Goal: Task Accomplishment & Management: Manage account settings

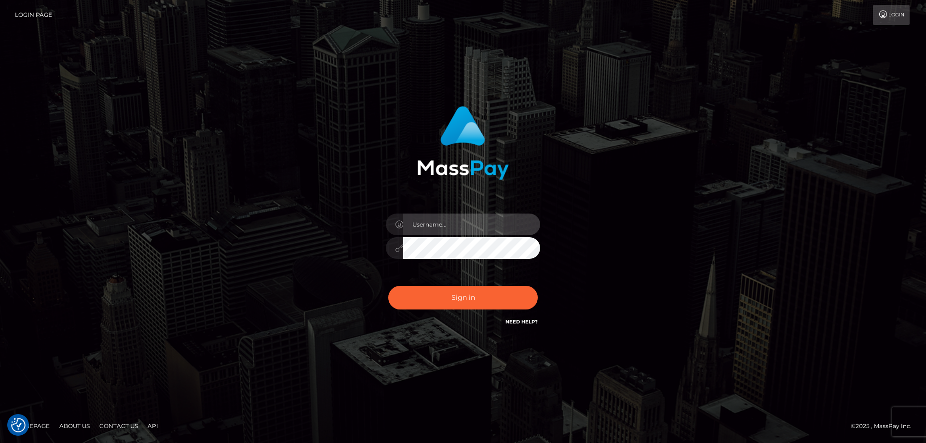
type input "Dan.Cirnat"
click at [533, 285] on div at bounding box center [451, 314] width 198 height 110
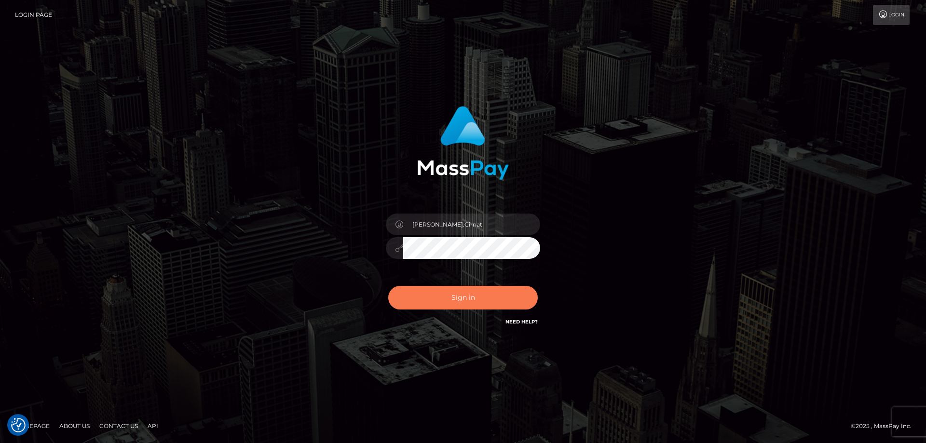
drag, startPoint x: 456, startPoint y: 290, endPoint x: 440, endPoint y: 291, distance: 15.9
click at [456, 290] on button "Sign in" at bounding box center [462, 298] width 149 height 24
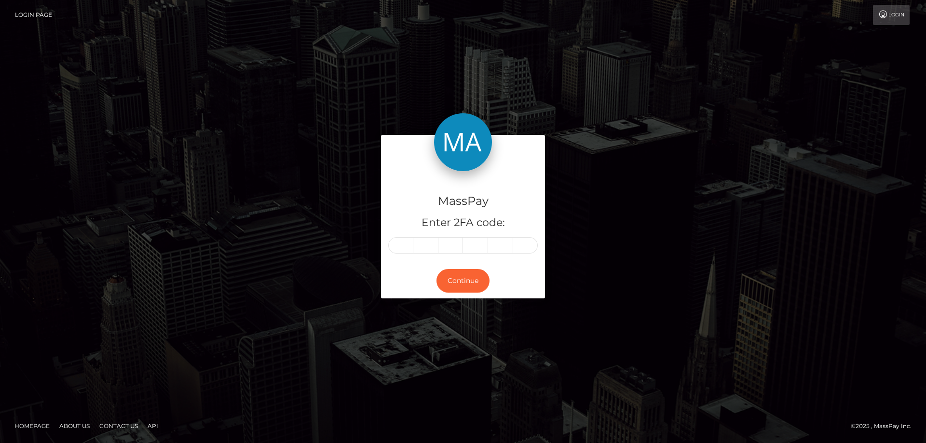
click at [407, 243] on input "text" at bounding box center [400, 245] width 25 height 16
type input "5"
type input "6"
type input "1"
type input "3"
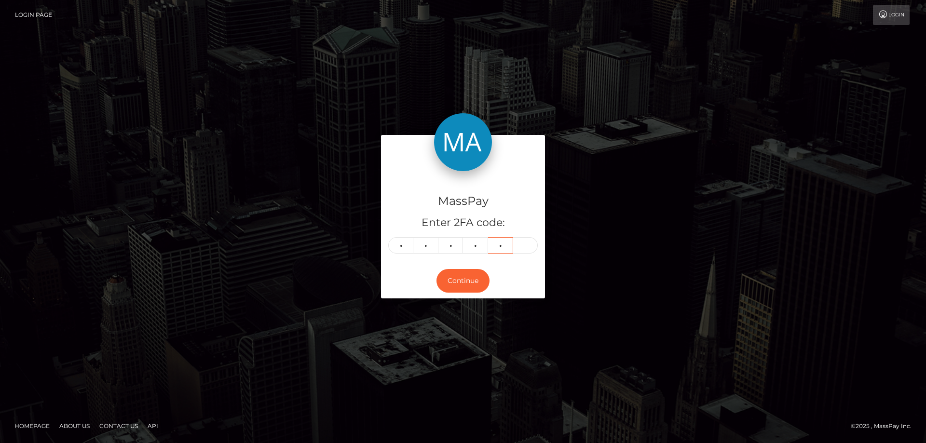
type input "3"
type input "4"
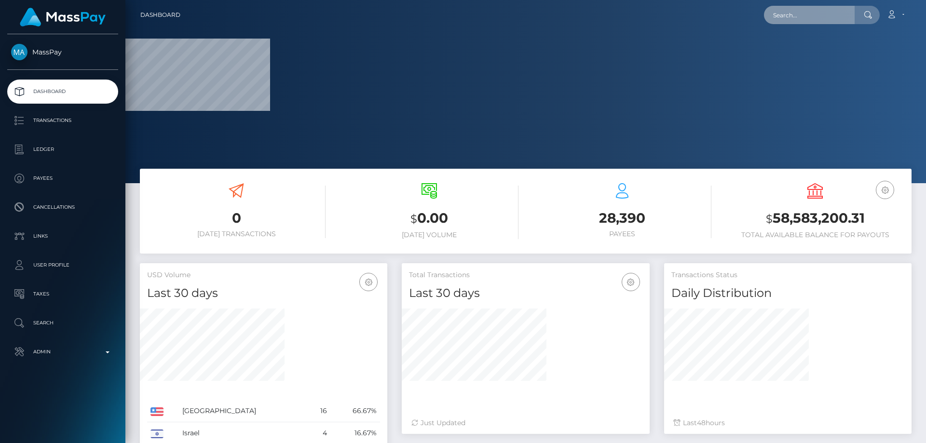
paste input "339905692024451072"
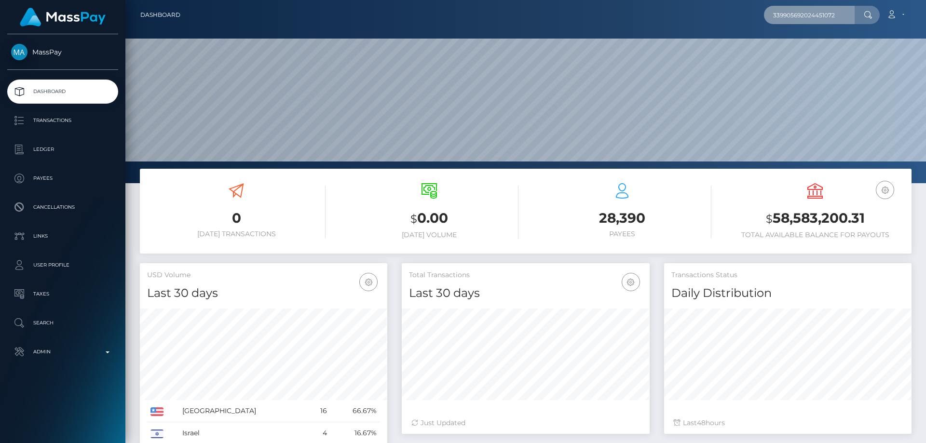
scroll to position [171, 248]
type input "339905692024451072"
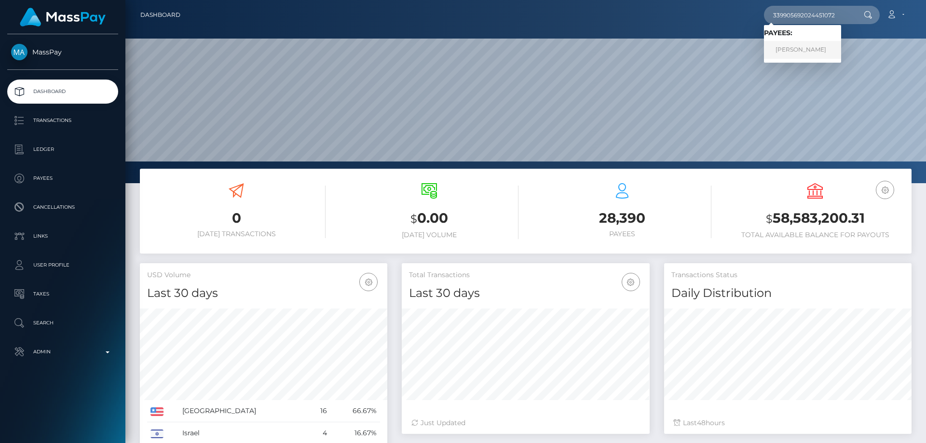
click at [801, 54] on link "[PERSON_NAME]" at bounding box center [802, 50] width 77 height 18
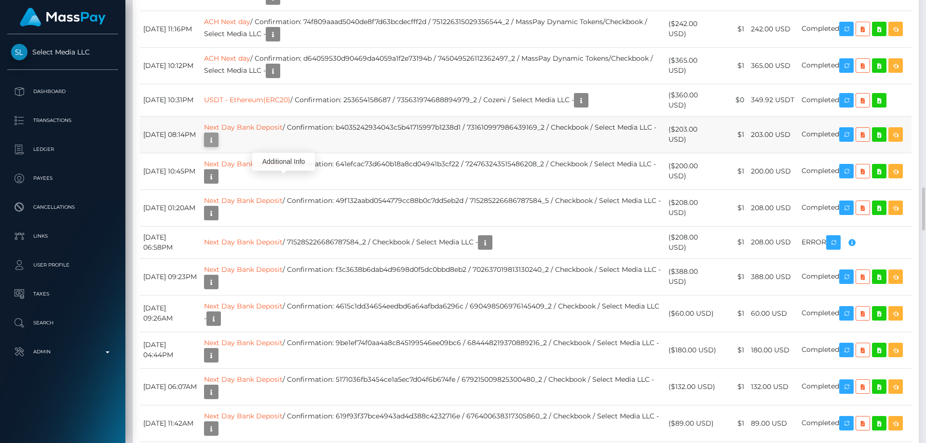
scroll to position [116, 248]
click at [217, 146] on icon "button" at bounding box center [211, 140] width 12 height 12
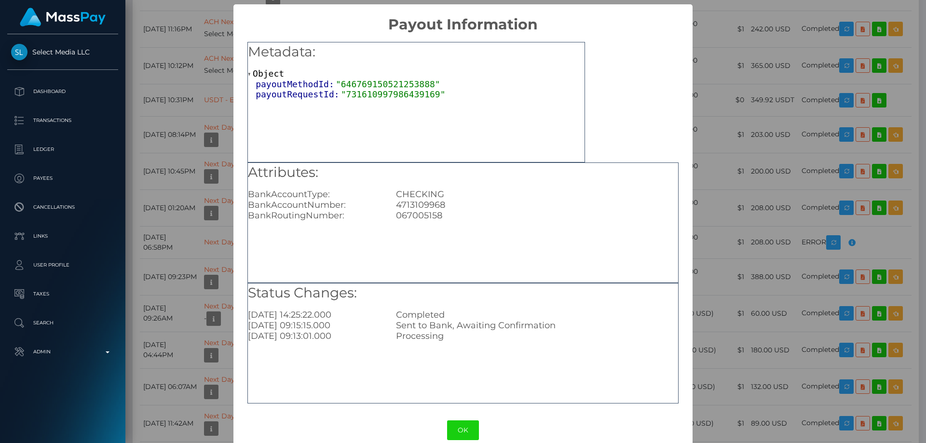
click at [700, 277] on div "× Payout Information Metadata: Object payoutMethodId: "646769150521253888" payo…" at bounding box center [463, 221] width 926 height 443
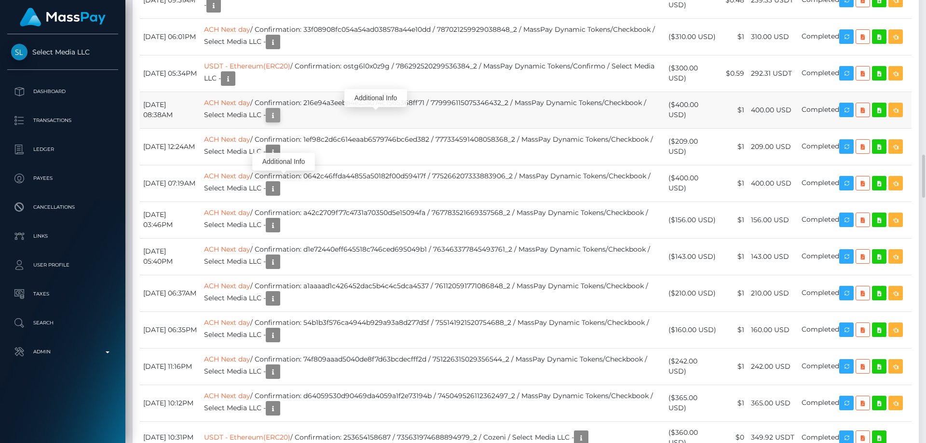
click at [279, 120] on icon "button" at bounding box center [273, 115] width 12 height 12
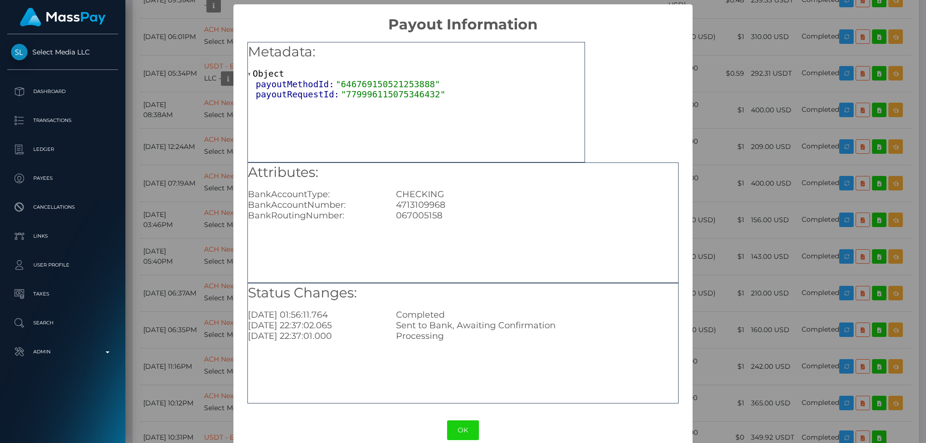
click at [759, 270] on div "× Payout Information Metadata: Object payoutMethodId: "646769150521253888" payo…" at bounding box center [463, 221] width 926 height 443
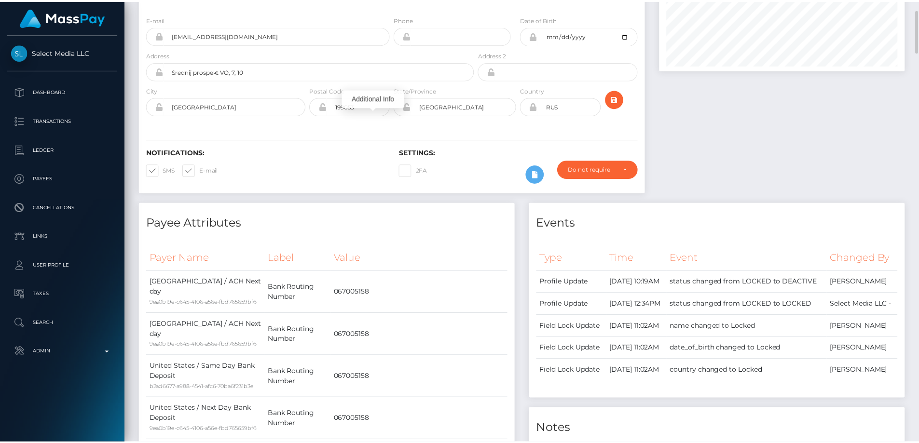
scroll to position [0, 0]
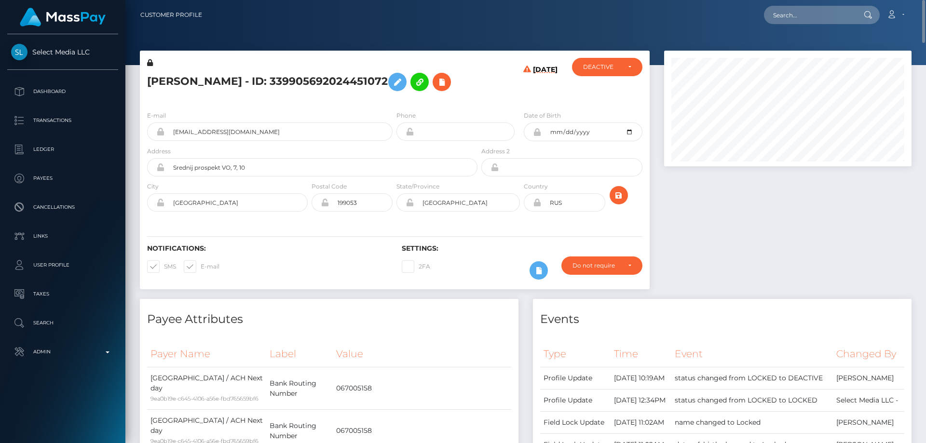
click at [316, 285] on div "Notifications: SMS E-mail" at bounding box center [267, 264] width 255 height 40
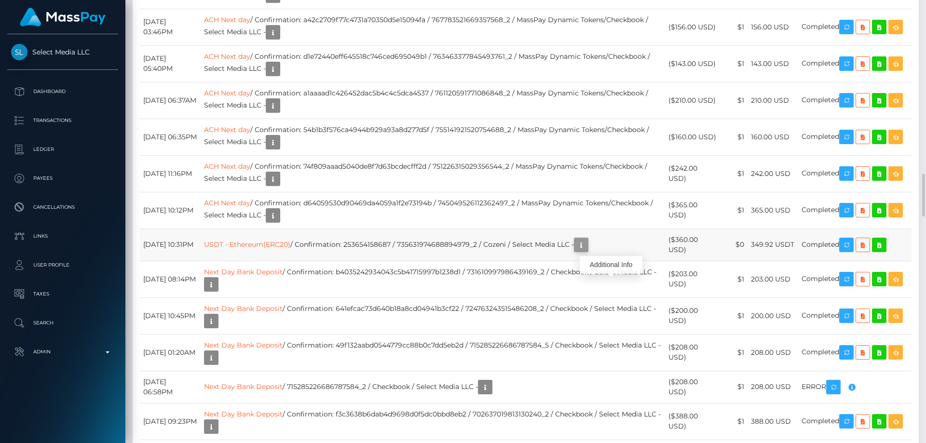
scroll to position [116, 248]
click at [587, 251] on icon "button" at bounding box center [581, 245] width 12 height 12
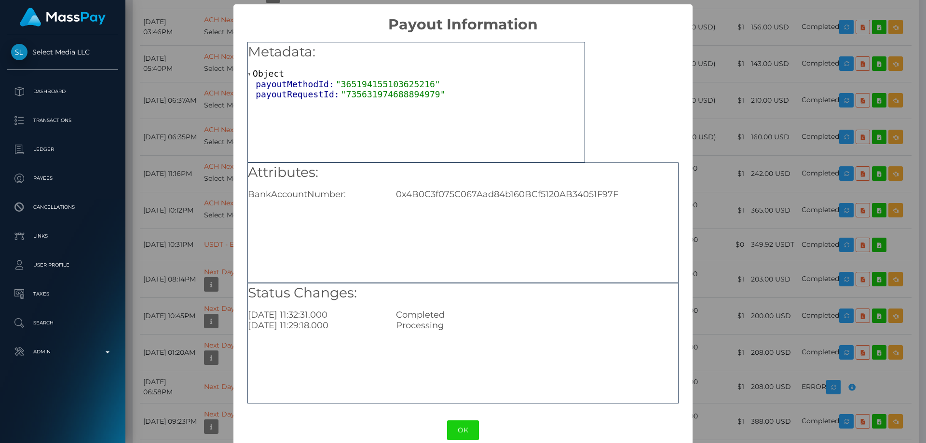
click at [706, 255] on div "× Payout Information Metadata: Object payoutMethodId: "365194155103625216" payo…" at bounding box center [463, 221] width 926 height 443
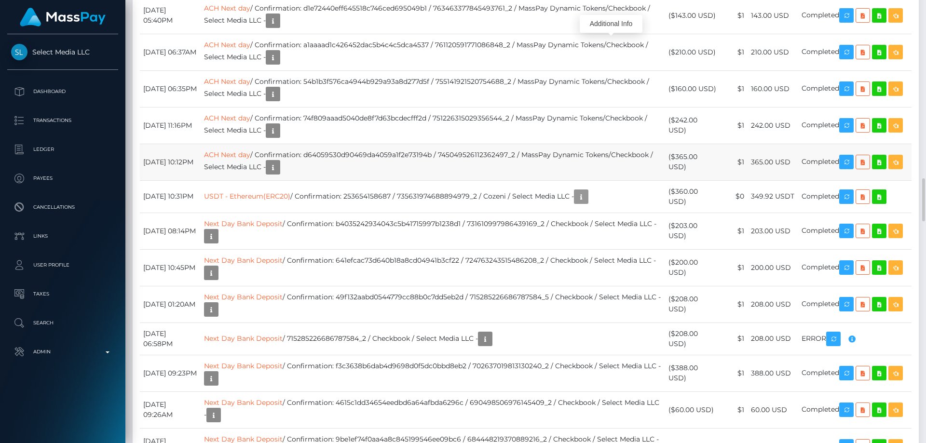
scroll to position [1591, 0]
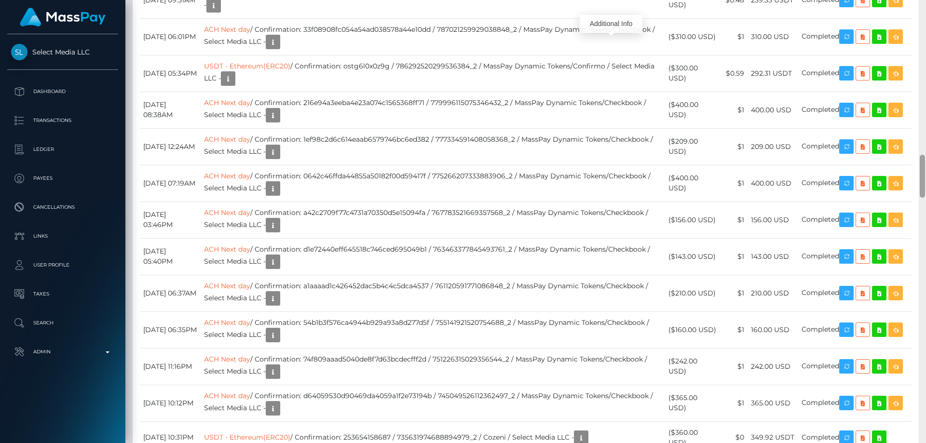
click at [923, 126] on div at bounding box center [922, 221] width 7 height 443
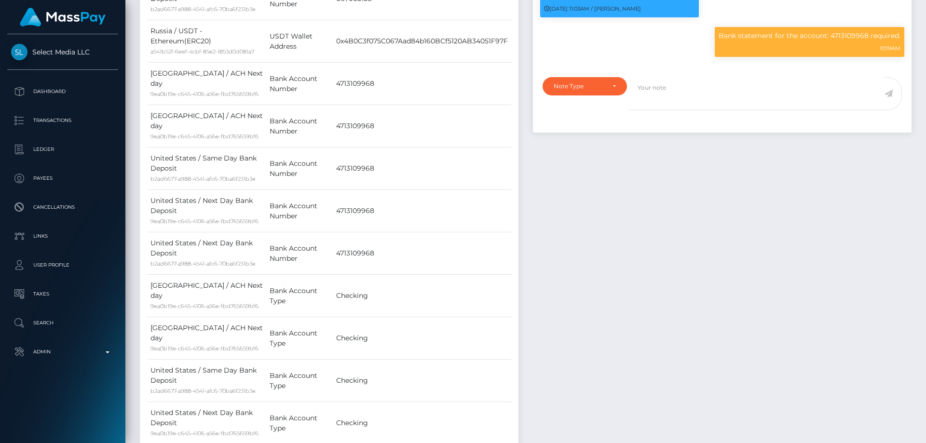
scroll to position [0, 0]
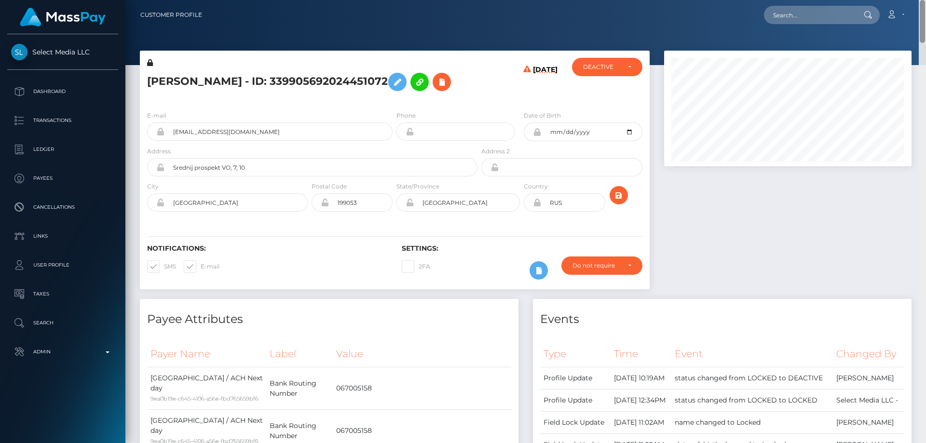
drag, startPoint x: 922, startPoint y: 147, endPoint x: 925, endPoint y: 13, distance: 134.1
click at [925, 13] on div "Customer Profile Loading... Loading..." at bounding box center [525, 221] width 800 height 443
paste input "poact_aPWMZSd0tqt9"
type input "poact_aPWMZSd0tqt9"
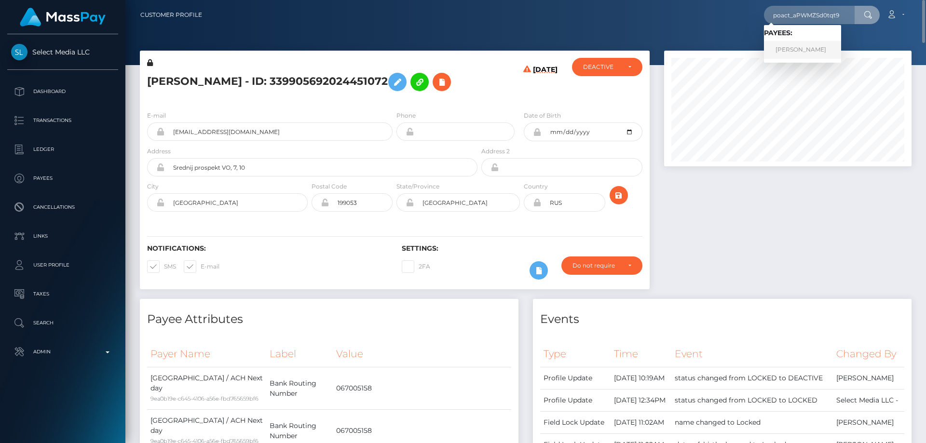
click at [793, 52] on link "Manoj Martand" at bounding box center [802, 50] width 77 height 18
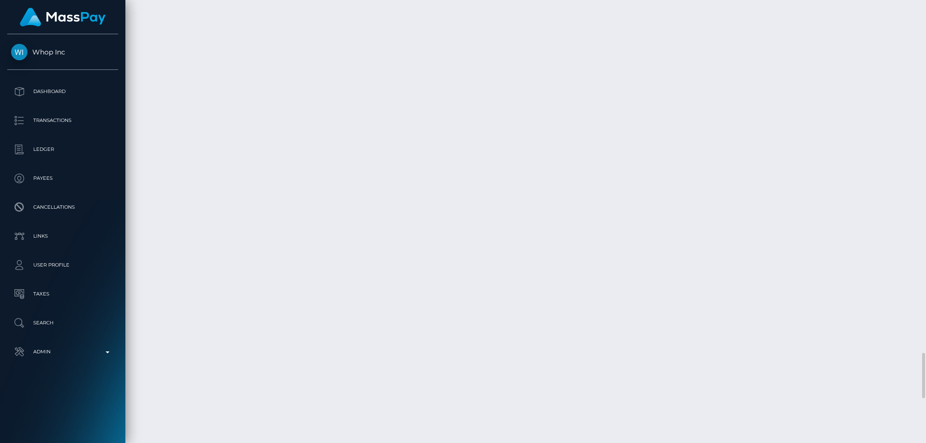
scroll to position [3202, 0]
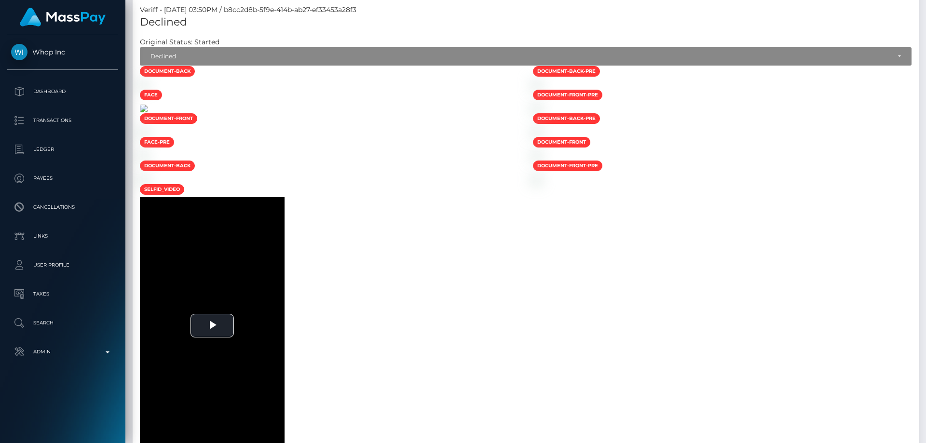
scroll to position [260, 0]
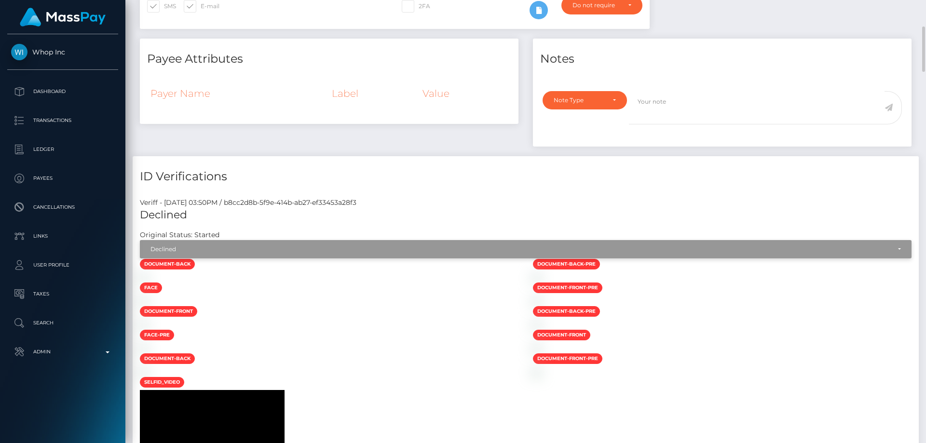
click at [203, 245] on div "Declined" at bounding box center [526, 249] width 772 height 18
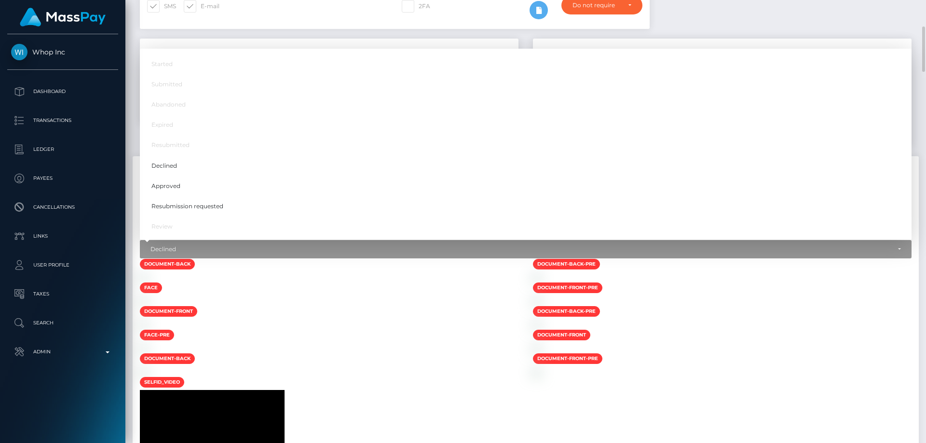
scroll to position [116, 248]
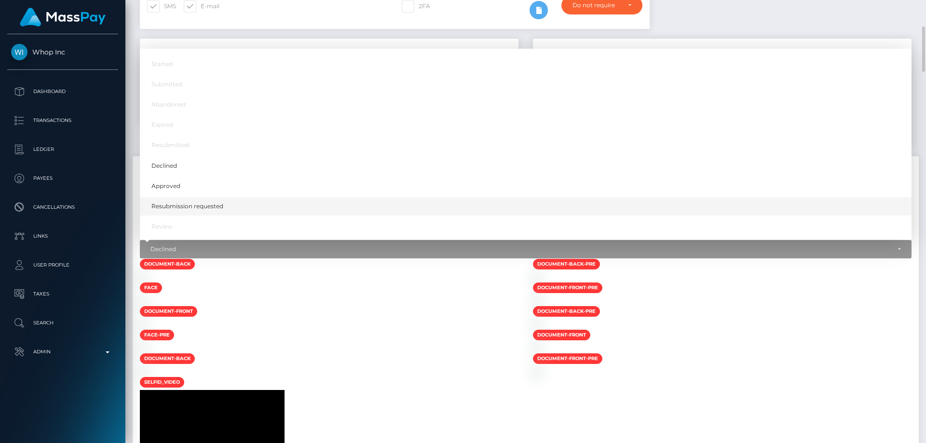
click at [218, 203] on span "Resubmission requested" at bounding box center [187, 206] width 72 height 9
select select "Resubmission requested"
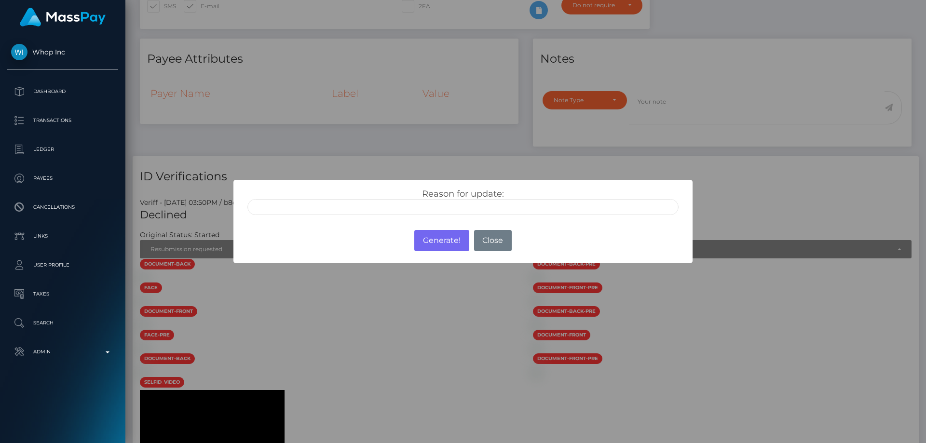
click at [349, 215] on input "text" at bounding box center [462, 207] width 431 height 16
drag, startPoint x: 279, startPoint y: 208, endPoint x: 169, endPoint y: 217, distance: 110.3
click at [169, 217] on div "× Reason for update: No pshi Photo of a screen Unsupported document Poor qualit…" at bounding box center [463, 221] width 926 height 443
paste input "no physical ID"
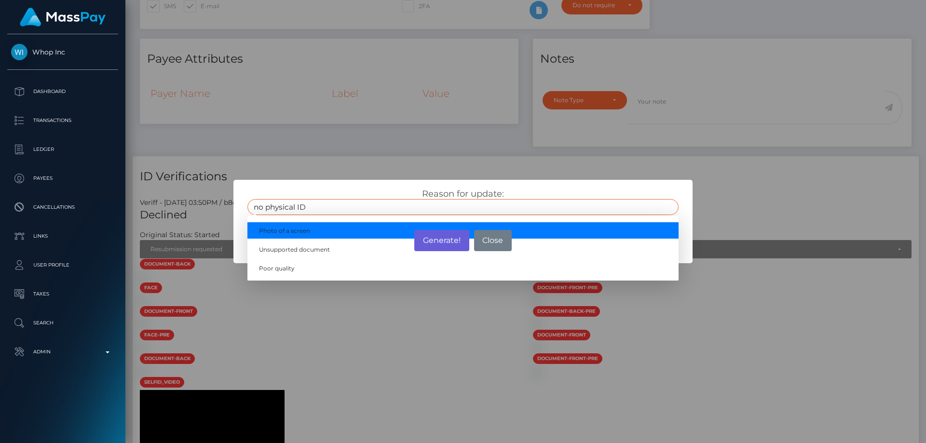
type input "no physical ID"
click at [448, 239] on button "Generate!" at bounding box center [441, 240] width 54 height 21
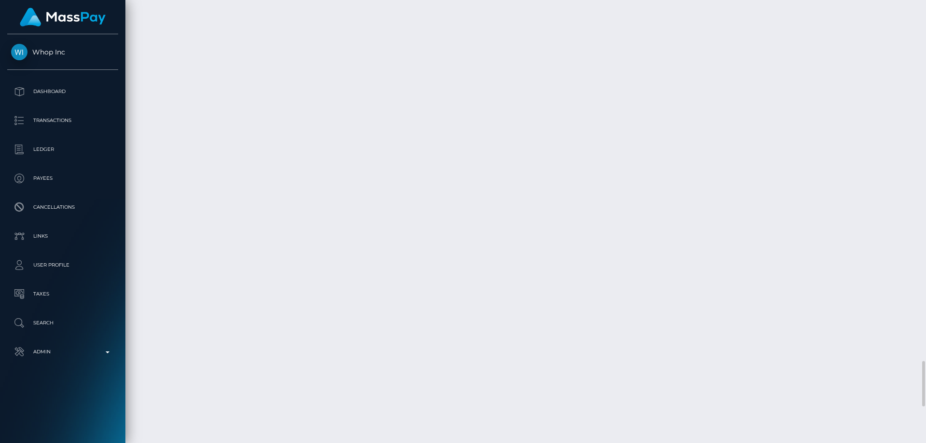
scroll to position [3472, 0]
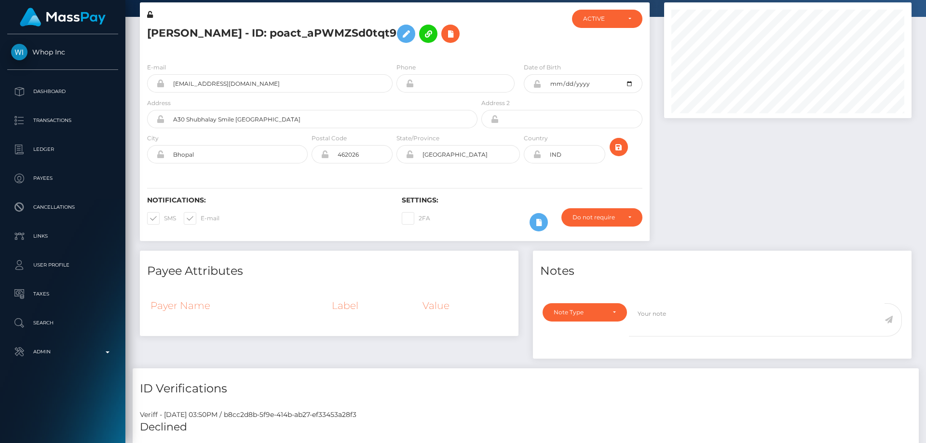
scroll to position [0, 0]
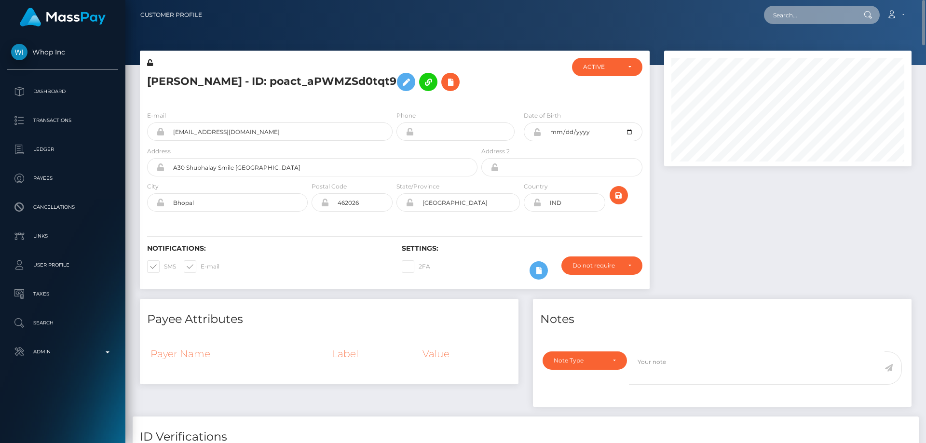
paste input "poact_3Sn9SW75oeza"
type input "poact_3Sn9SW75oeza"
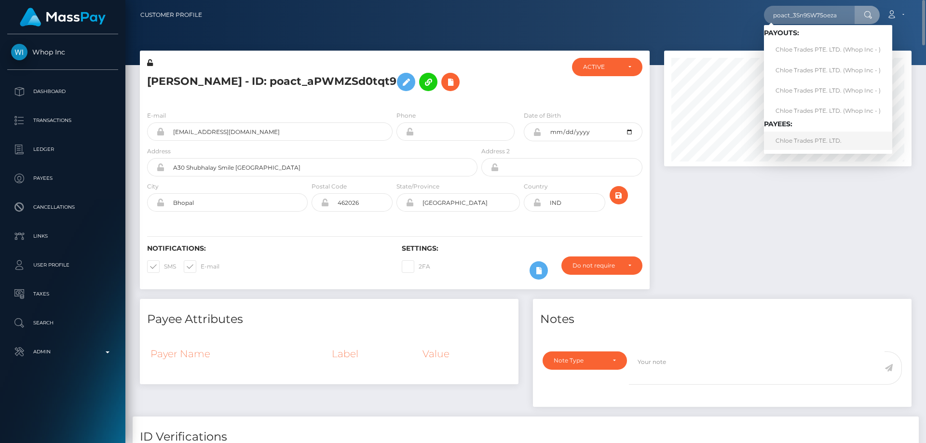
click at [831, 140] on link "Chloe Trades PTE. LTD." at bounding box center [828, 141] width 128 height 18
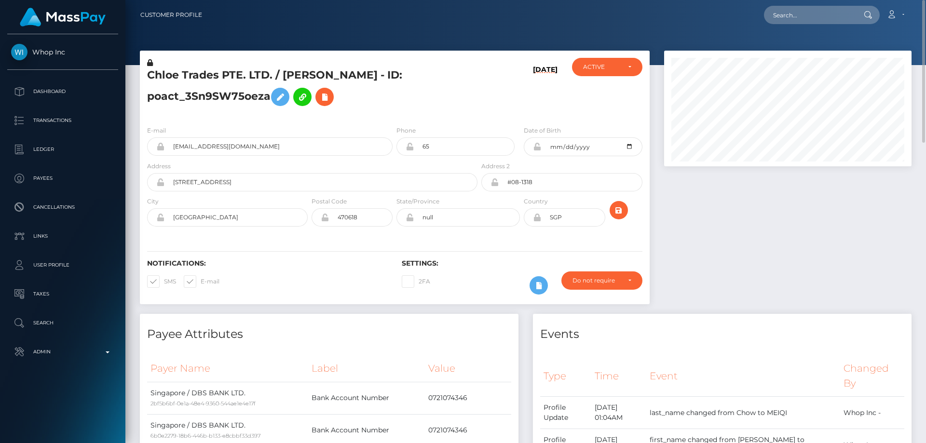
click at [848, 222] on div at bounding box center [788, 182] width 262 height 263
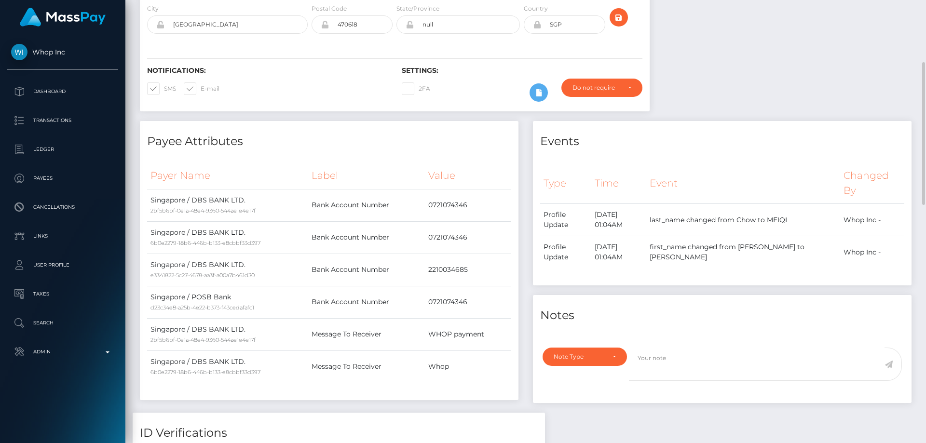
scroll to position [48, 0]
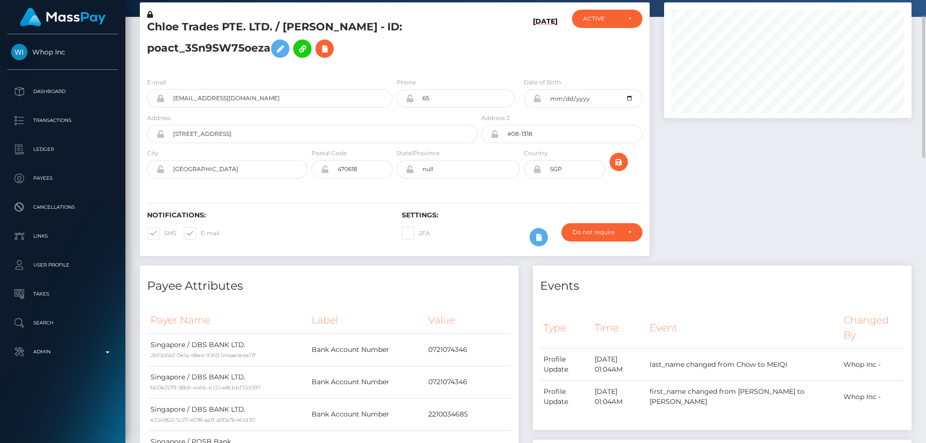
drag, startPoint x: 864, startPoint y: 238, endPoint x: 829, endPoint y: 232, distance: 35.3
click at [864, 238] on div at bounding box center [788, 133] width 262 height 263
click at [832, 270] on div "Events" at bounding box center [722, 280] width 379 height 29
click at [852, 264] on div at bounding box center [788, 133] width 262 height 263
click at [284, 135] on input "618 BEDOK RESERVOIR ROAD" at bounding box center [320, 134] width 313 height 18
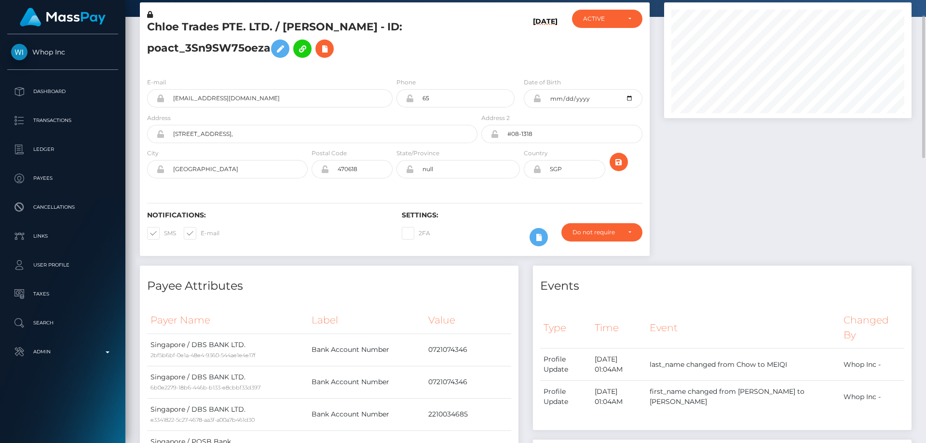
click at [837, 252] on div at bounding box center [788, 133] width 262 height 263
click at [318, 134] on input "618 BEDOK RESERVOIR ROAD," at bounding box center [320, 134] width 313 height 18
type input "[STREET_ADDRESS]"
click at [618, 157] on icon "submit" at bounding box center [619, 162] width 12 height 12
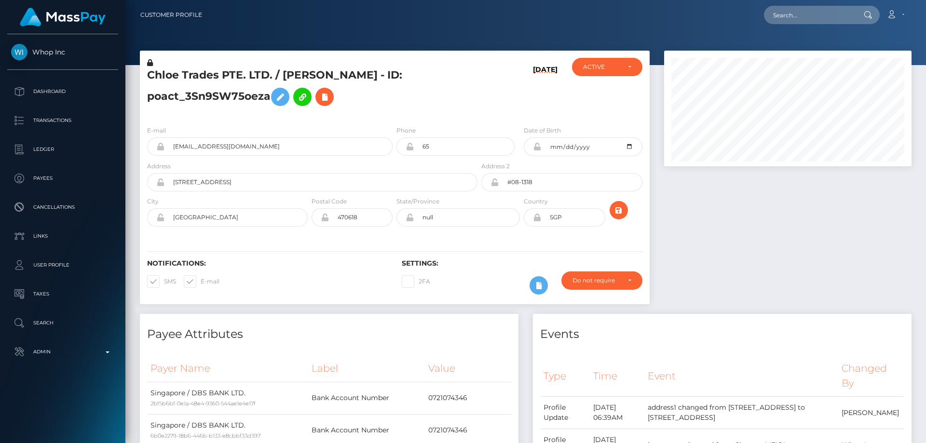
scroll to position [116, 248]
drag, startPoint x: 838, startPoint y: 247, endPoint x: 779, endPoint y: 240, distance: 58.8
click at [838, 246] on div at bounding box center [788, 182] width 262 height 263
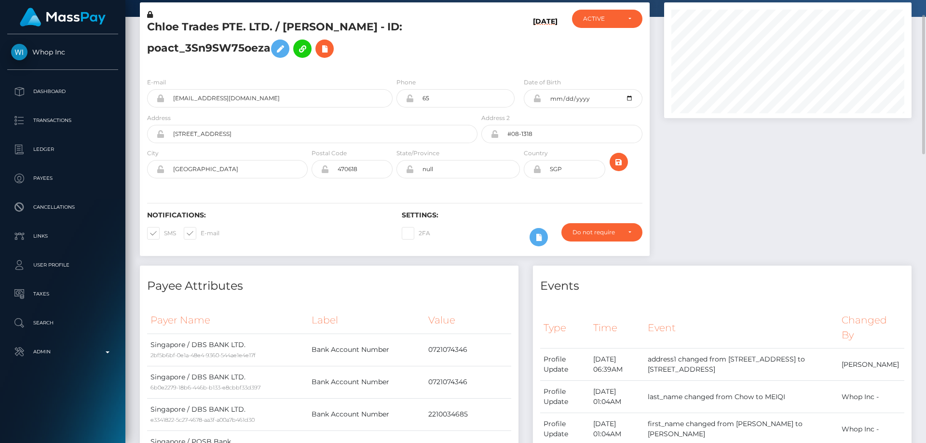
scroll to position [0, 0]
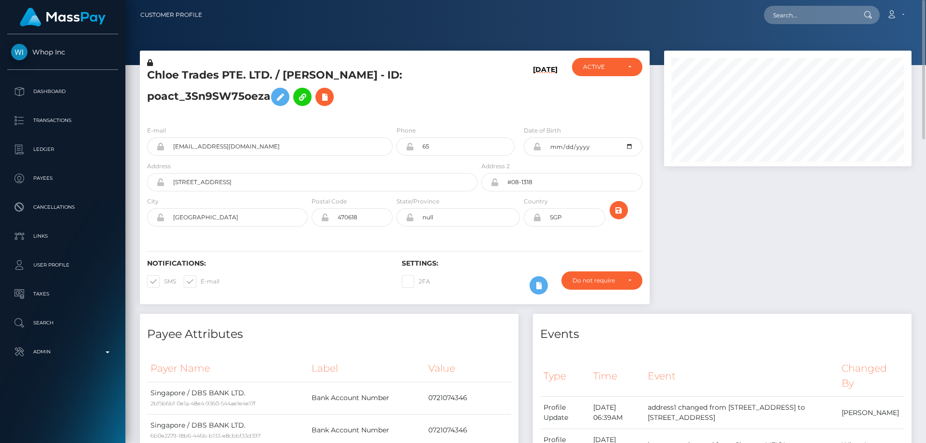
click at [465, 100] on h5 "Chloe Trades PTE. LTD. / [PERSON_NAME] - ID: poact_3Sn9SW75oeza" at bounding box center [309, 89] width 325 height 43
click at [325, 102] on icon at bounding box center [325, 97] width 12 height 12
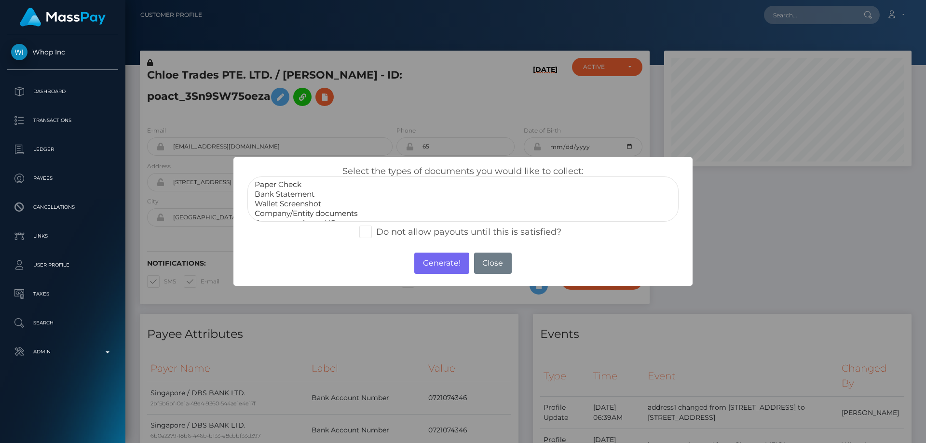
select select "Bank Statement"
click at [298, 195] on option "Bank Statement" at bounding box center [463, 195] width 419 height 10
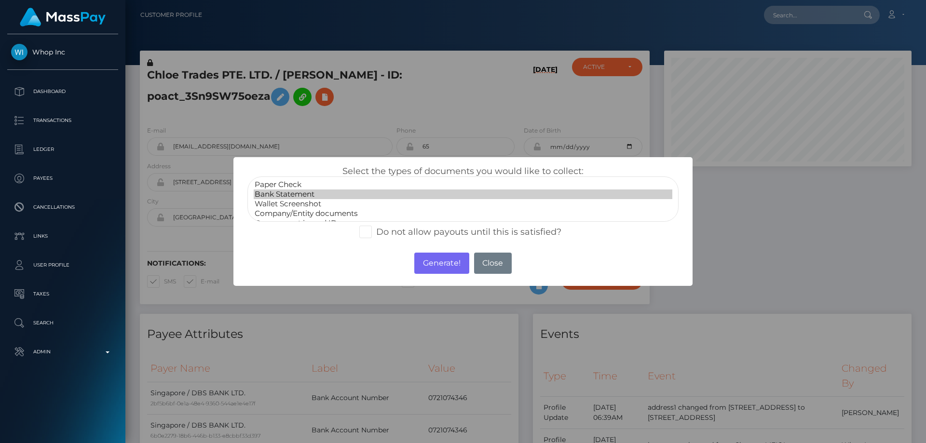
click at [774, 190] on div "× Select the types of documents you would like to collect: Paper Check Bank Sta…" at bounding box center [463, 221] width 926 height 443
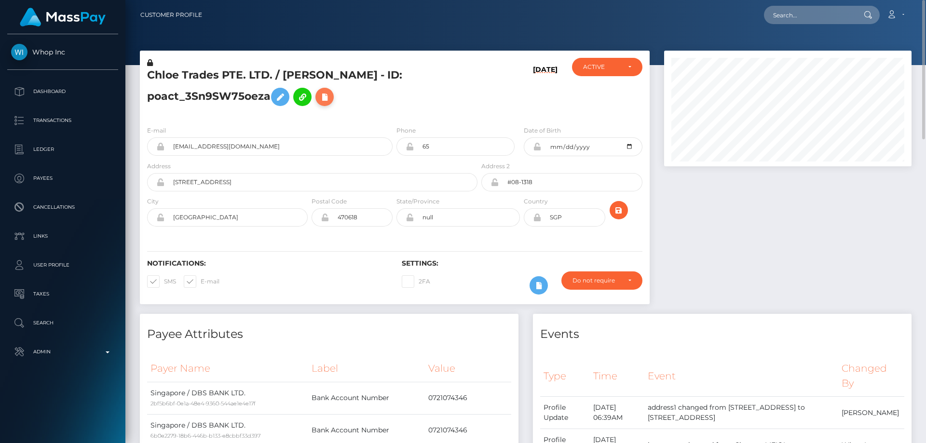
click at [327, 99] on icon at bounding box center [325, 97] width 12 height 12
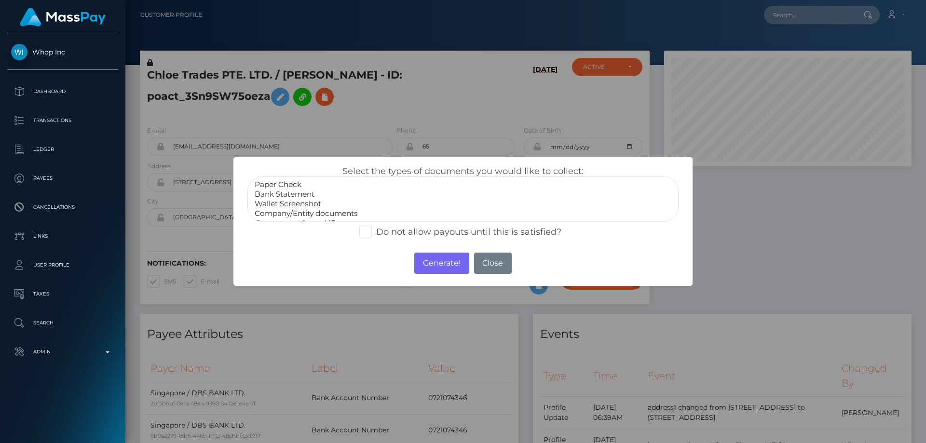
select select "Bank Statement"
click at [300, 192] on option "Bank Statement" at bounding box center [463, 195] width 419 height 10
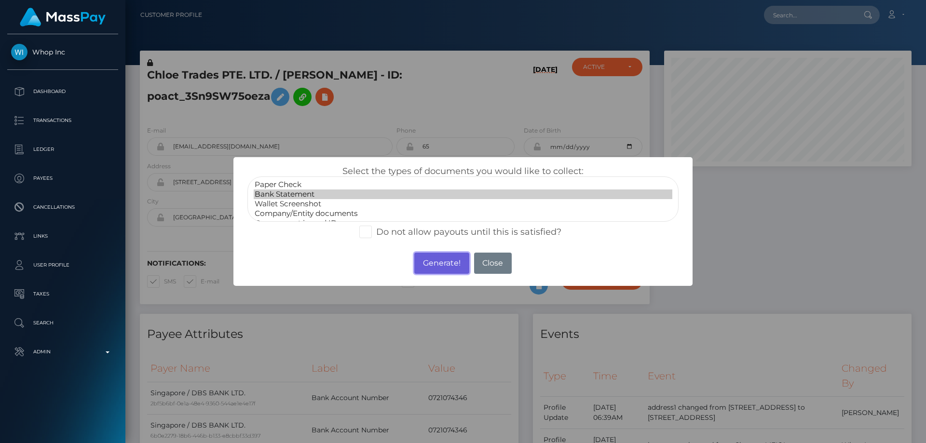
click at [441, 266] on button "Generate!" at bounding box center [441, 263] width 54 height 21
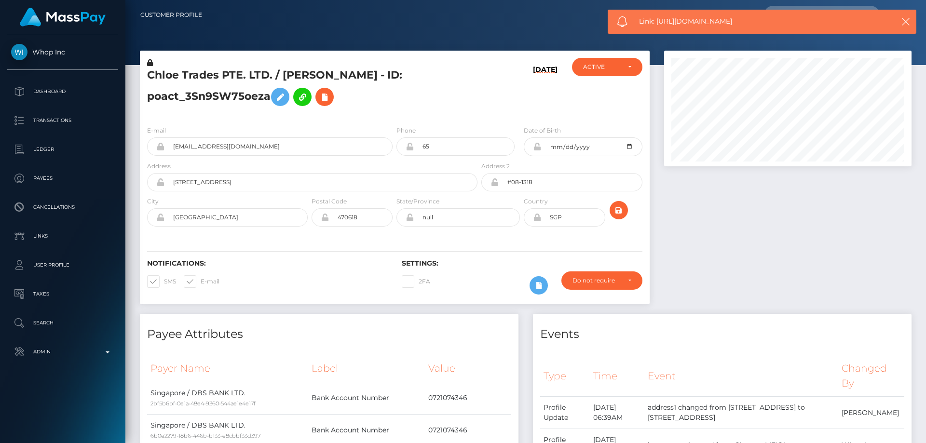
drag, startPoint x: 740, startPoint y: 20, endPoint x: 658, endPoint y: 17, distance: 82.0
click at [658, 17] on span "Link: https://l.maspay.io/QjhiC" at bounding box center [758, 21] width 238 height 10
copy span "https://l.maspay.io/QjhiC"
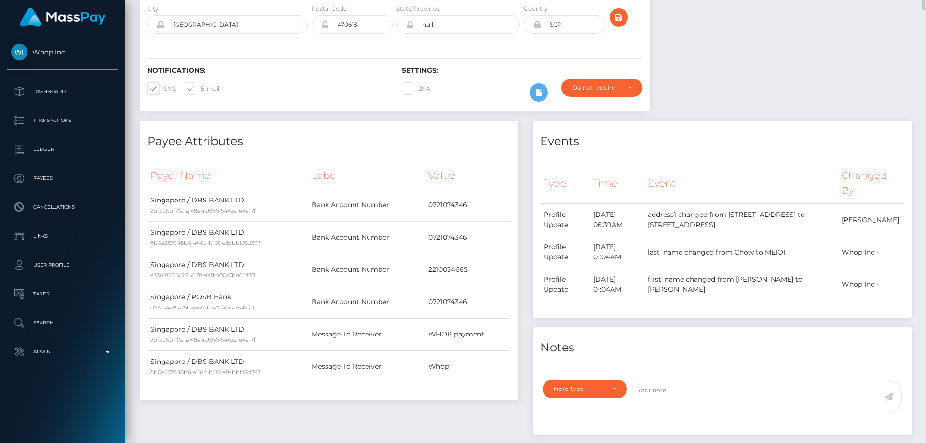
scroll to position [48, 0]
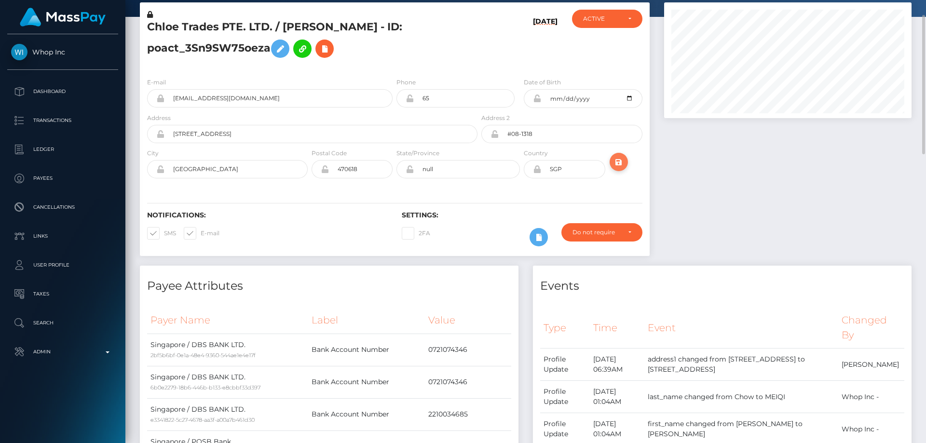
click at [623, 163] on icon "submit" at bounding box center [619, 162] width 12 height 12
click at [715, 207] on div at bounding box center [788, 133] width 262 height 263
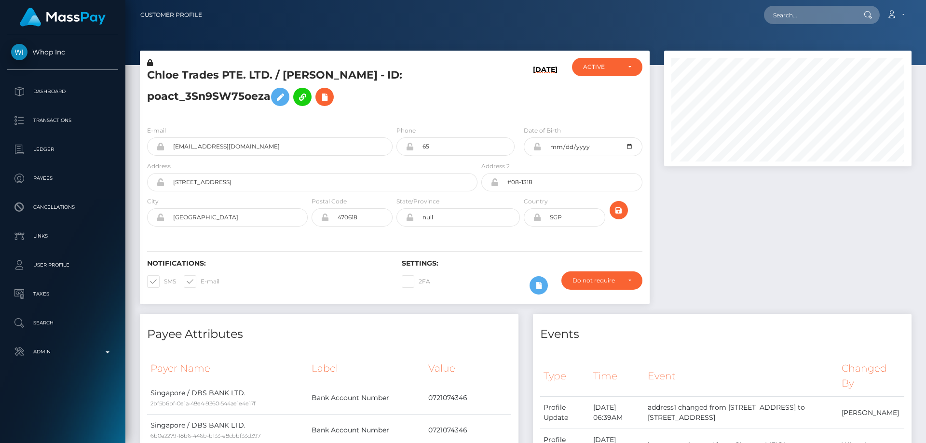
scroll to position [116, 248]
paste input "[EMAIL_ADDRESS][DOMAIN_NAME]"
type input "[EMAIL_ADDRESS][DOMAIN_NAME]"
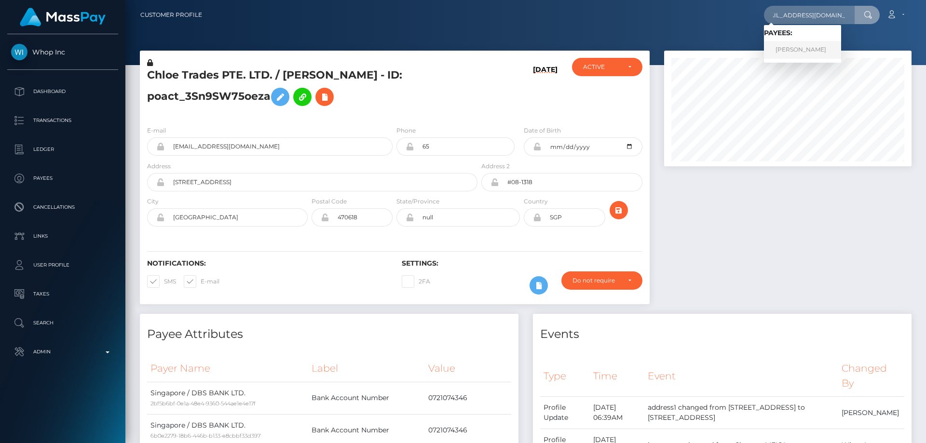
click at [804, 46] on link "[PERSON_NAME]" at bounding box center [802, 50] width 77 height 18
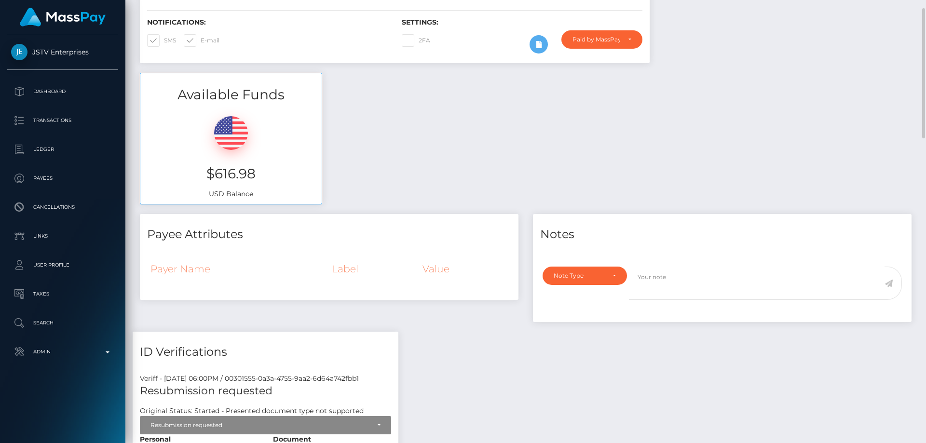
scroll to position [48, 0]
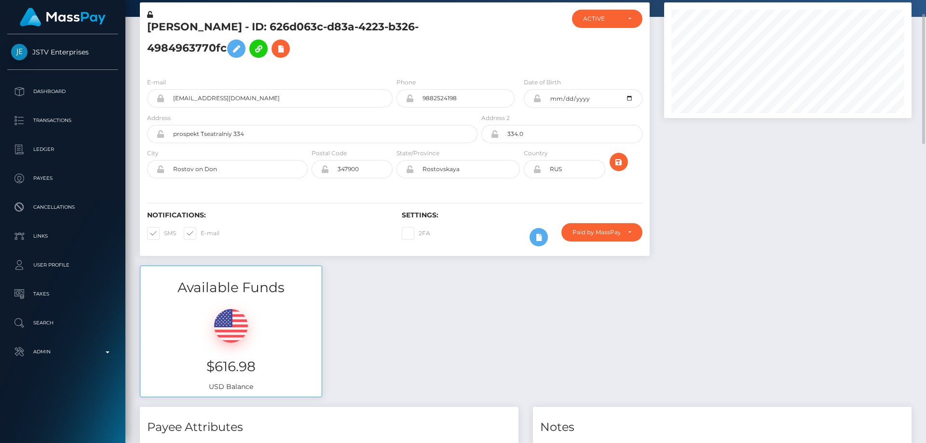
click at [448, 272] on div "Available Funds $616.98 USD Balance" at bounding box center [526, 337] width 786 height 142
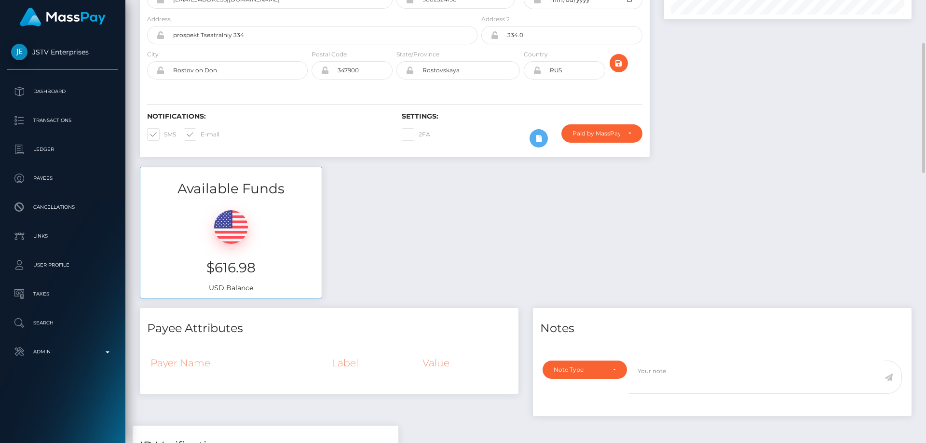
scroll to position [0, 0]
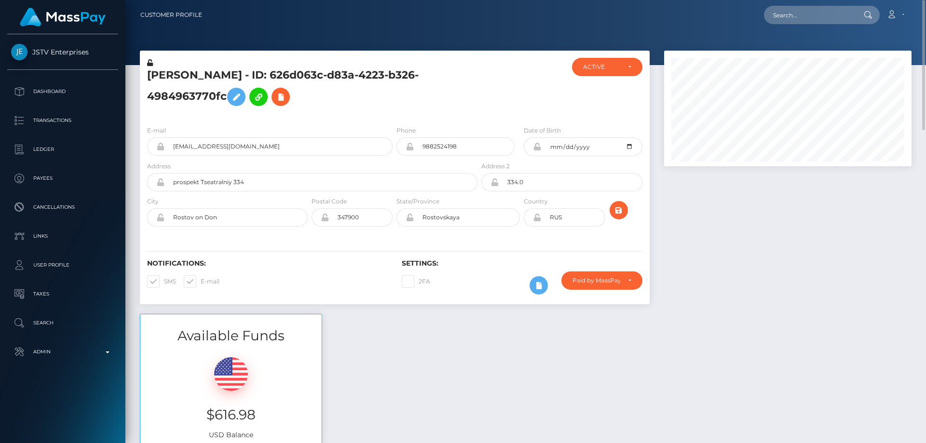
click at [766, 266] on div at bounding box center [788, 182] width 262 height 263
click at [286, 93] on icon at bounding box center [281, 97] width 12 height 12
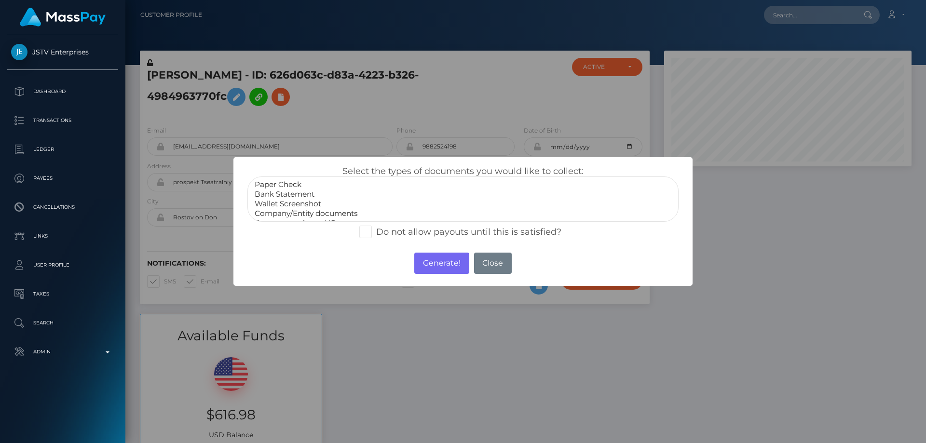
scroll to position [19, 0]
select select "Government issued ID"
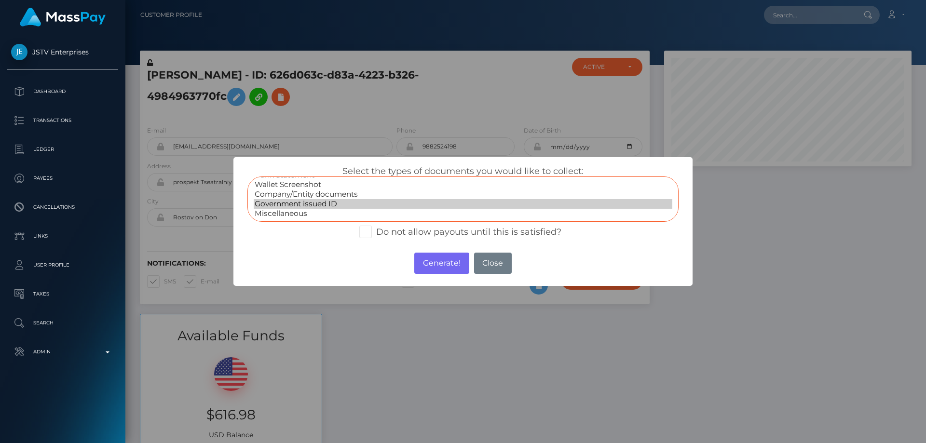
click at [310, 205] on option "Government issued ID" at bounding box center [463, 204] width 419 height 10
click at [438, 266] on button "Generate!" at bounding box center [441, 263] width 54 height 21
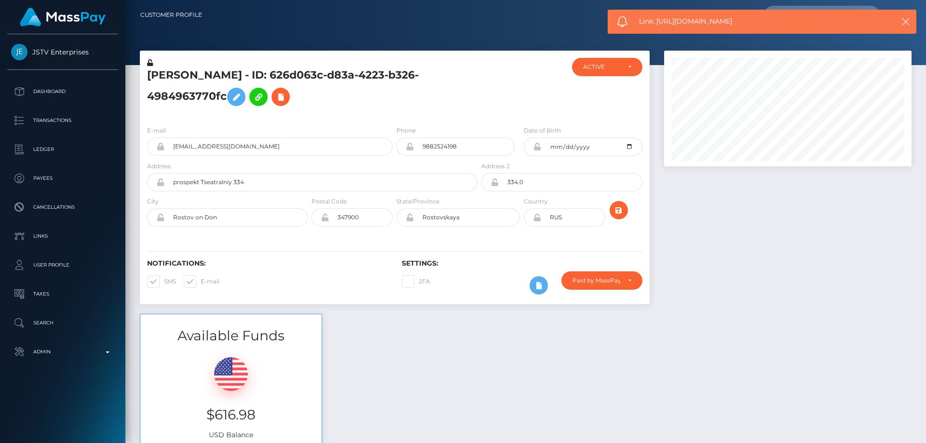
drag, startPoint x: 746, startPoint y: 17, endPoint x: 658, endPoint y: 23, distance: 88.0
click at [658, 23] on span "Link: https://l.maspay.io/HjhoO" at bounding box center [758, 21] width 238 height 10
copy span "https://l.maspay.io/HjhoO"
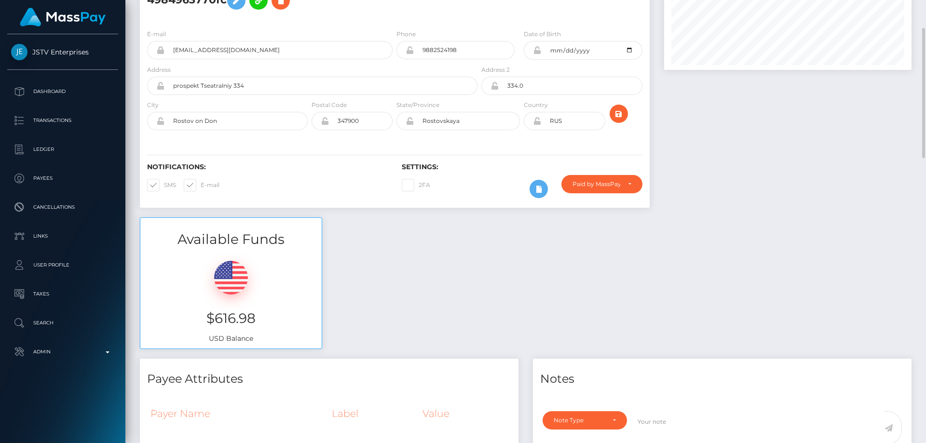
scroll to position [0, 0]
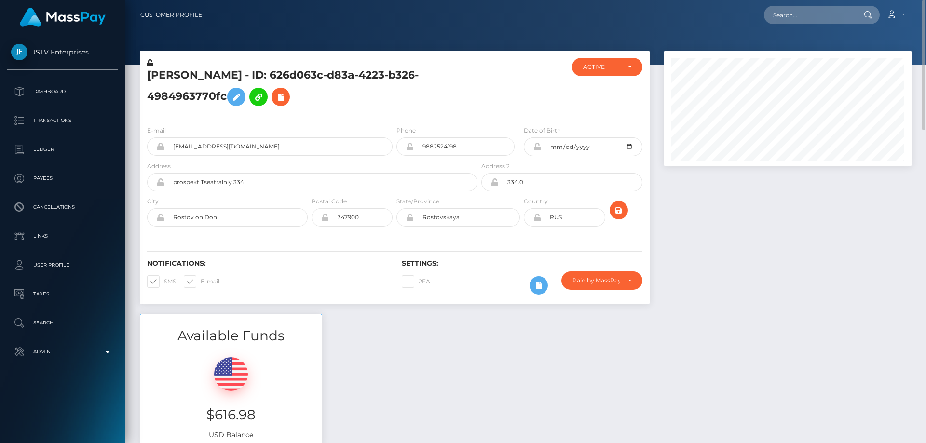
click at [343, 99] on h5 "Viktoria Malakhova - ID: 626d063c-d83a-4223-b326-4984963770fc" at bounding box center [309, 89] width 325 height 43
click at [241, 95] on icon at bounding box center [236, 97] width 12 height 12
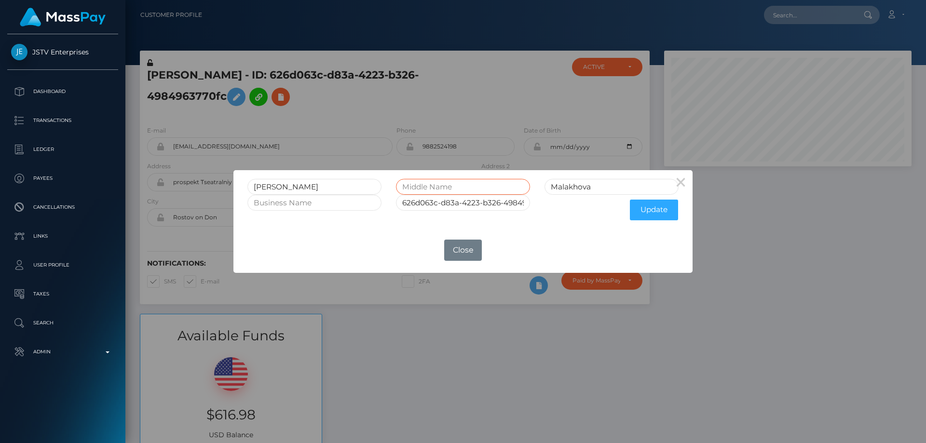
click at [450, 180] on input "text" at bounding box center [463, 187] width 134 height 16
type input "Alexandrovna"
click at [572, 193] on input "Malakhova" at bounding box center [611, 187] width 134 height 16
type input "Malahova"
click at [651, 207] on button "Update" at bounding box center [654, 210] width 48 height 21
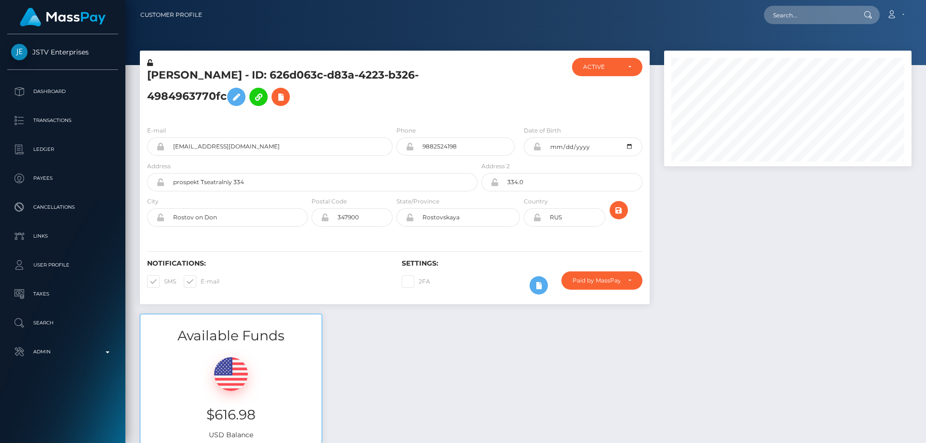
scroll to position [116, 248]
click at [151, 63] on icon at bounding box center [150, 62] width 6 height 7
click at [755, 230] on div at bounding box center [788, 182] width 262 height 263
click at [732, 217] on div at bounding box center [788, 182] width 262 height 263
drag, startPoint x: 258, startPoint y: 77, endPoint x: 148, endPoint y: 78, distance: 109.9
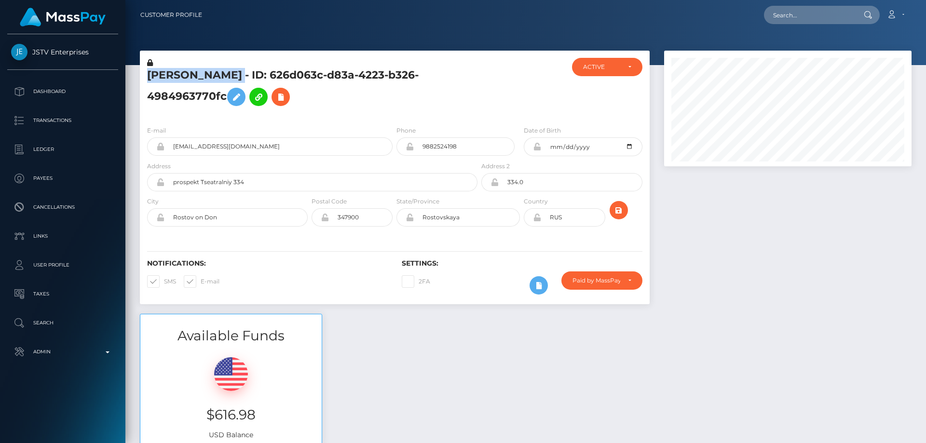
click at [148, 78] on h5 "Viktoria Alexandrovna Malahova - ID: 626d063c-d83a-4223-b326-4984963770fc" at bounding box center [309, 89] width 325 height 43
copy h5 "Viktoria Alexandrovna Malahova"
paste input "poact_He9LDQBFzM8i"
type input "poact_He9LDQBFzM8i"
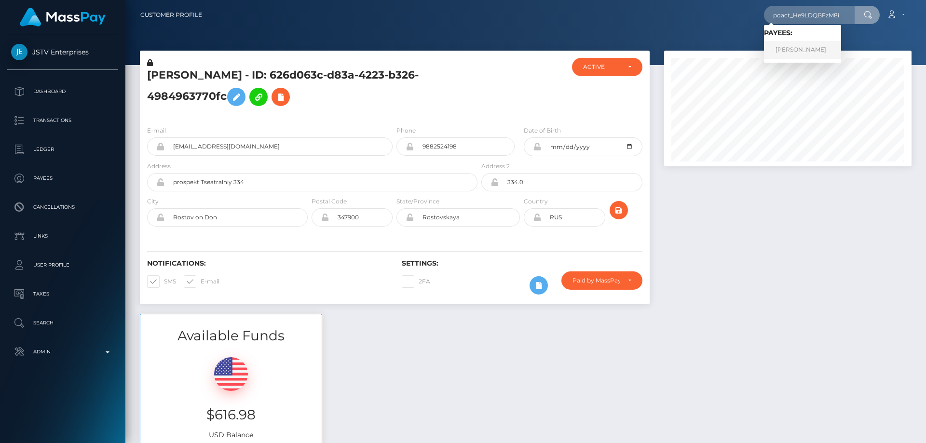
click at [803, 52] on link "Muhammad Shahid" at bounding box center [802, 50] width 77 height 18
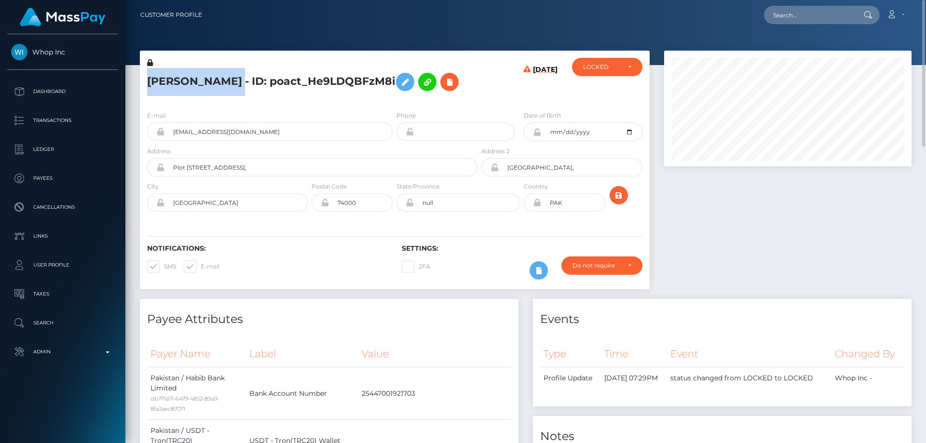
drag, startPoint x: 257, startPoint y: 79, endPoint x: 145, endPoint y: 84, distance: 112.0
click at [145, 84] on div "[PERSON_NAME] - ID: poact_He9LDQBFzM8i" at bounding box center [309, 80] width 339 height 45
copy h5 "[PERSON_NAME]"
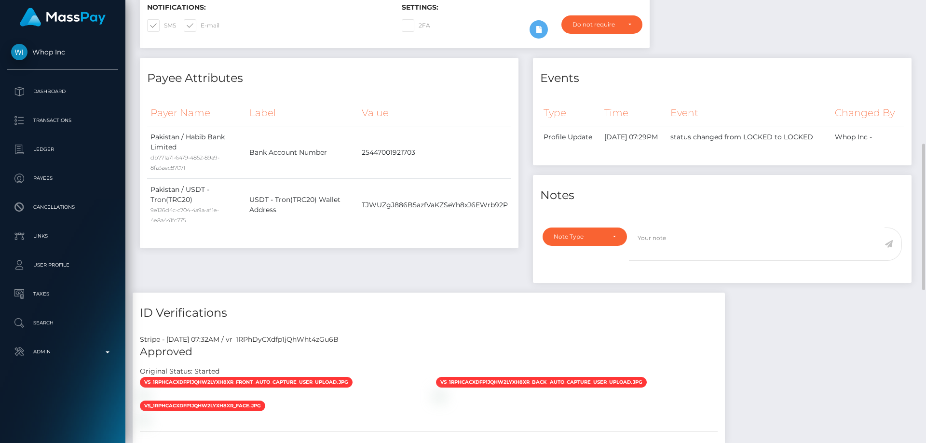
scroll to position [434, 0]
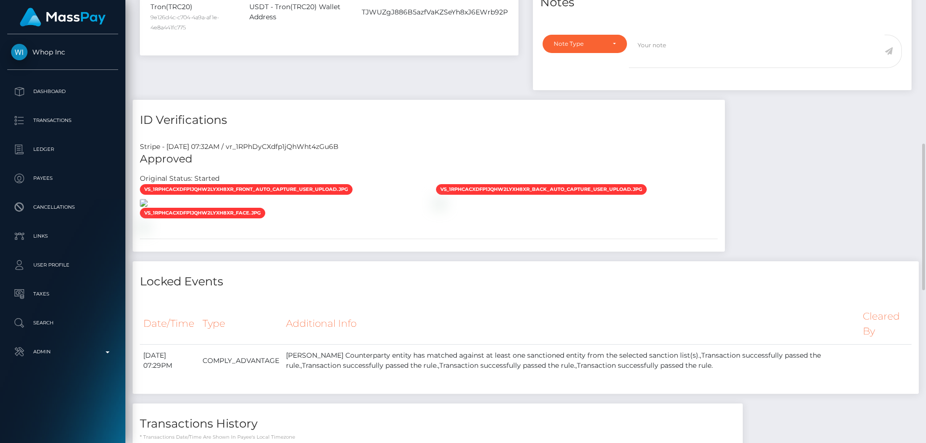
click at [148, 207] on img at bounding box center [144, 203] width 8 height 8
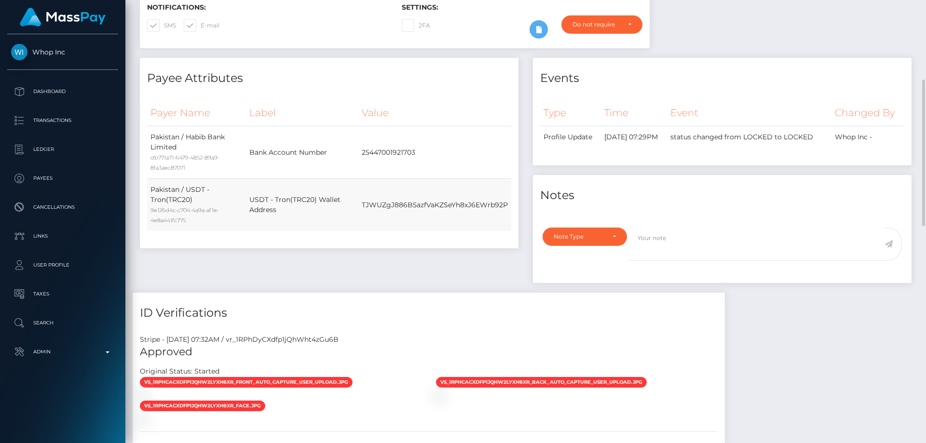
scroll to position [0, 0]
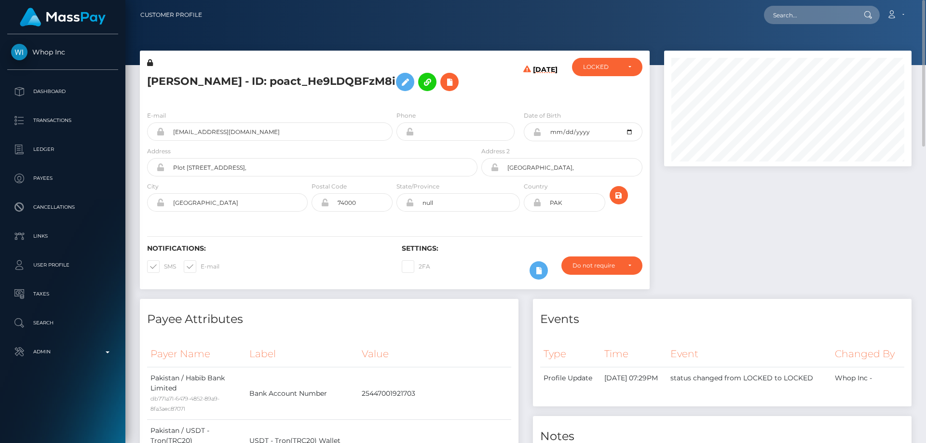
click at [538, 136] on icon at bounding box center [537, 132] width 8 height 8
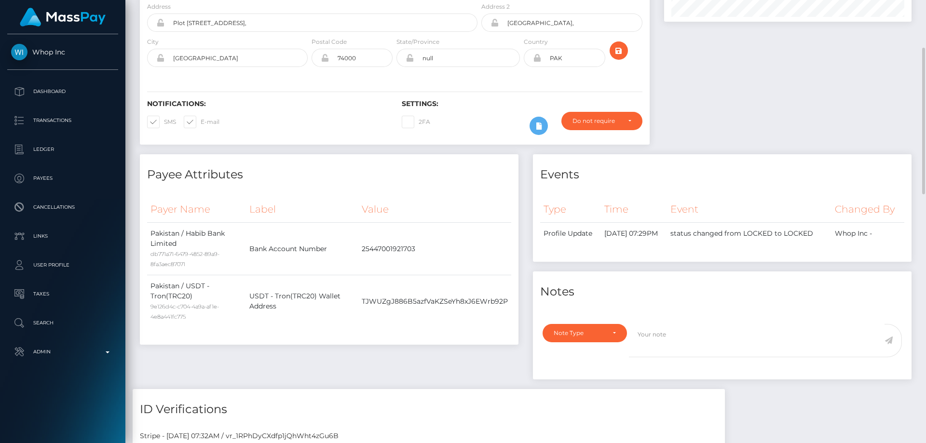
scroll to position [241, 0]
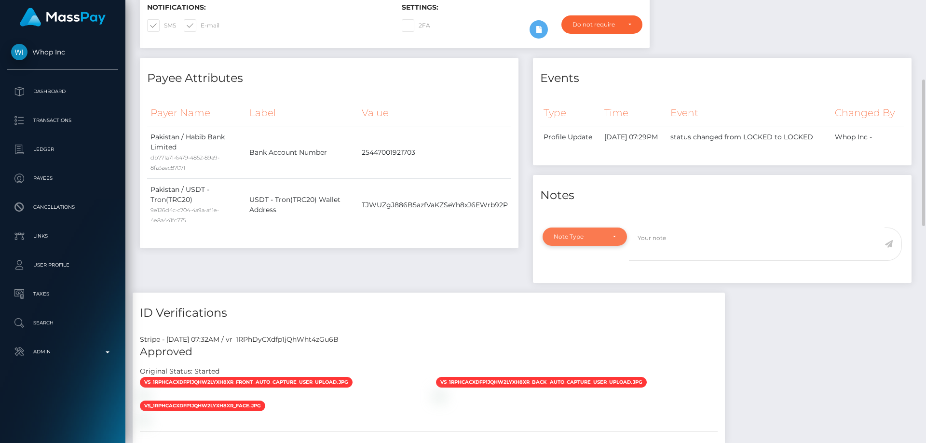
click at [591, 246] on div "Note Type" at bounding box center [584, 237] width 84 height 18
click at [592, 308] on span "Clear Compliance" at bounding box center [580, 303] width 52 height 9
select select "CLEAR_COMPLIANCE"
paste textarea "The hits refers to persons with multiple names or with the same name but with d…"
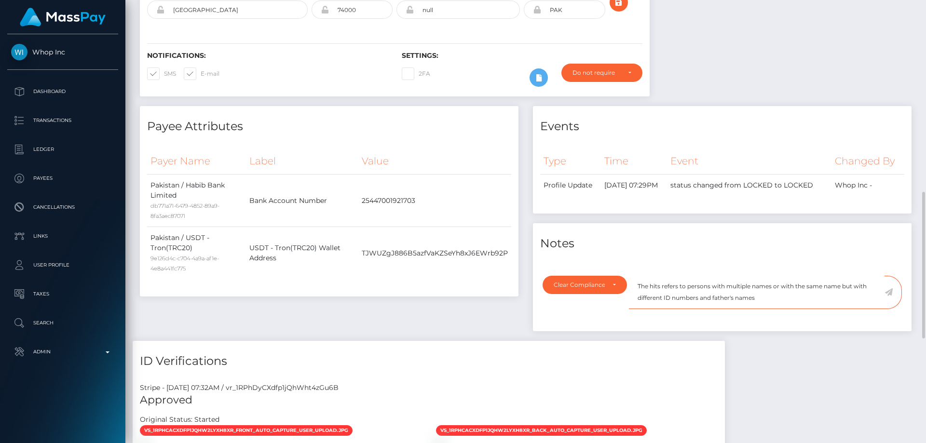
scroll to position [289, 0]
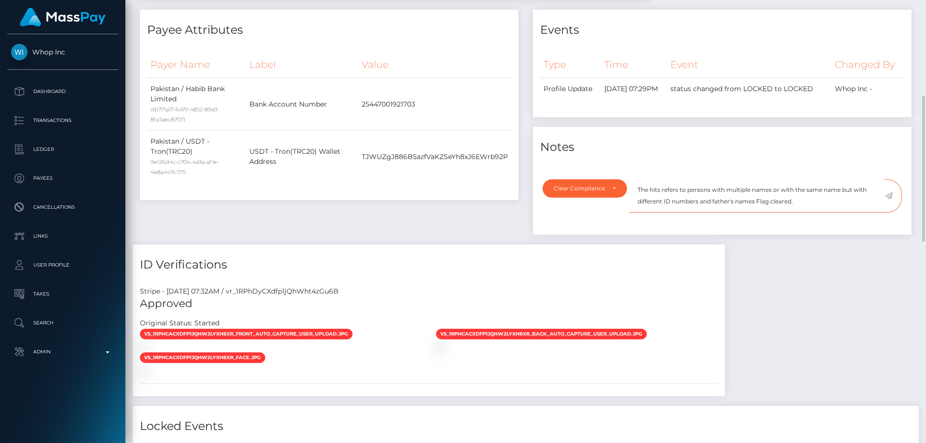
type textarea "The hits refers to persons with multiple names or with the same name but with d…"
click at [890, 200] on icon at bounding box center [888, 196] width 8 height 8
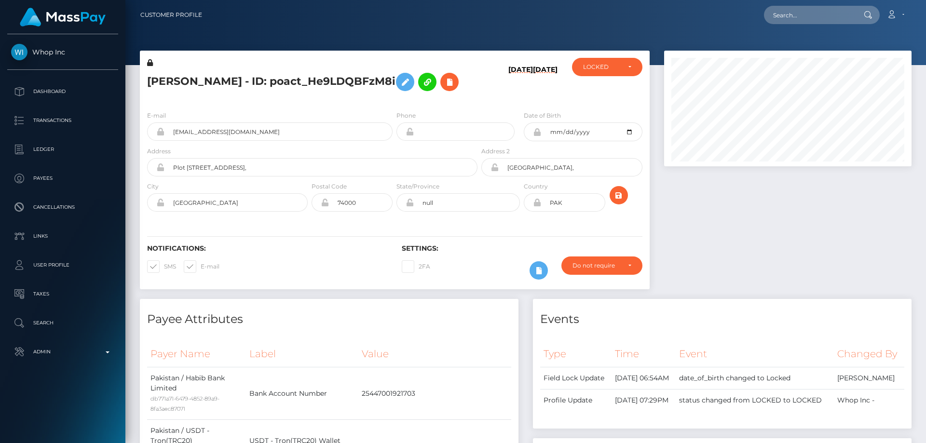
scroll to position [482095, 481963]
click at [609, 70] on div "LOCKED" at bounding box center [601, 67] width 37 height 8
click at [601, 93] on span "ACTIVE" at bounding box center [594, 93] width 22 height 9
select select "ACTIVE"
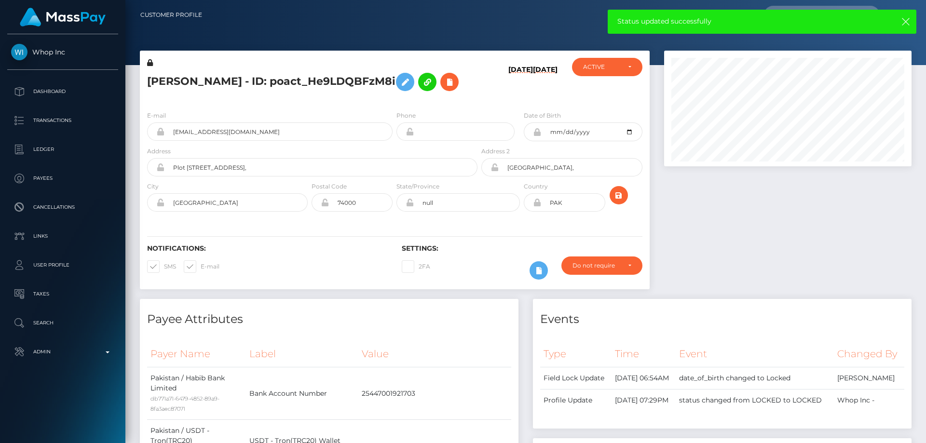
click at [324, 80] on h5 "Muhammad Shahid - ID: poact_He9LDQBFzM8i" at bounding box center [309, 82] width 325 height 28
copy h5 "Muhammad Shahid - ID: poact_He9LDQBFzM8i"
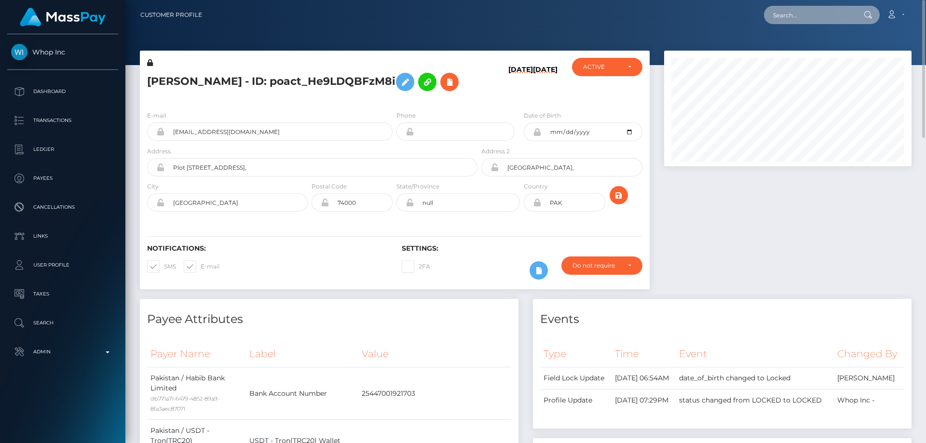
paste input "poact_LnyweIufrHmx"
type input "poact_LnyweIufrHmx"
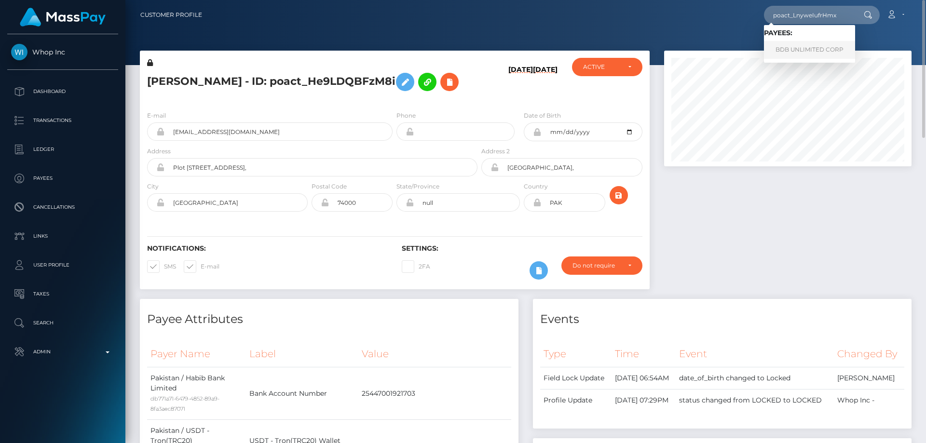
click at [823, 50] on link "BDB UNLIMITED CORP" at bounding box center [809, 50] width 91 height 18
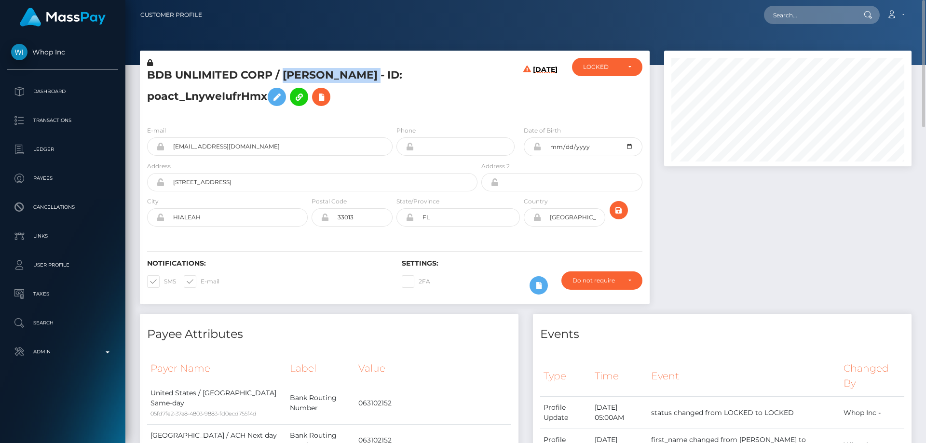
drag, startPoint x: 386, startPoint y: 74, endPoint x: 282, endPoint y: 75, distance: 104.2
click at [282, 75] on h5 "BDB UNLIMITED CORP / [PERSON_NAME] - ID: poact_LnyweIufrHmx" at bounding box center [309, 89] width 325 height 43
drag, startPoint x: 281, startPoint y: 75, endPoint x: 301, endPoint y: 69, distance: 21.1
click at [301, 69] on h5 "BDB UNLIMITED CORP / [PERSON_NAME] - ID: poact_LnyweIufrHmx" at bounding box center [309, 89] width 325 height 43
drag, startPoint x: 283, startPoint y: 76, endPoint x: 384, endPoint y: 74, distance: 101.3
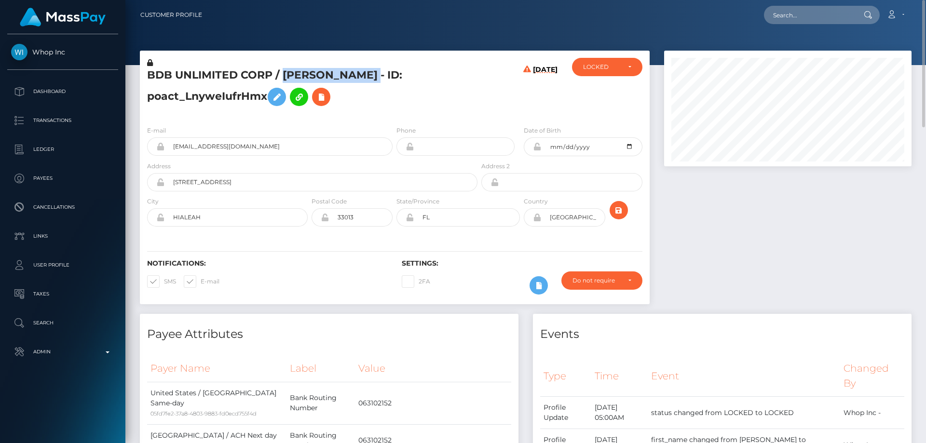
click at [384, 74] on h5 "BDB UNLIMITED CORP / [PERSON_NAME] - ID: poact_LnyweIufrHmx" at bounding box center [309, 89] width 325 height 43
copy h5 "[PERSON_NAME]"
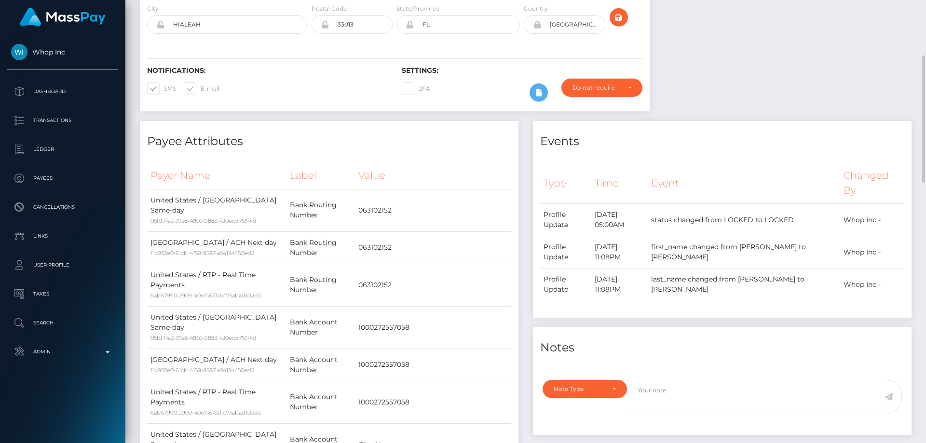
scroll to position [289, 0]
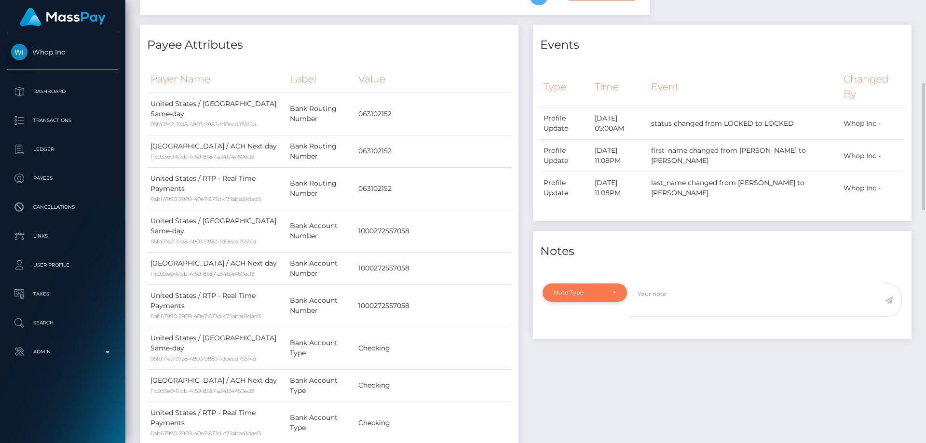
click at [595, 284] on div "Note Type" at bounding box center [584, 293] width 84 height 18
click at [597, 352] on link "Clear Compliance" at bounding box center [584, 360] width 84 height 18
select select "CLEAR_COMPLIANCE"
paste textarea "The hit refers to a person with a different First Name ( [PERSON_NAME] )."
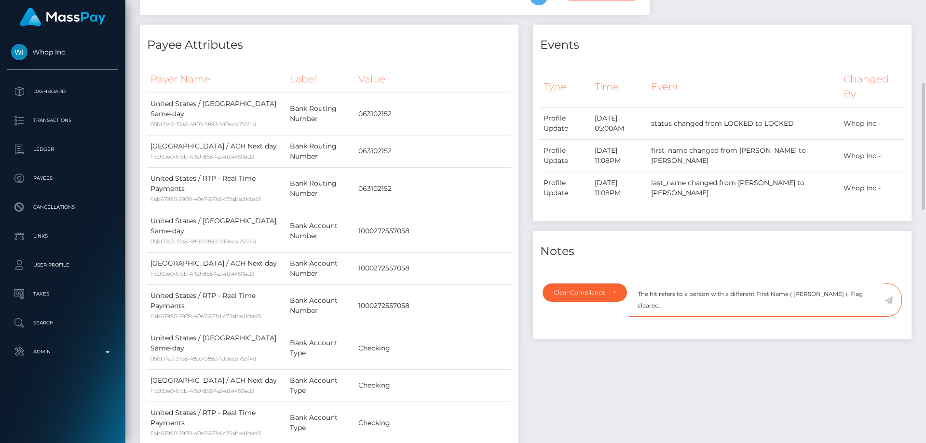
type textarea "The hit refers to a person with a different First Name ( [PERSON_NAME] ). Flag …"
click at [888, 300] on icon at bounding box center [888, 301] width 8 height 8
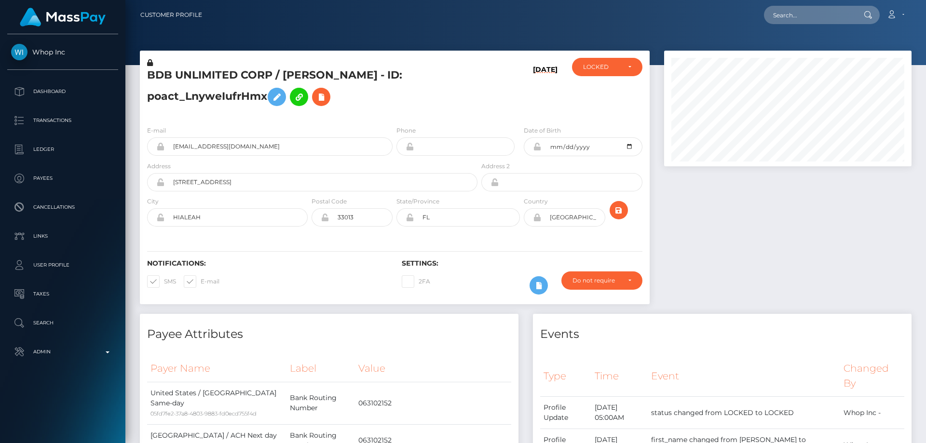
scroll to position [116, 248]
click at [615, 71] on div "LOCKED" at bounding box center [607, 67] width 70 height 18
click at [615, 95] on link "ACTIVE" at bounding box center [607, 93] width 70 height 18
select select "ACTIVE"
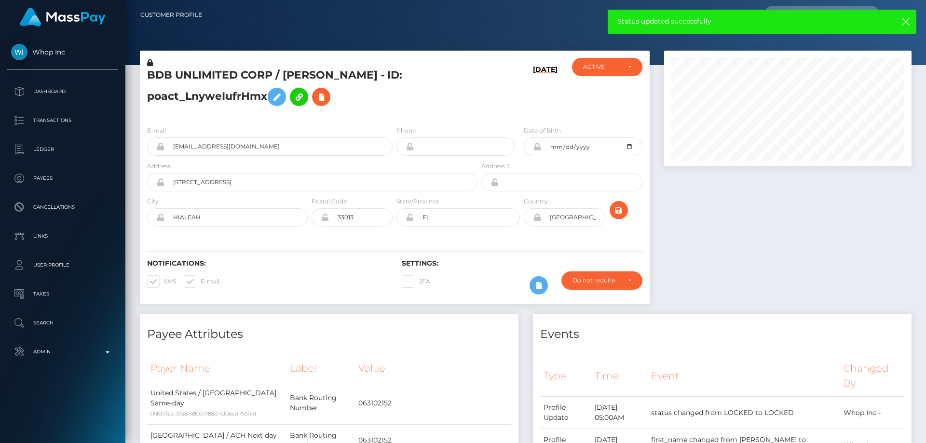
click at [239, 98] on h5 "BDB UNLIMITED CORP / MIGUEL MORALES - ID: poact_LnyweIufrHmx" at bounding box center [309, 89] width 325 height 43
copy h5 "BDB UNLIMITED CORP / MIGUEL MORALES - ID: poact_LnyweIufrHmx"
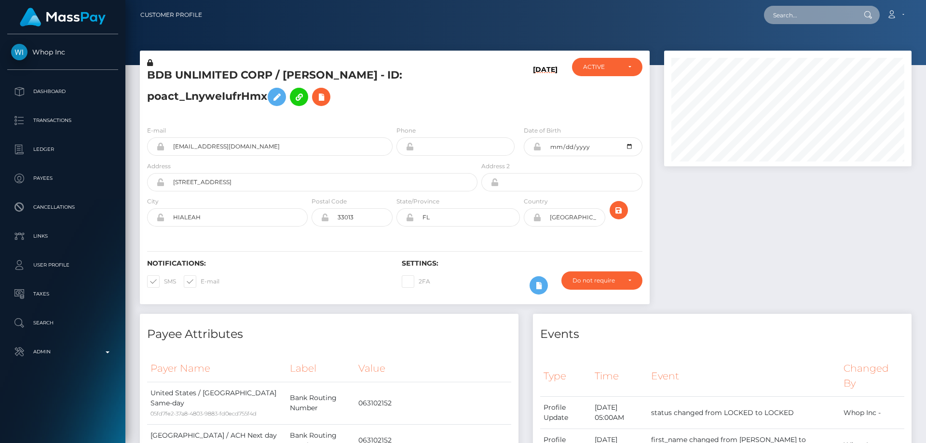
paste input "poact_f1RCWvP6ssyk"
type input "poact_f1RCWvP6ssyk"
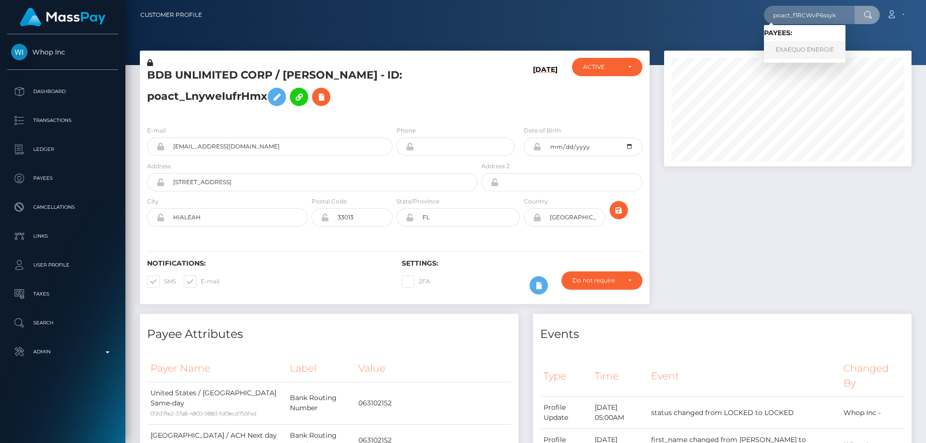
click at [800, 51] on link "EXAEQUO ENERGIE" at bounding box center [804, 50] width 81 height 18
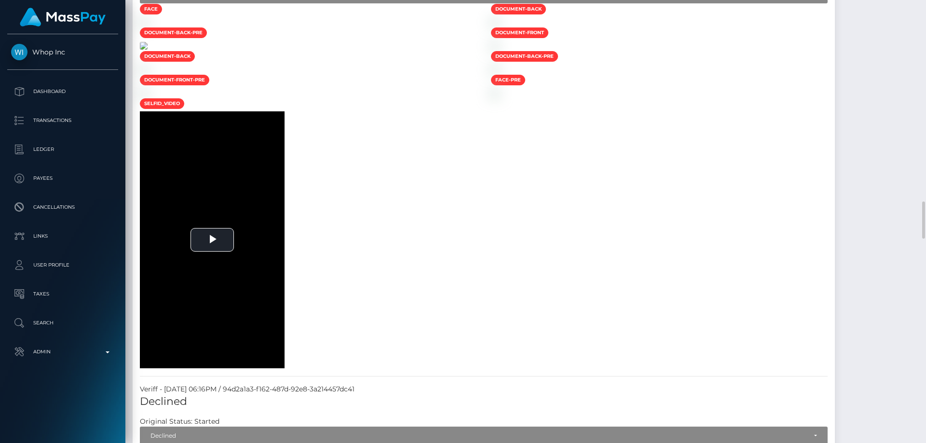
scroll to position [675, 0]
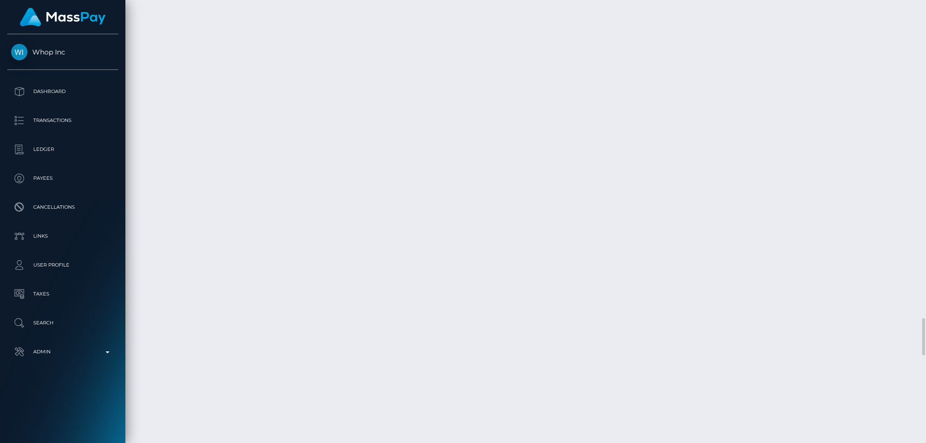
scroll to position [2471, 0]
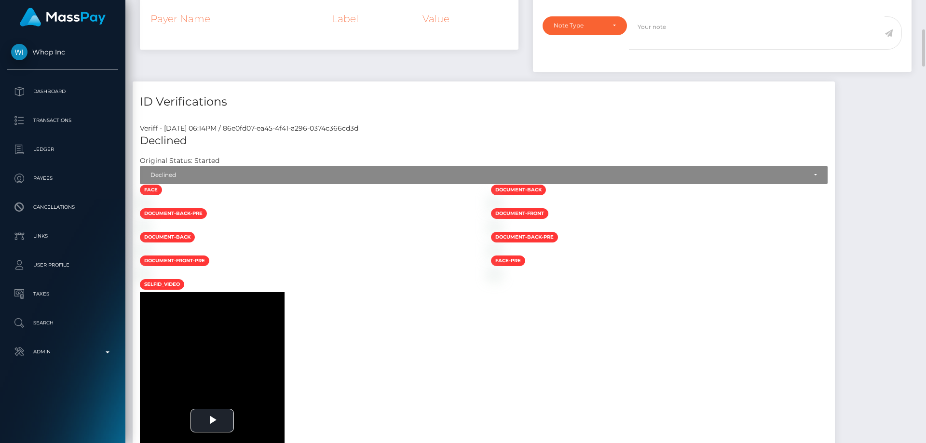
scroll to position [494, 0]
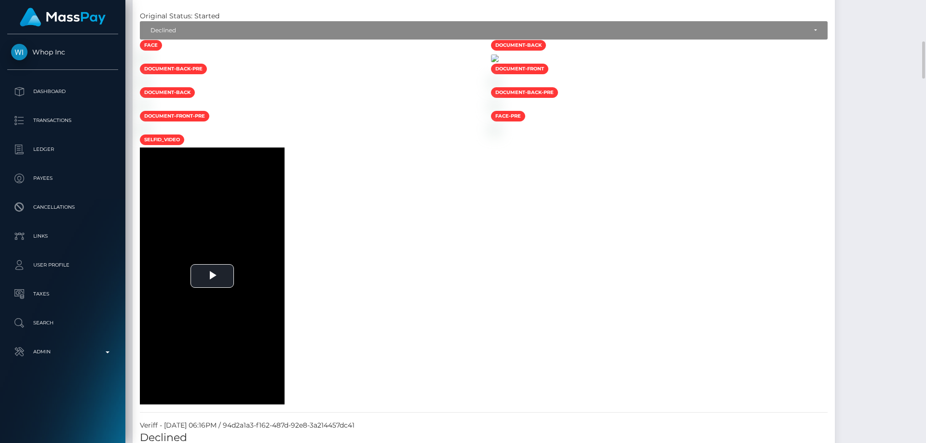
click at [499, 62] on img at bounding box center [495, 58] width 8 height 8
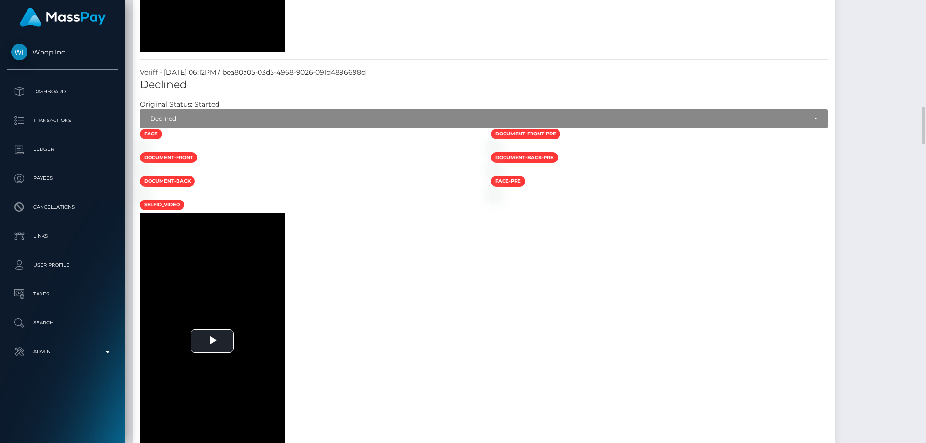
scroll to position [1459, 0]
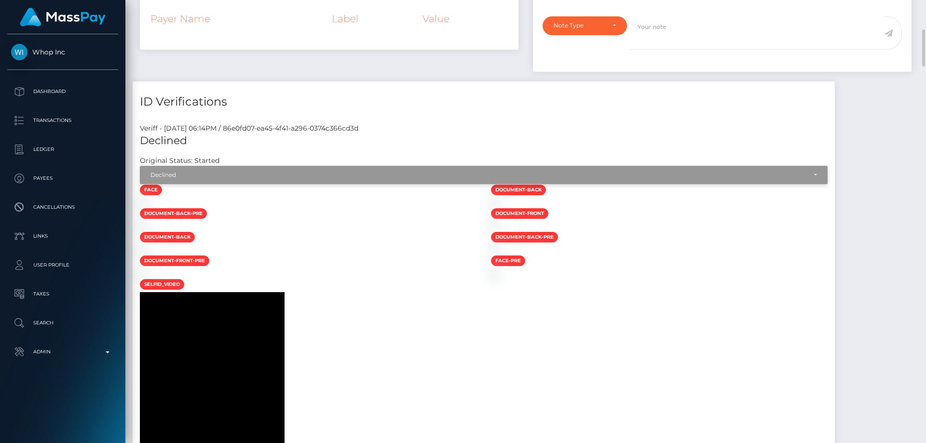
scroll to position [253, 0]
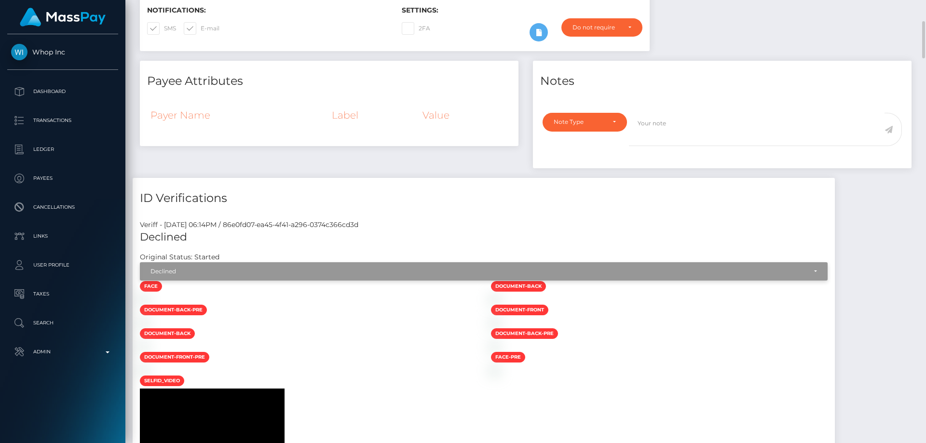
click at [361, 265] on div "Declined" at bounding box center [484, 271] width 688 height 18
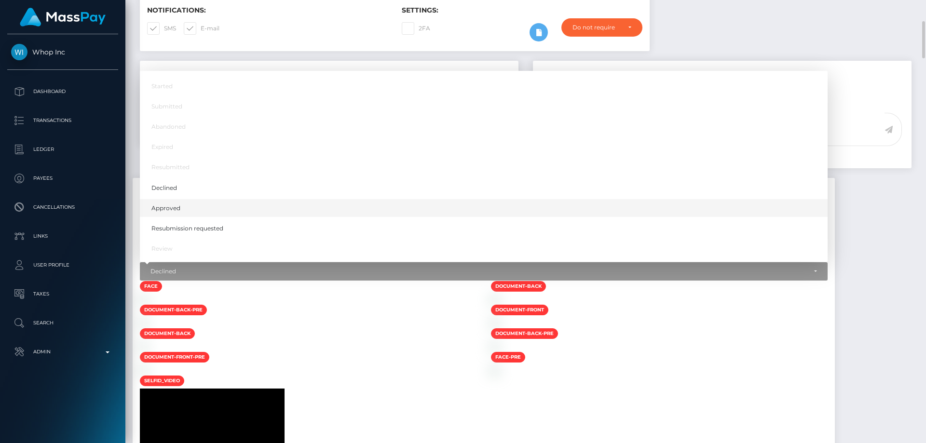
click at [211, 205] on link "Approved" at bounding box center [484, 208] width 688 height 18
select select "Approved"
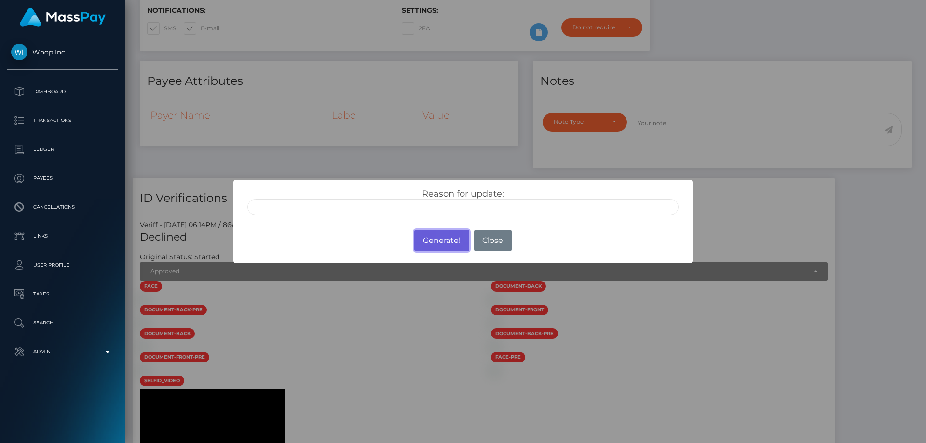
click at [453, 238] on button "Generate!" at bounding box center [441, 240] width 54 height 21
click at [445, 309] on div "× Reason for update: Generate! No Close" at bounding box center [463, 221] width 926 height 443
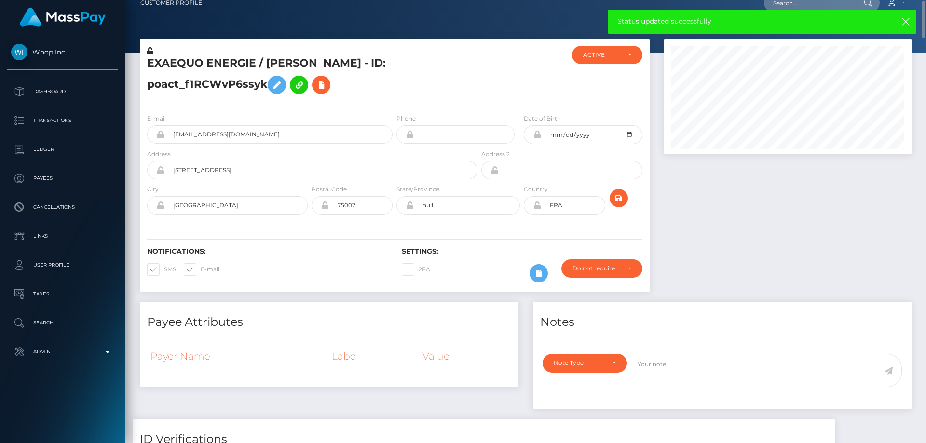
scroll to position [0, 0]
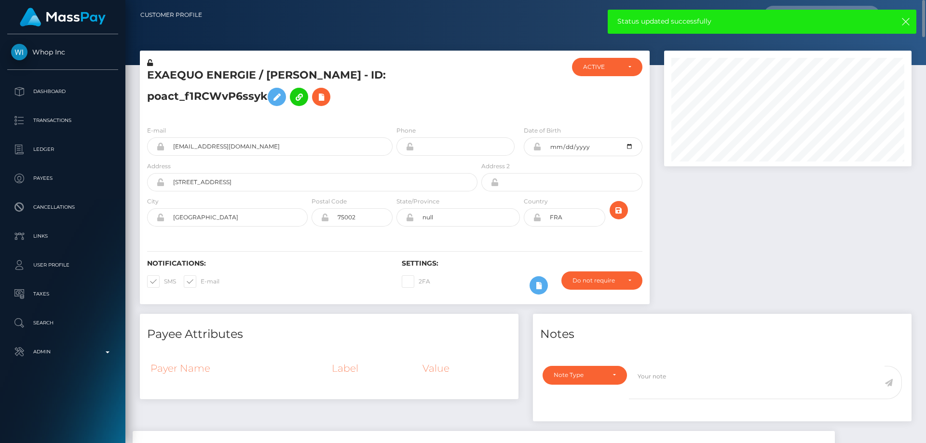
click at [418, 107] on h5 "EXAEQUO ENERGIE / [PERSON_NAME] - ID: poact_f1RCWvP6ssyk" at bounding box center [309, 89] width 325 height 43
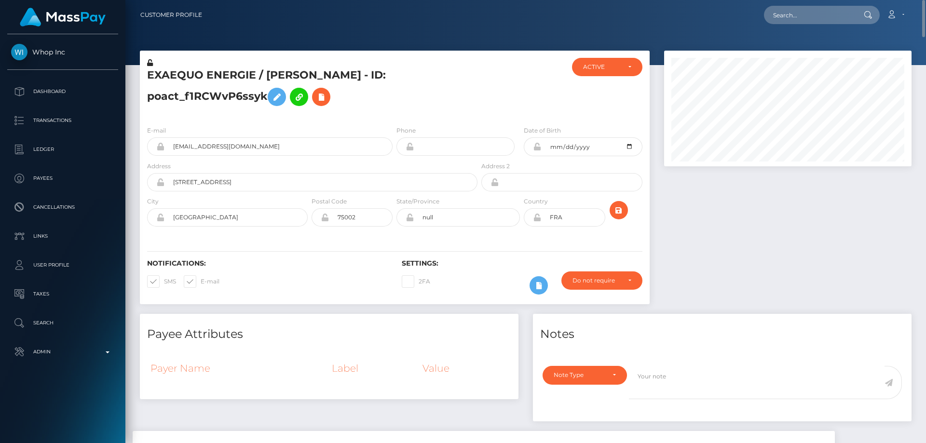
click at [150, 62] on icon at bounding box center [150, 62] width 6 height 7
click at [467, 80] on h5 "EXAEQUO ENERGIE / [PERSON_NAME] - ID: poact_f1RCWvP6ssyk" at bounding box center [309, 89] width 325 height 43
click at [539, 88] on div at bounding box center [521, 88] width 85 height 60
click at [538, 149] on icon at bounding box center [537, 147] width 8 height 8
click at [537, 222] on div at bounding box center [532, 217] width 17 height 18
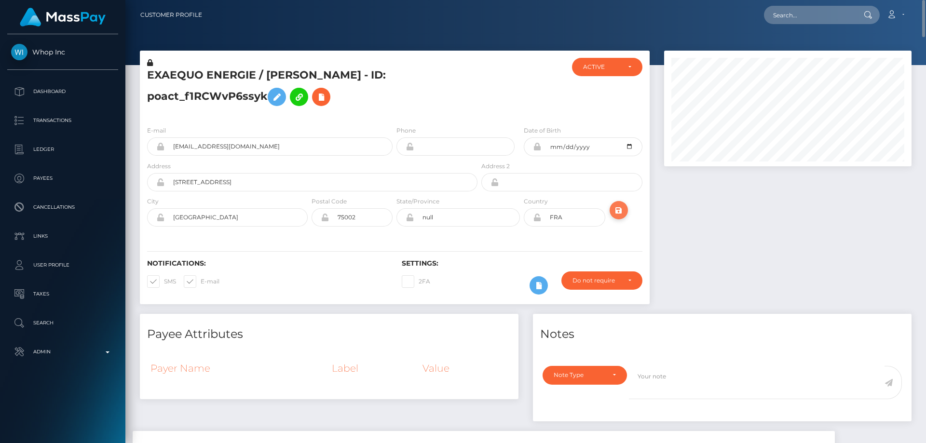
click at [623, 210] on icon "submit" at bounding box center [619, 210] width 12 height 12
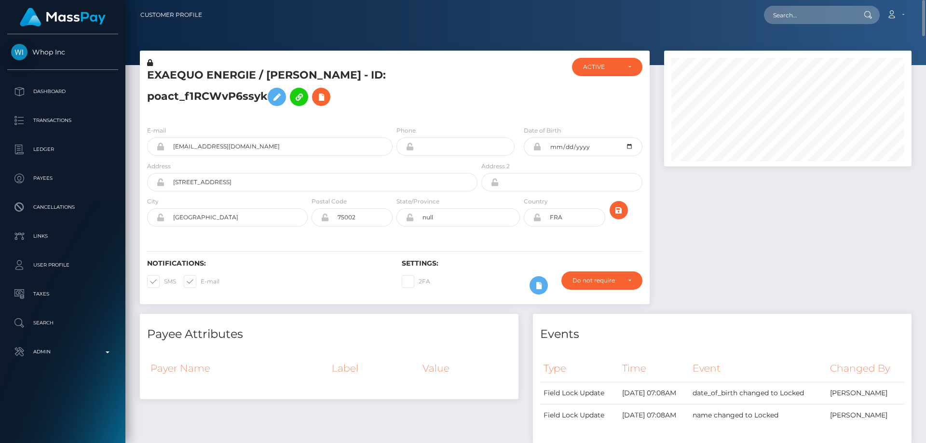
click at [211, 98] on h5 "EXAEQUO ENERGIE / [PERSON_NAME] - ID: poact_f1RCWvP6ssyk" at bounding box center [309, 89] width 325 height 43
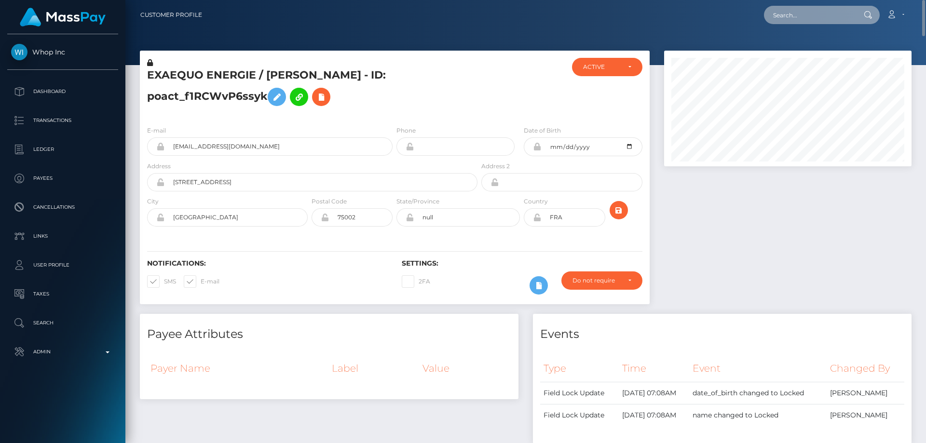
paste input "poact_y4pGb67o078f"
type input "poact_y4pGb67o078f"
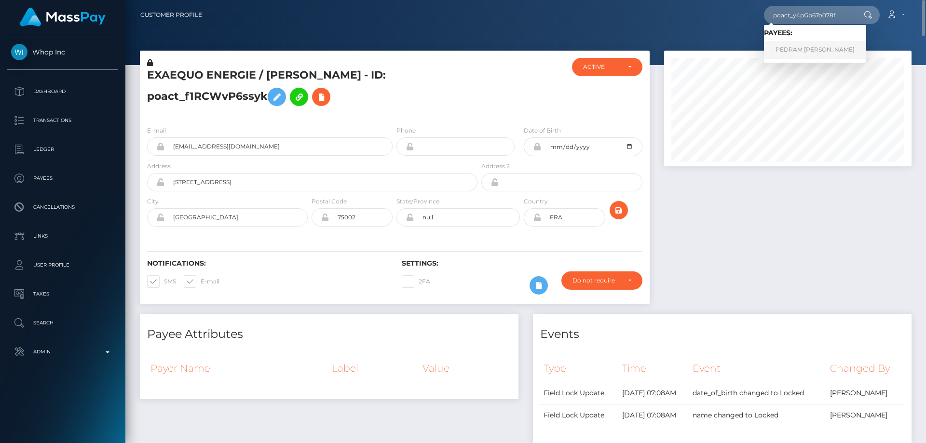
click at [792, 49] on link "PEDRAM [PERSON_NAME]" at bounding box center [815, 50] width 102 height 18
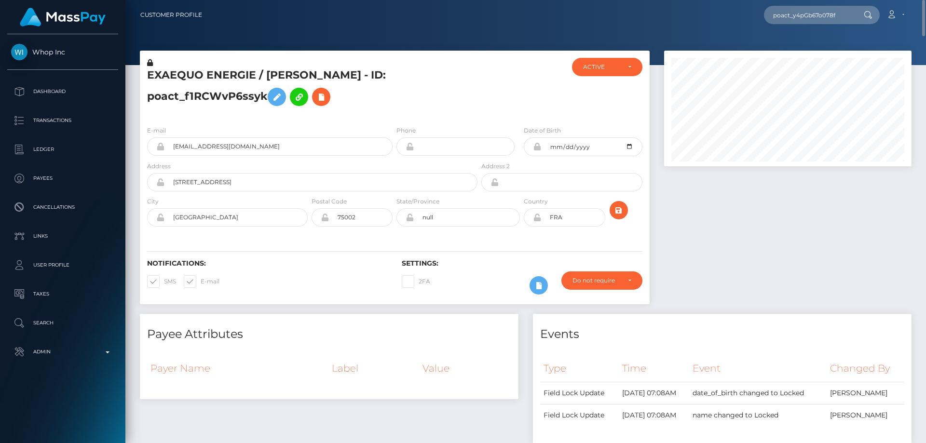
click at [754, 197] on div at bounding box center [788, 182] width 262 height 263
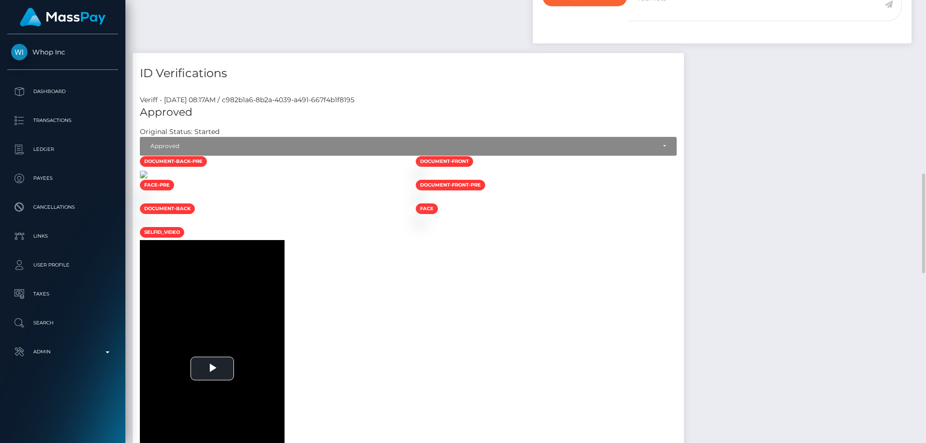
scroll to position [557, 0]
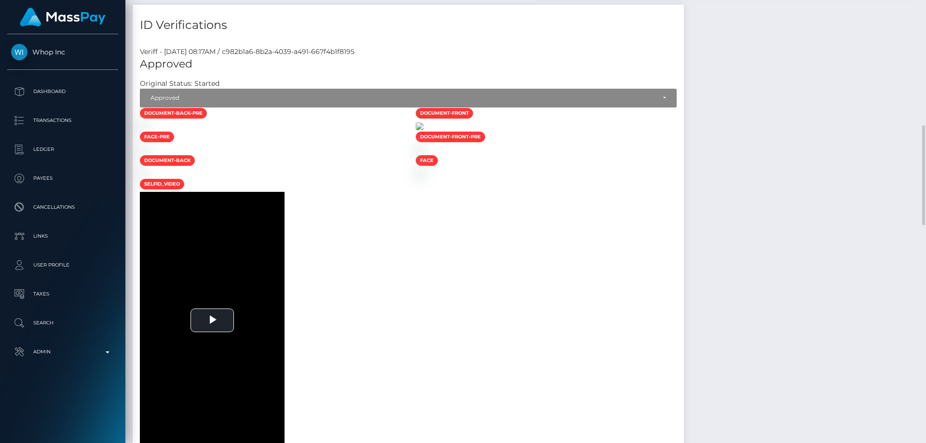
click at [423, 130] on img at bounding box center [420, 126] width 8 height 8
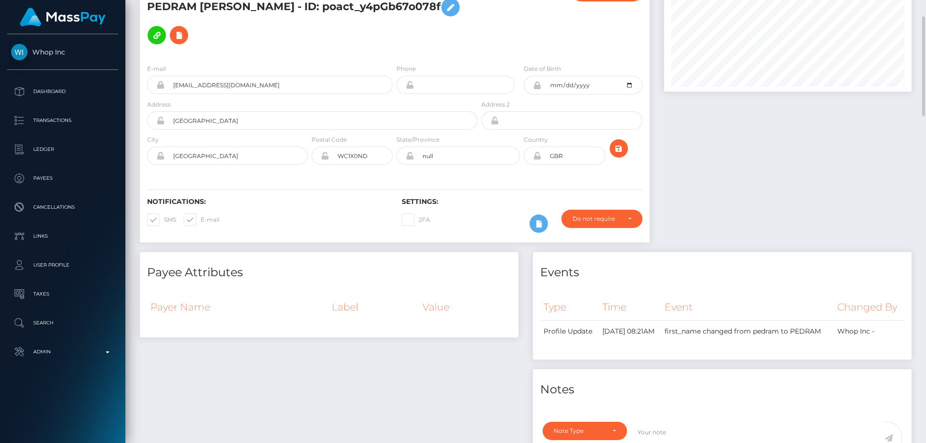
scroll to position [0, 0]
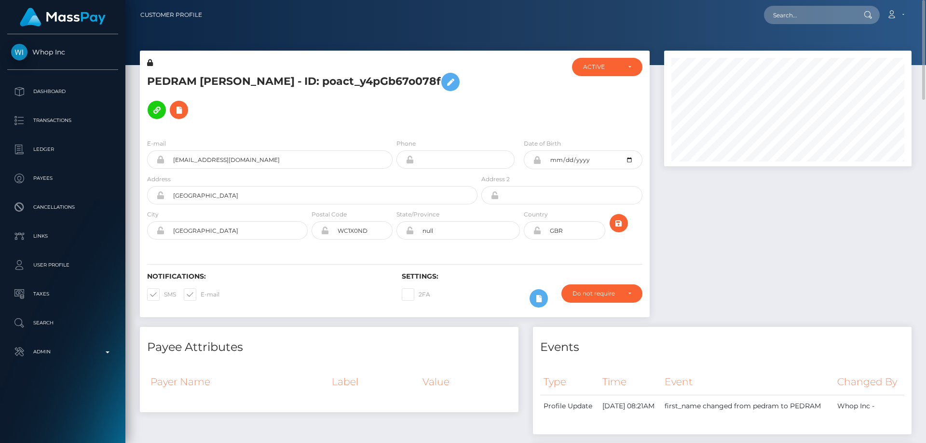
click at [420, 100] on h5 "PEDRAM IRAJ SHAKOURI Shakouri - ID: poact_y4pGb67o078f" at bounding box center [309, 96] width 325 height 56
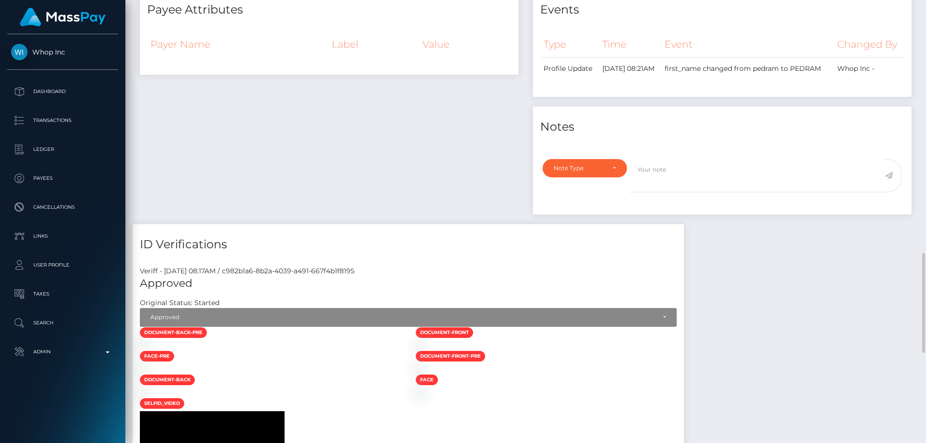
scroll to position [482, 0]
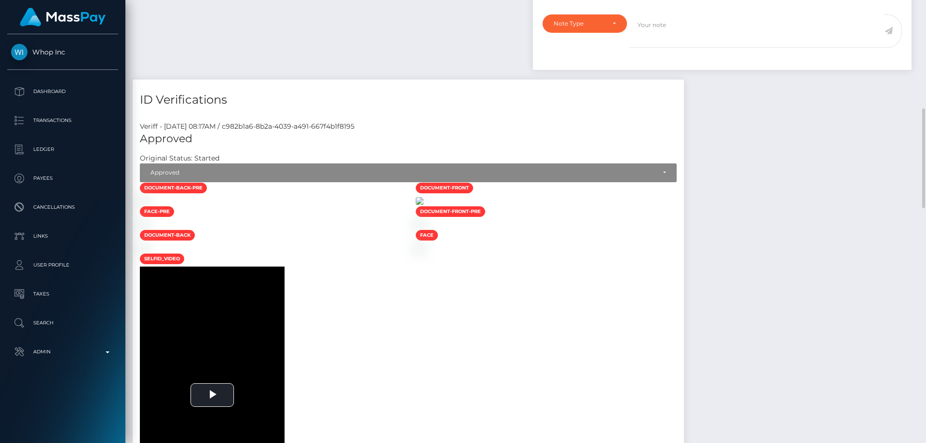
click at [423, 205] on img at bounding box center [420, 201] width 8 height 8
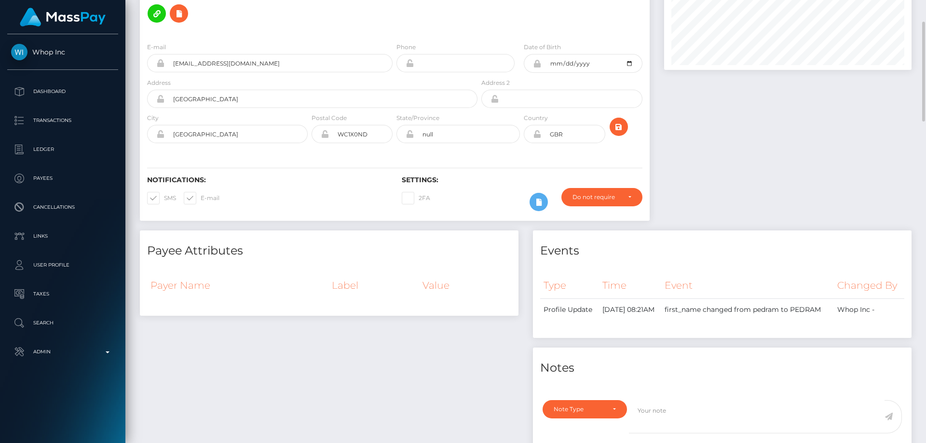
scroll to position [0, 0]
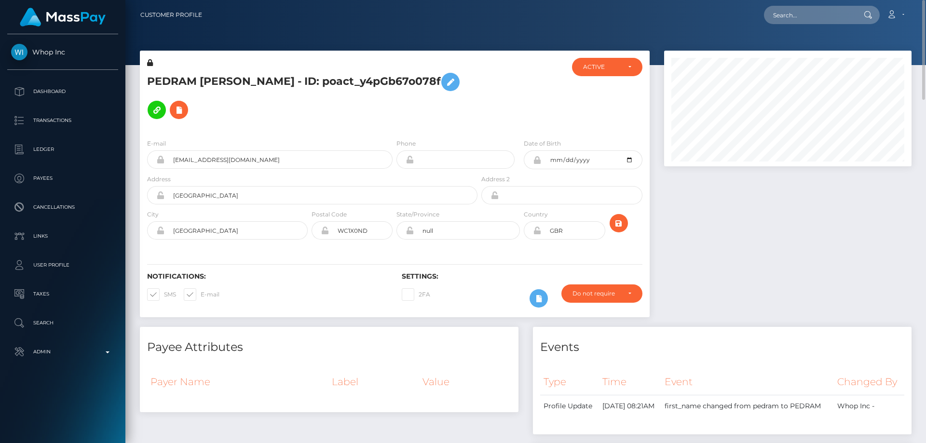
click at [376, 108] on h5 "PEDRAM IRAJ SHAKOURI Shakouri - ID: poact_y4pGb67o078f" at bounding box center [309, 96] width 325 height 56
click at [148, 62] on icon at bounding box center [150, 62] width 6 height 7
click at [445, 88] on icon at bounding box center [451, 82] width 12 height 12
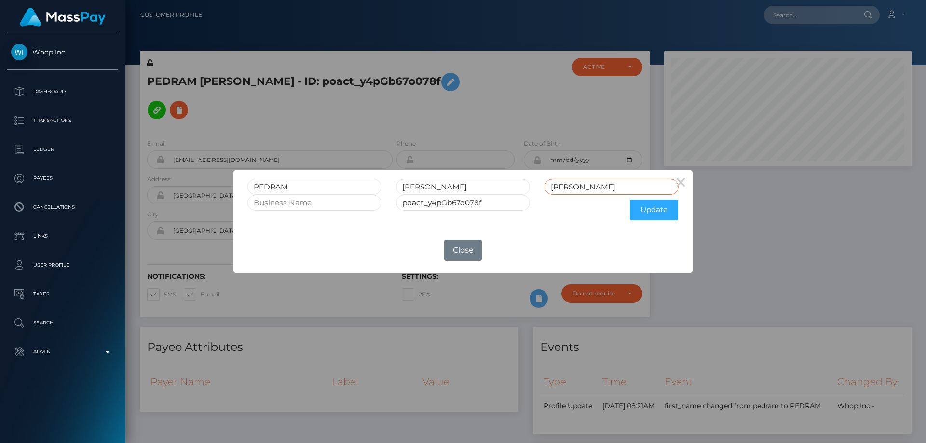
drag, startPoint x: 605, startPoint y: 186, endPoint x: 505, endPoint y: 200, distance: 100.3
click at [506, 193] on div "PEDRAM IRAJ SHAKOURI Shakouri" at bounding box center [463, 187] width 446 height 16
drag, startPoint x: 474, startPoint y: 189, endPoint x: 422, endPoint y: 187, distance: 52.6
click at [422, 187] on input "IRAJ SHAKOURI" at bounding box center [463, 187] width 134 height 16
type input "IRAJ"
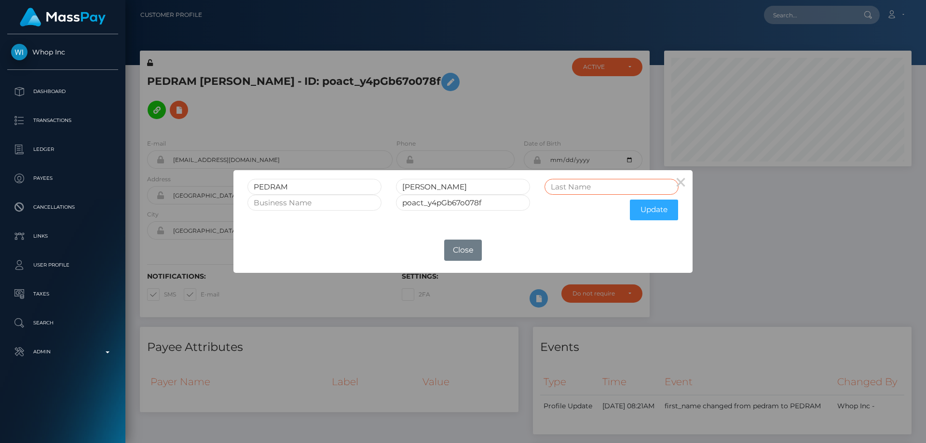
paste input "SHAKOURI"
type input "SHAKOURI"
drag, startPoint x: 652, startPoint y: 211, endPoint x: 723, endPoint y: 221, distance: 72.1
click at [652, 210] on button "Update" at bounding box center [654, 210] width 48 height 21
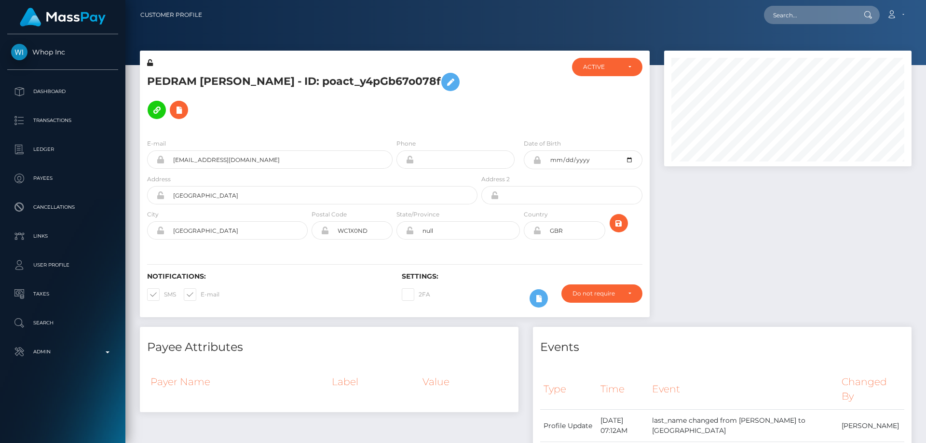
scroll to position [116, 248]
click at [150, 62] on icon at bounding box center [150, 62] width 6 height 7
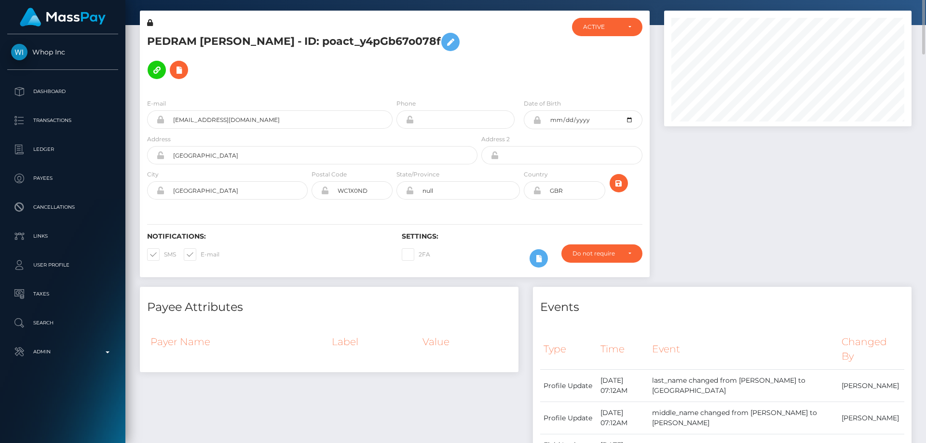
scroll to position [0, 0]
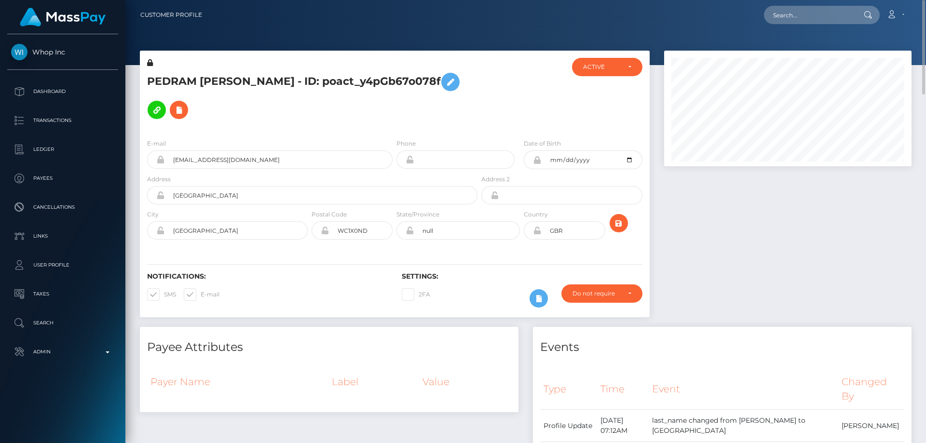
click at [253, 84] on h5 "PEDRAM [PERSON_NAME] - ID: poact_y4pGb67o078f" at bounding box center [309, 96] width 325 height 56
copy h5 "PEDRAM [PERSON_NAME] - ID: poact_y4pGb67o078f"
drag, startPoint x: 922, startPoint y: 276, endPoint x: 925, endPoint y: -5, distance: 281.1
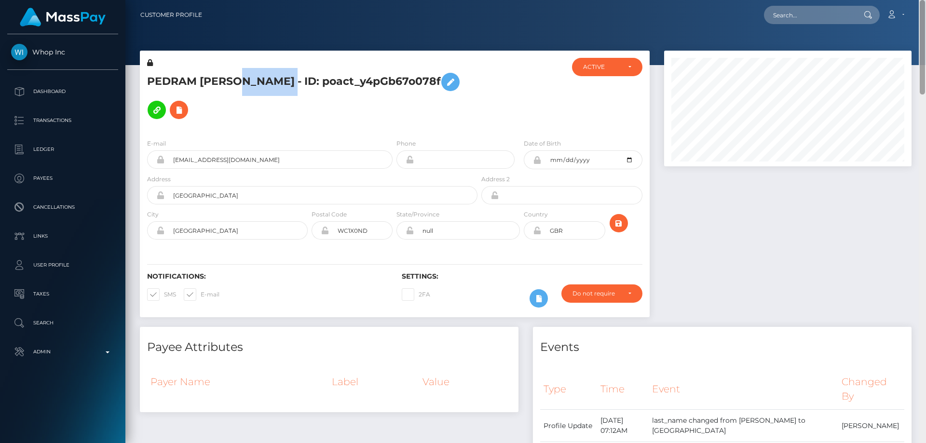
click at [925, 0] on html "Whop Inc Dashboard Transactions Ledger Payees Cancellations Links" at bounding box center [463, 221] width 926 height 443
paste input "[EMAIL_ADDRESS][DOMAIN_NAME]"
type input "[EMAIL_ADDRESS][DOMAIN_NAME]"
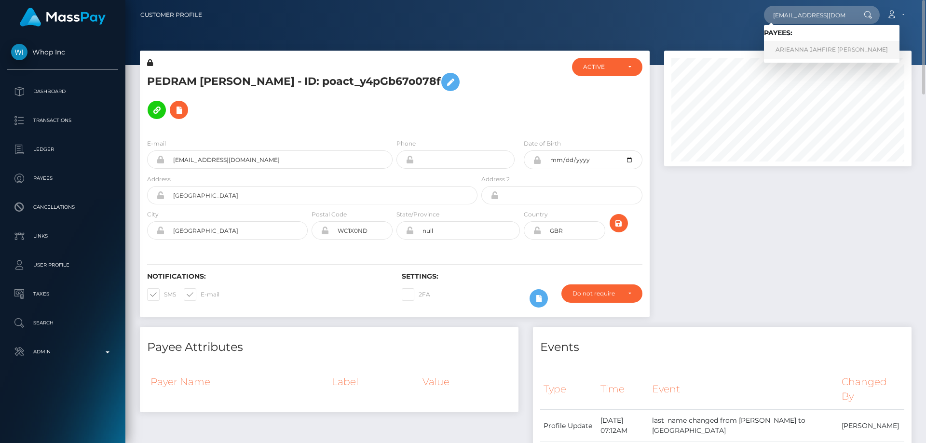
click at [810, 49] on link "ARIEANNA JAHFIRE [PERSON_NAME]" at bounding box center [832, 50] width 136 height 18
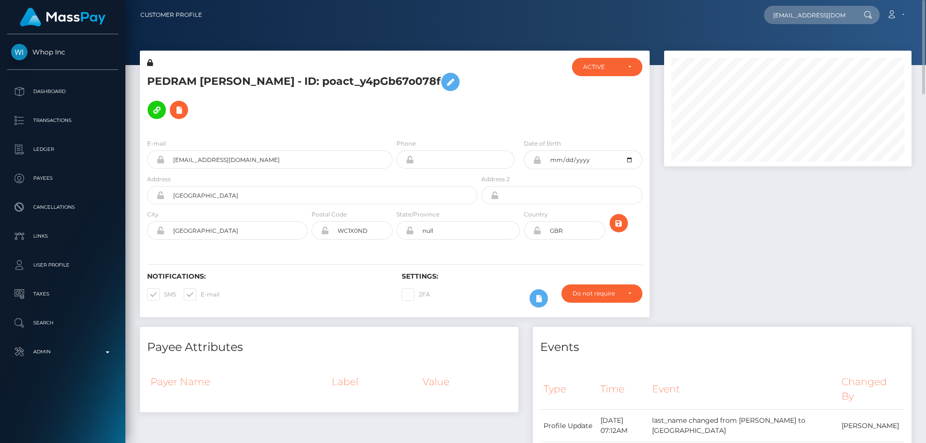
click at [777, 212] on div at bounding box center [788, 189] width 262 height 276
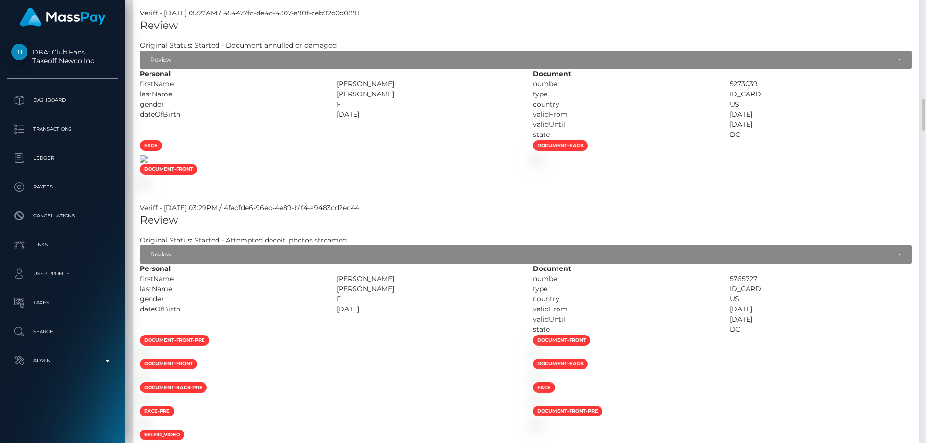
scroll to position [1574, 0]
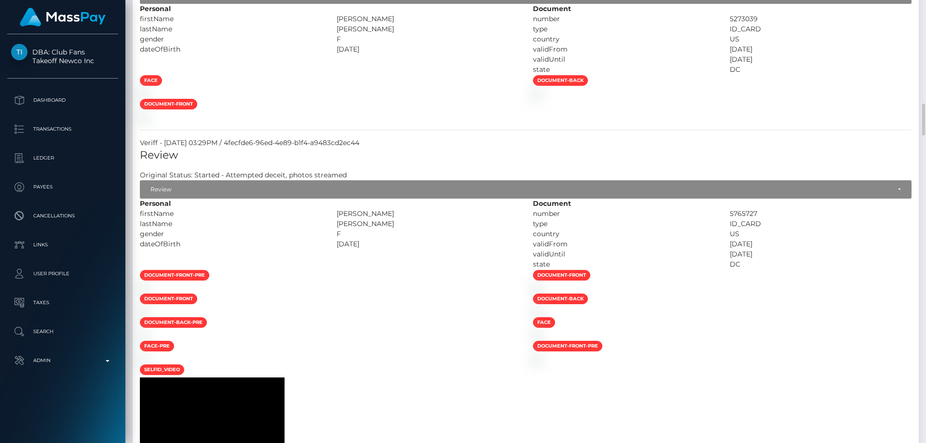
scroll to position [1350, 0]
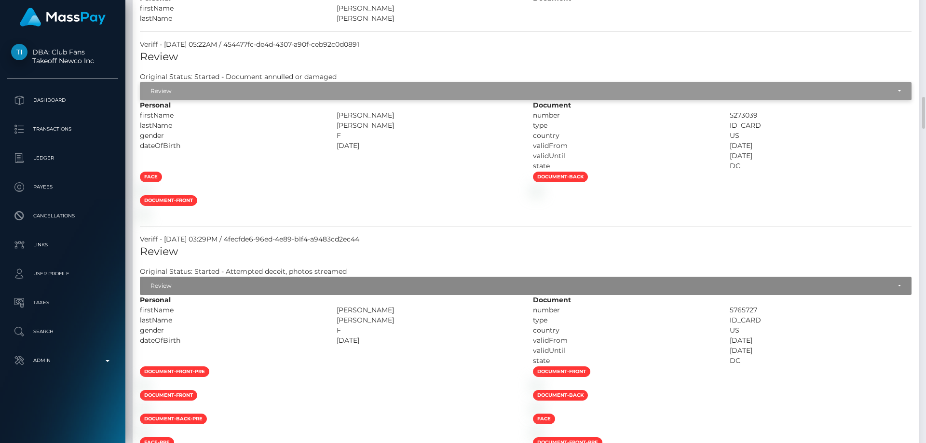
click at [250, 93] on div "Review" at bounding box center [520, 91] width 740 height 8
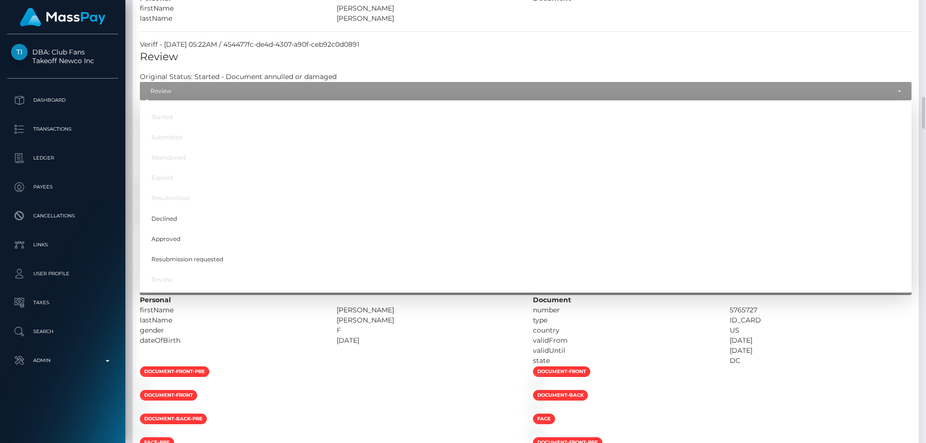
scroll to position [116, 248]
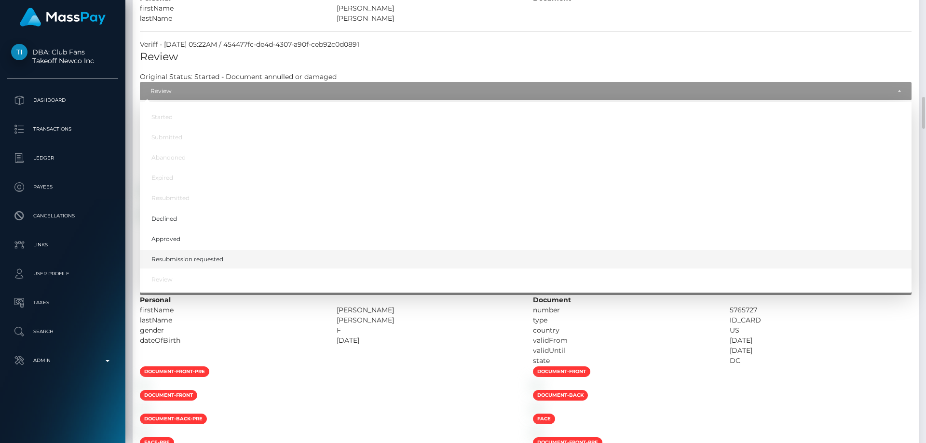
click at [215, 257] on span "Resubmission requested" at bounding box center [187, 259] width 72 height 9
select select "Resubmission requested"
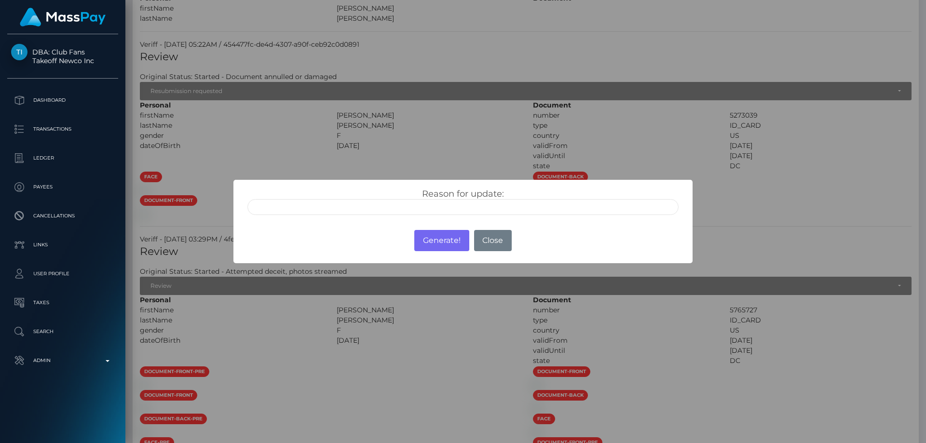
click at [358, 214] on input "text" at bounding box center [462, 207] width 431 height 16
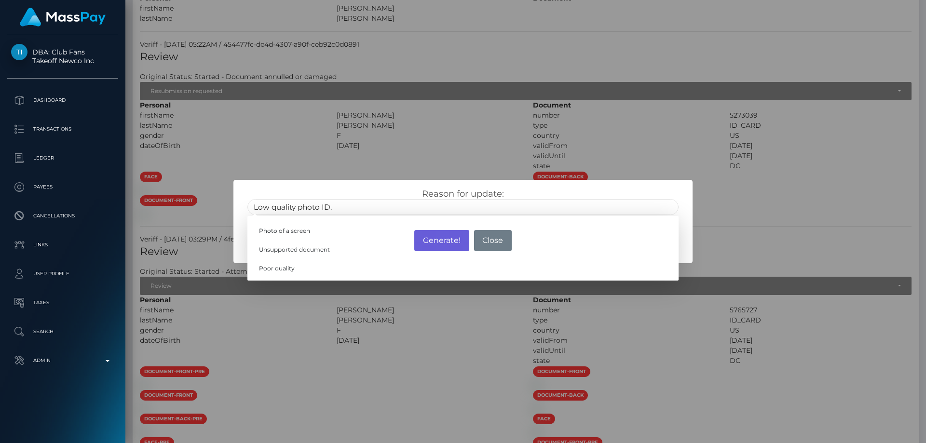
type input "Low quality photo ID."
click at [440, 237] on button "Generate!" at bounding box center [441, 240] width 54 height 21
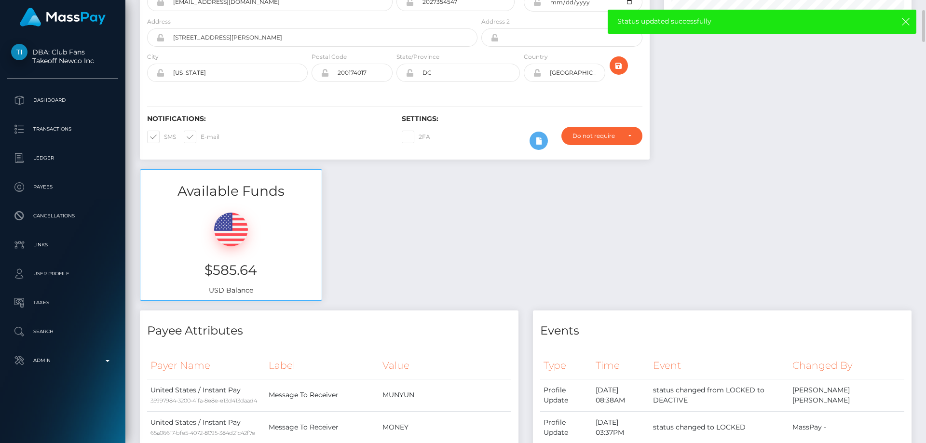
scroll to position [0, 0]
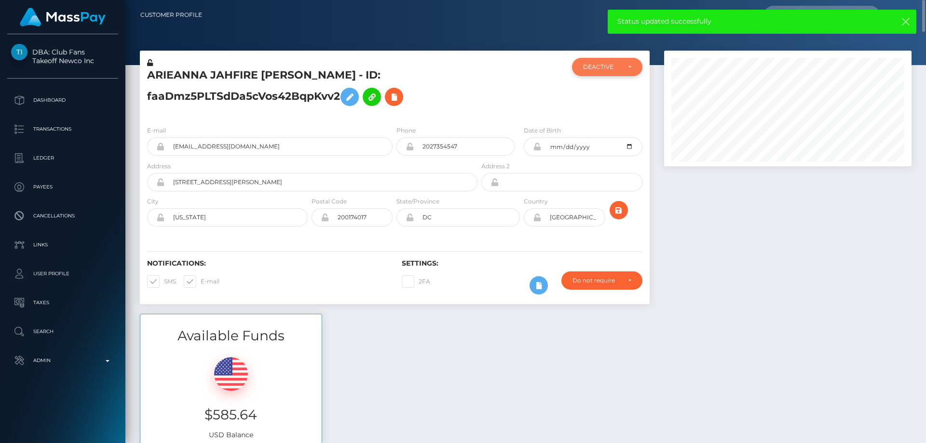
click at [603, 73] on div "DEACTIVE" at bounding box center [607, 67] width 70 height 18
click at [594, 273] on div "Do not require" at bounding box center [601, 280] width 81 height 18
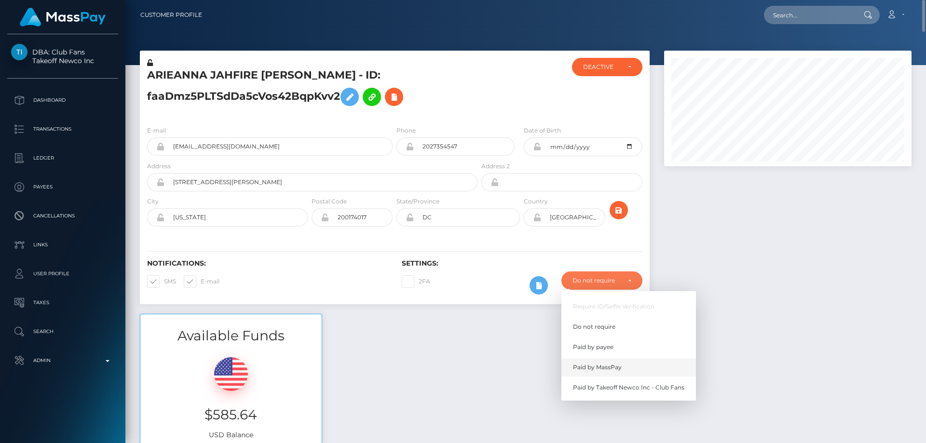
click at [621, 360] on link "Paid by MassPay" at bounding box center [628, 367] width 135 height 18
select select "2"
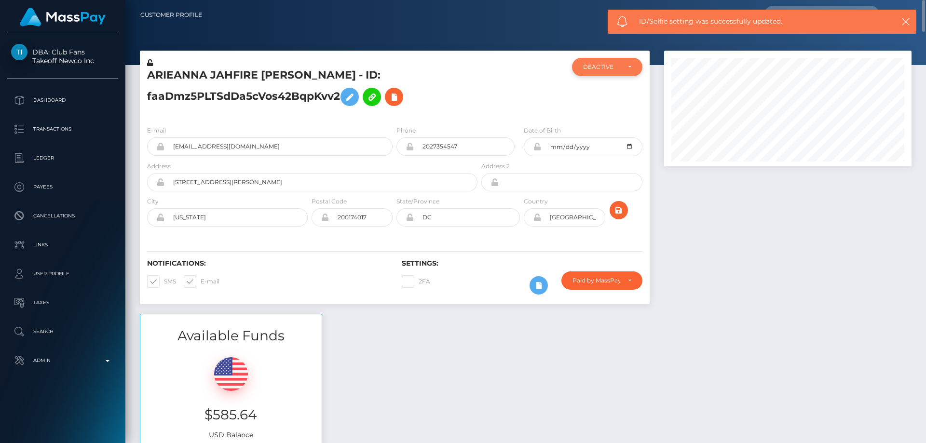
click at [603, 67] on div "DEACTIVE" at bounding box center [601, 67] width 37 height 8
click at [596, 90] on span "ACTIVE" at bounding box center [594, 93] width 22 height 9
select select "ACTIVE"
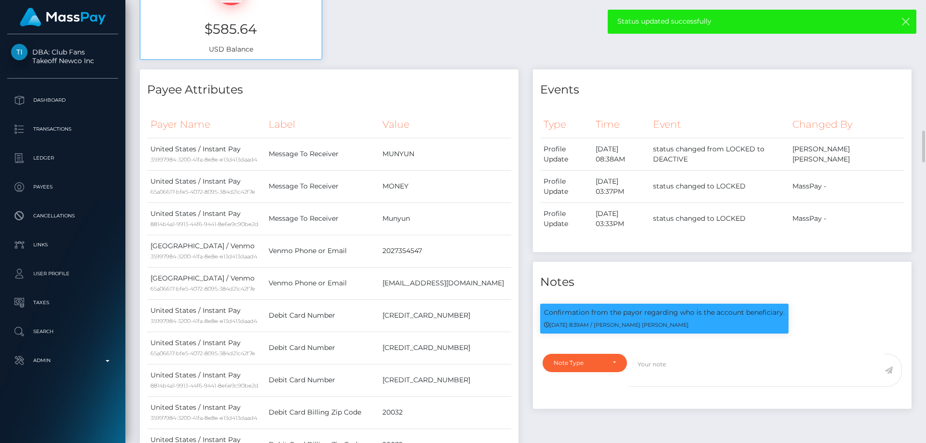
scroll to position [579, 0]
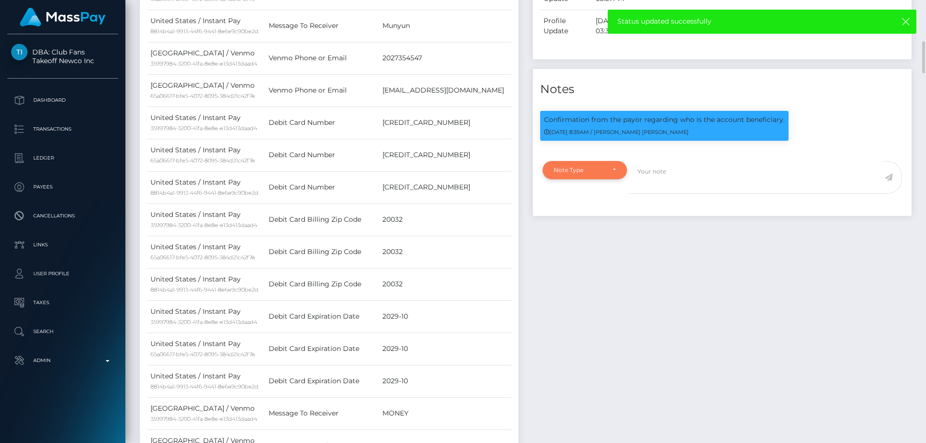
click at [568, 169] on div "Note Type" at bounding box center [579, 170] width 51 height 8
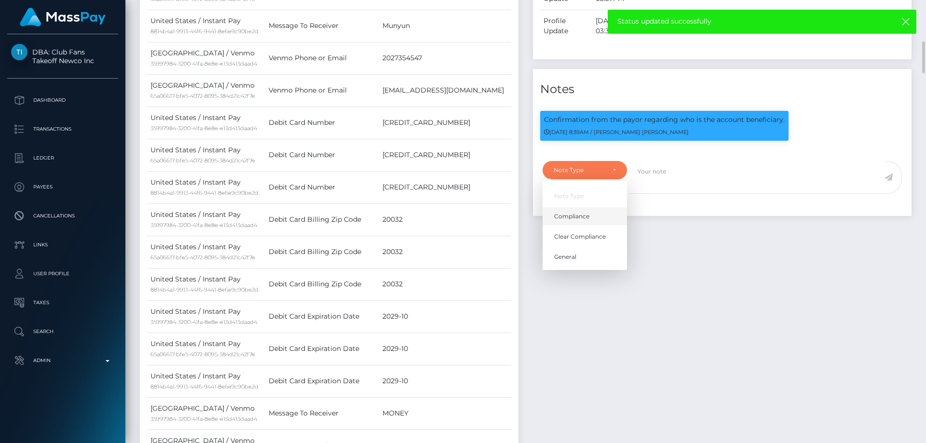
click at [567, 215] on span "Compliance" at bounding box center [571, 216] width 35 height 9
select select "COMPLIANCE"
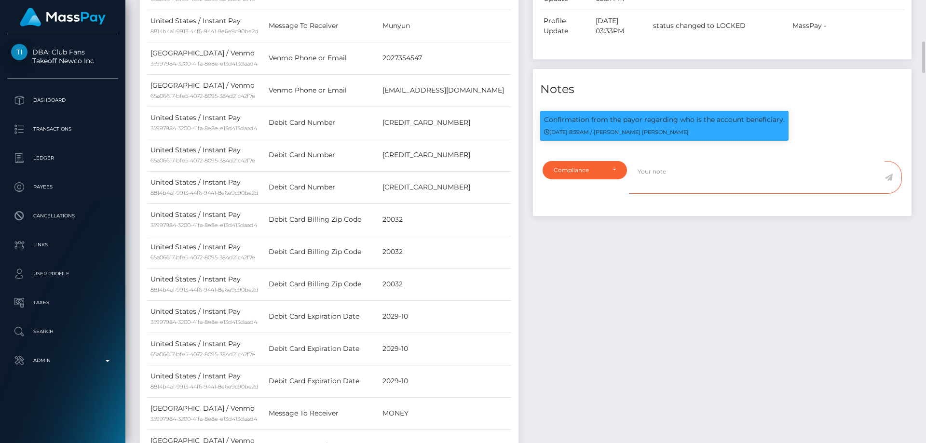
click at [683, 178] on textarea at bounding box center [757, 177] width 256 height 33
type textarea "The client confirmed that the current user is the owner of the account."
click at [892, 177] on icon at bounding box center [888, 178] width 8 height 8
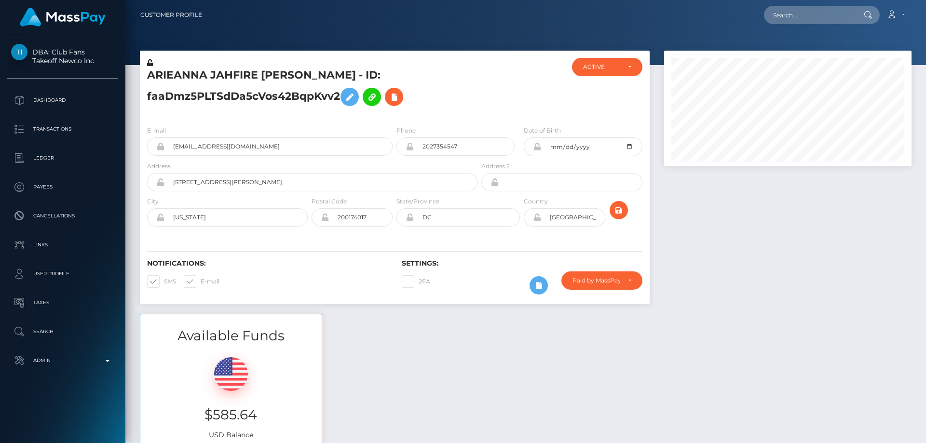
scroll to position [116, 248]
drag, startPoint x: 316, startPoint y: 75, endPoint x: 143, endPoint y: 79, distance: 173.2
click at [143, 79] on div "ARIEANNA JAHFIRE [PERSON_NAME] - ID: faaDmz5PLTSdDa5cVos42BqpKvv2" at bounding box center [309, 88] width 339 height 60
drag, startPoint x: 160, startPoint y: 75, endPoint x: 774, endPoint y: 231, distance: 633.4
click at [779, 231] on div at bounding box center [788, 182] width 262 height 263
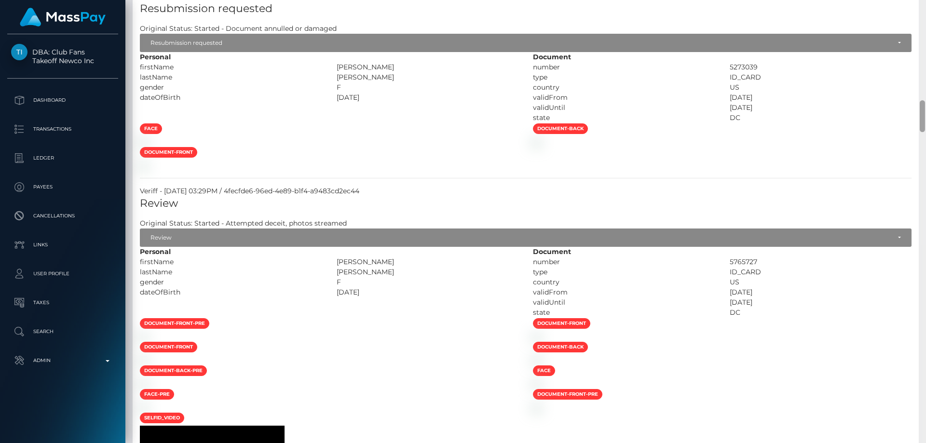
scroll to position [1842, 0]
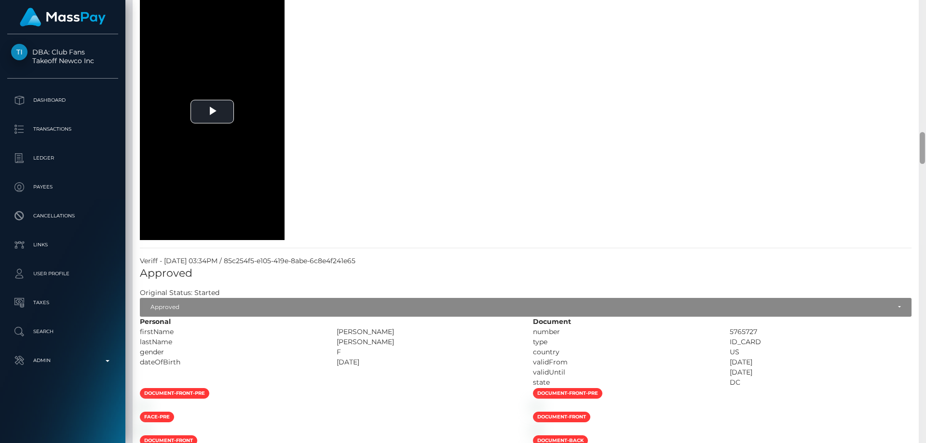
drag, startPoint x: 925, startPoint y: 120, endPoint x: 925, endPoint y: 4, distance: 115.7
click at [925, 4] on div at bounding box center [922, 221] width 7 height 443
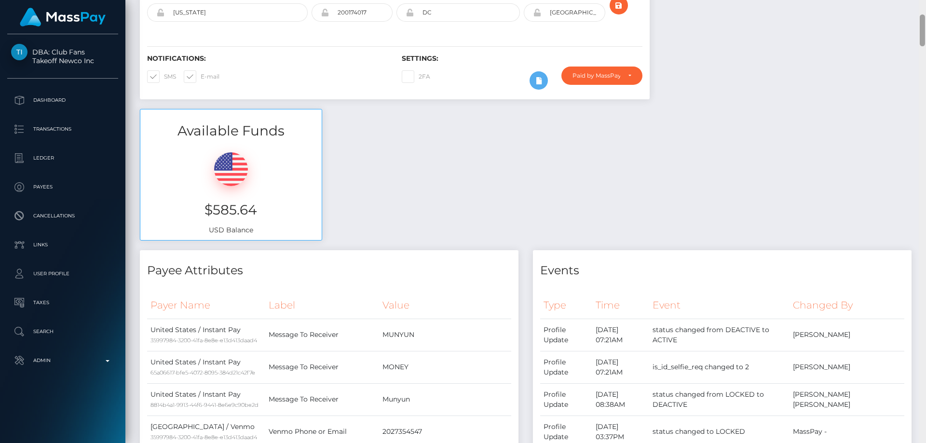
drag, startPoint x: 922, startPoint y: 152, endPoint x: 925, endPoint y: 34, distance: 117.7
click at [925, 34] on div at bounding box center [922, 221] width 7 height 443
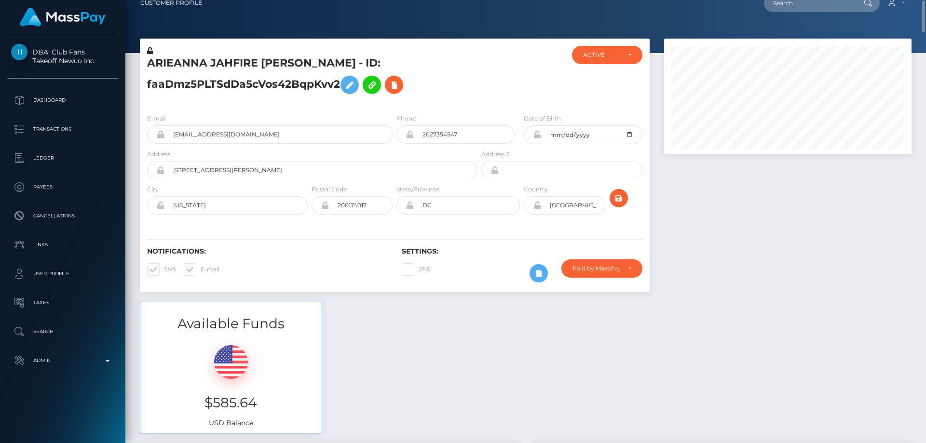
scroll to position [0, 0]
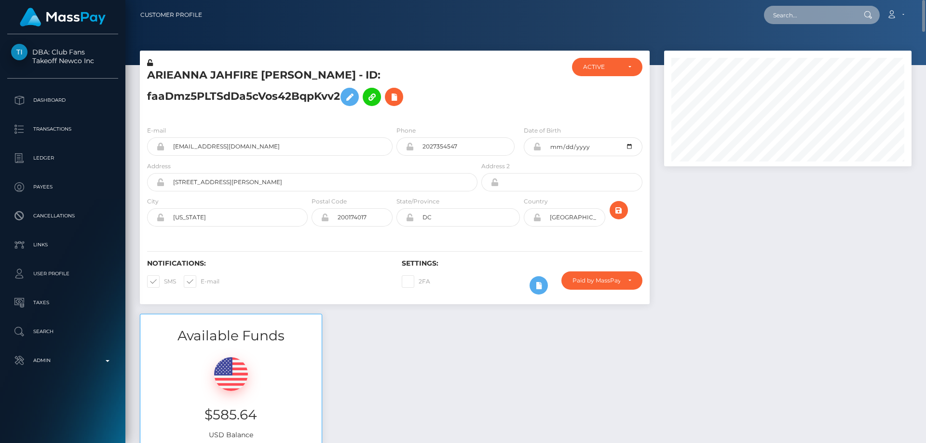
paste input "wmakya2006@gmail.com"
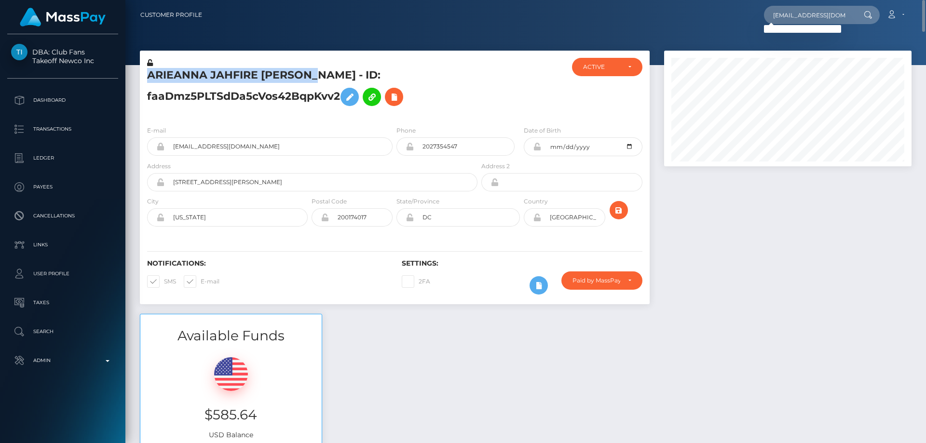
drag, startPoint x: 317, startPoint y: 74, endPoint x: 139, endPoint y: 75, distance: 178.4
click at [139, 75] on div "ARIEANNA JAHFIRE STROMAN - ID: faaDmz5PLTSdDa5cVos42BqpKvv2 ACTIVE" at bounding box center [395, 182] width 524 height 263
copy div "ARIEANNA JAHFIRE STROMAN"
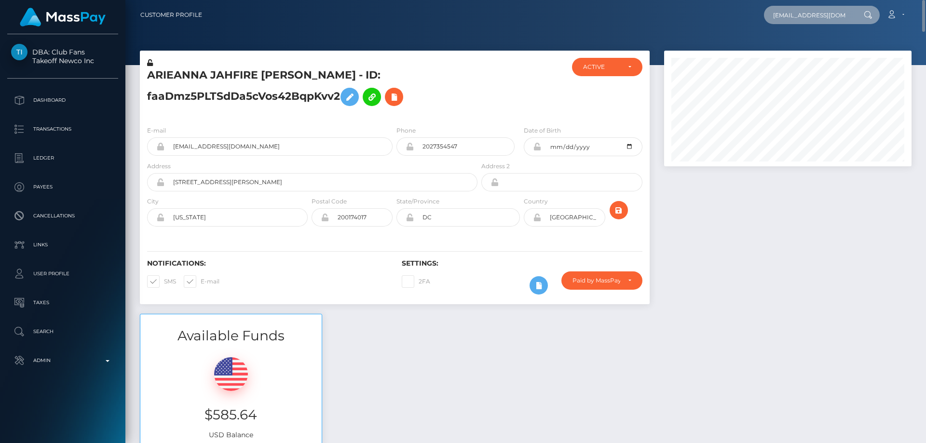
click at [814, 16] on input "wmakya2006@gmail.com" at bounding box center [809, 15] width 91 height 18
paste input "1061347"
type input "1061347"
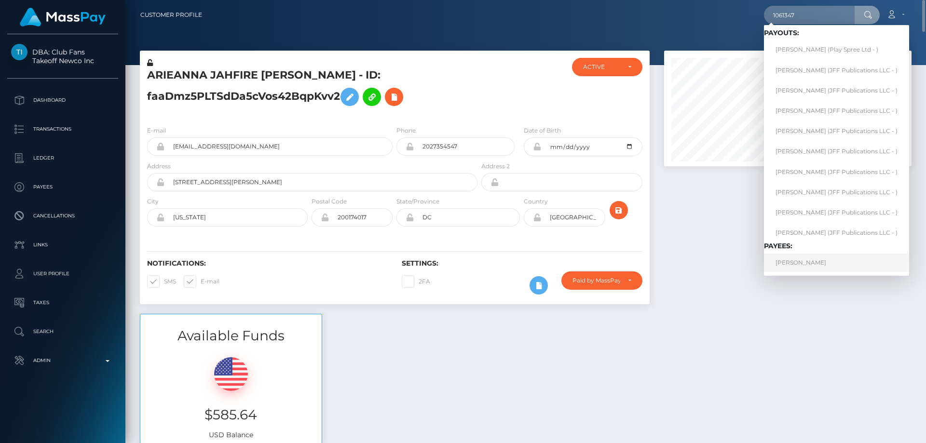
click at [793, 262] on link "Lucas Robert" at bounding box center [836, 263] width 145 height 18
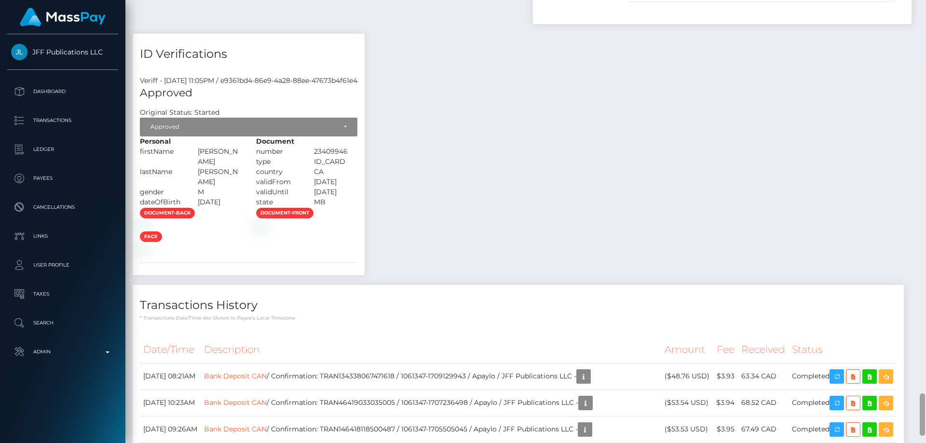
scroll to position [3419, 0]
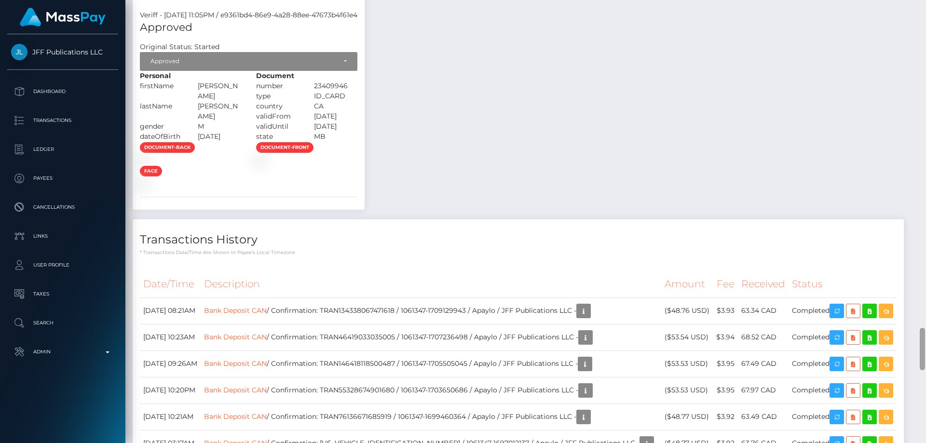
drag, startPoint x: 923, startPoint y: 263, endPoint x: 915, endPoint y: 355, distance: 92.5
click at [915, 355] on div "Customer Profile Loading... Loading..." at bounding box center [525, 221] width 800 height 443
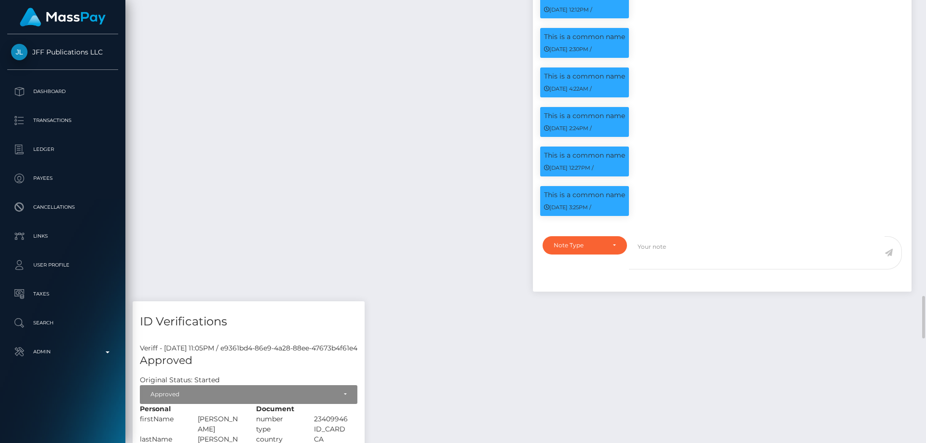
scroll to position [3231, 0]
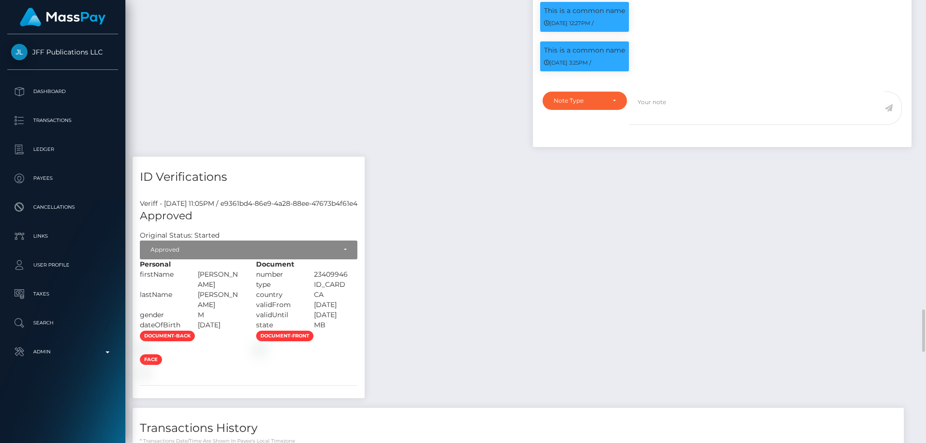
drag, startPoint x: 312, startPoint y: 276, endPoint x: 272, endPoint y: 272, distance: 40.2
click at [248, 270] on div "[PERSON_NAME]" at bounding box center [219, 280] width 58 height 20
copy div "[PERSON_NAME]"
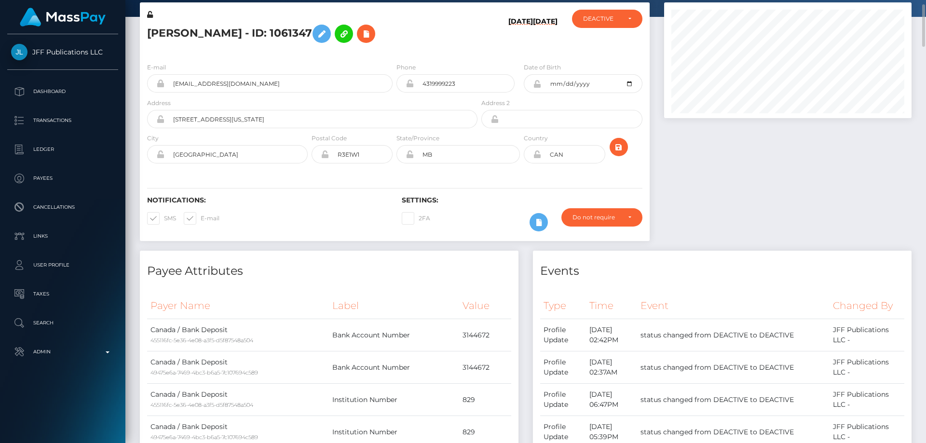
scroll to position [0, 0]
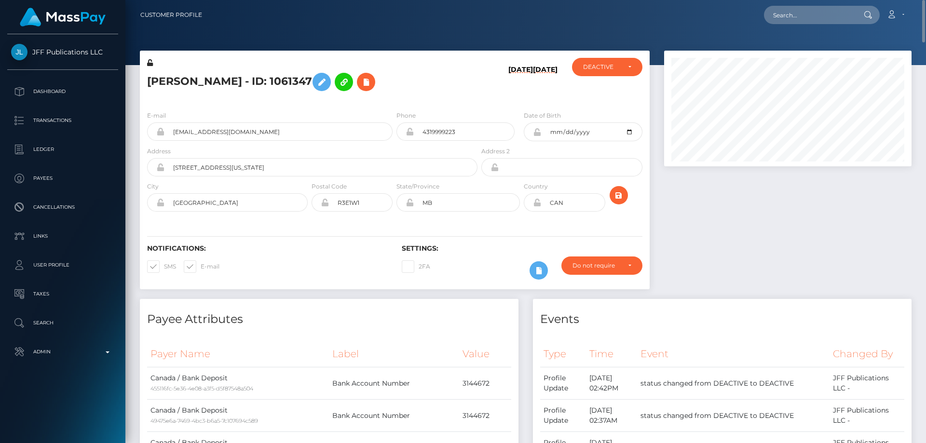
click at [201, 105] on div "E-mail [EMAIL_ADDRESS][DOMAIN_NAME] Phone 4319999223 MB" at bounding box center [395, 162] width 510 height 118
click at [316, 83] on icon at bounding box center [322, 82] width 12 height 12
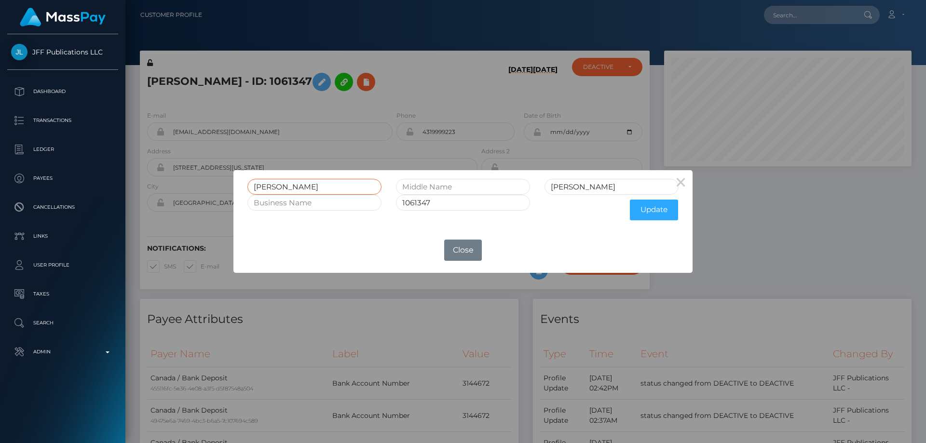
drag, startPoint x: 292, startPoint y: 190, endPoint x: 221, endPoint y: 190, distance: 70.4
click at [222, 190] on div "× [PERSON_NAME] 1061347 Update OK No Close" at bounding box center [463, 221] width 926 height 443
paste input "UCAS [PERSON_NAME]"
type input "[PERSON_NAME]"
click at [352, 238] on div "OK No Close" at bounding box center [462, 250] width 459 height 26
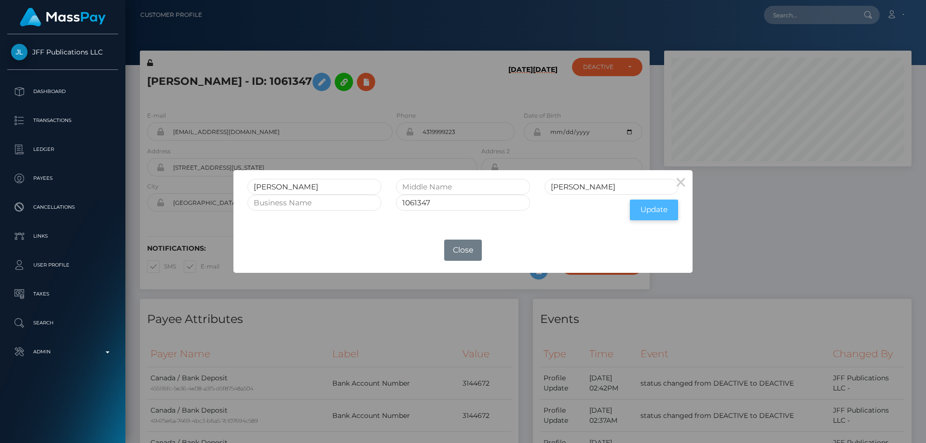
click at [662, 210] on button "Update" at bounding box center [654, 210] width 48 height 21
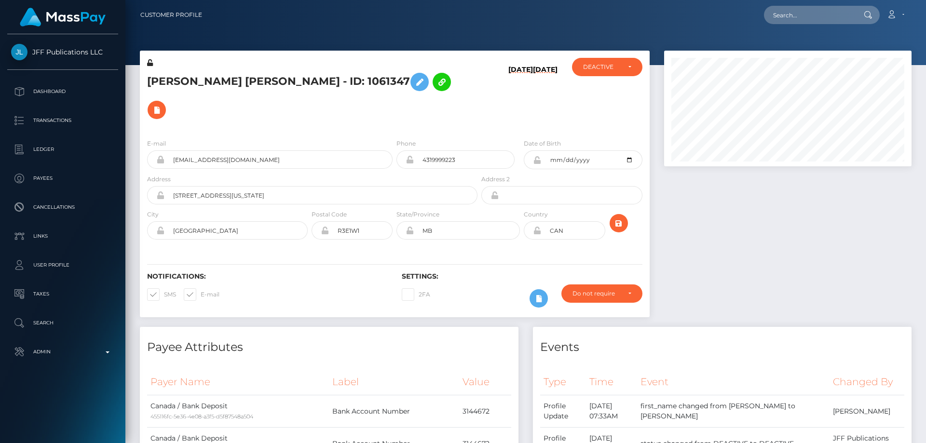
scroll to position [116, 248]
click at [149, 61] on icon at bounding box center [150, 62] width 6 height 7
click at [538, 156] on icon at bounding box center [537, 160] width 8 height 8
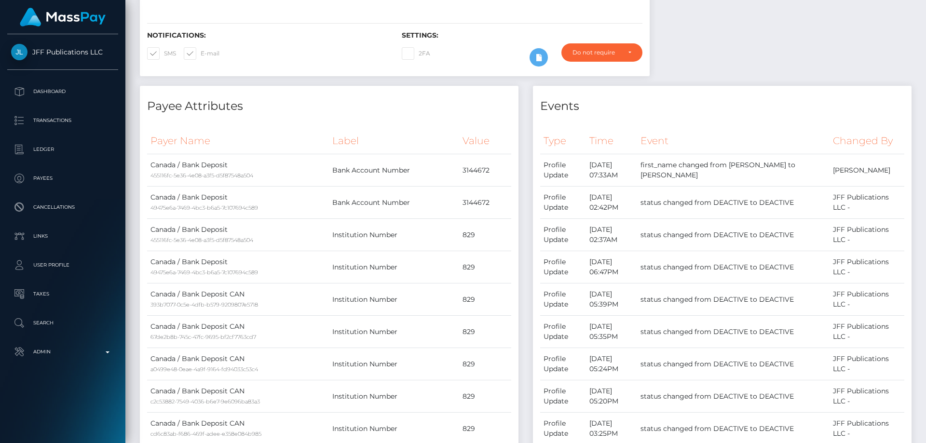
scroll to position [0, 0]
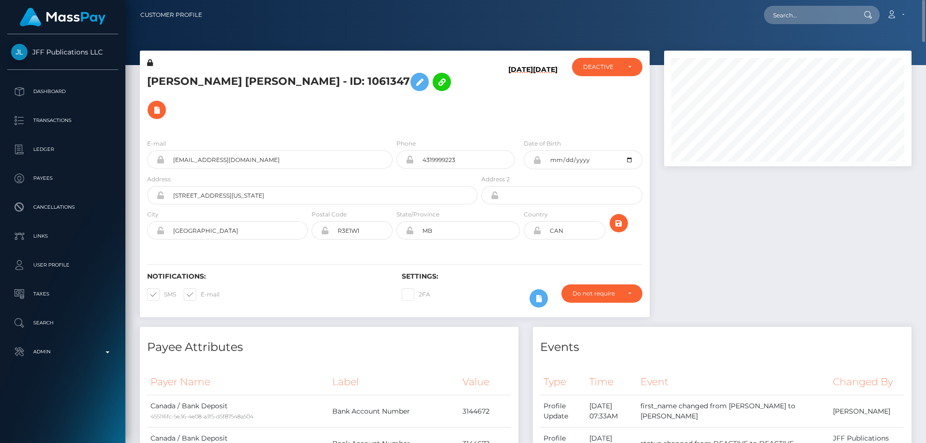
click at [536, 227] on icon at bounding box center [537, 231] width 8 height 8
click at [578, 67] on div "DEACTIVE" at bounding box center [607, 67] width 70 height 18
click at [604, 93] on span "ACTIVE" at bounding box center [594, 93] width 22 height 9
select select "ACTIVE"
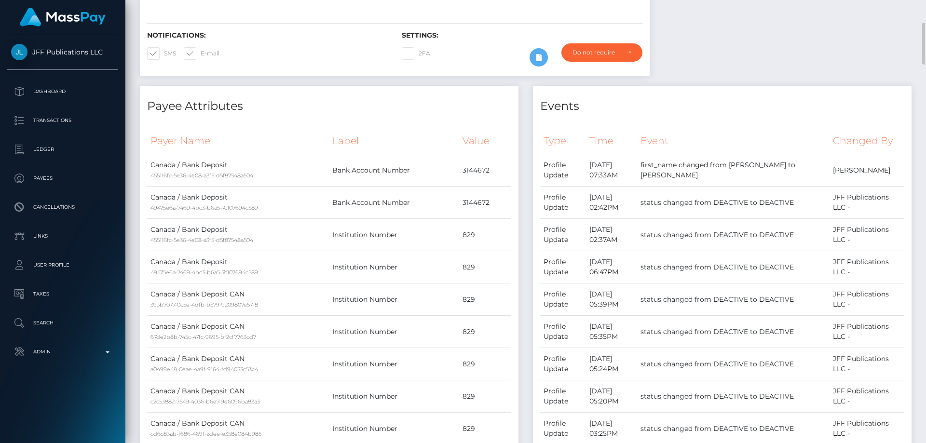
scroll to position [0, 0]
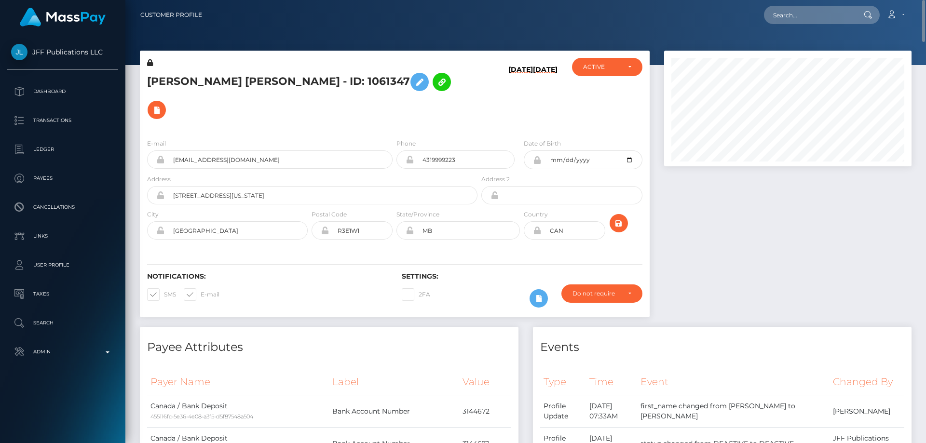
click at [231, 80] on h5 "LUCAS EDWARD Robert - ID: 1061347" at bounding box center [309, 96] width 325 height 56
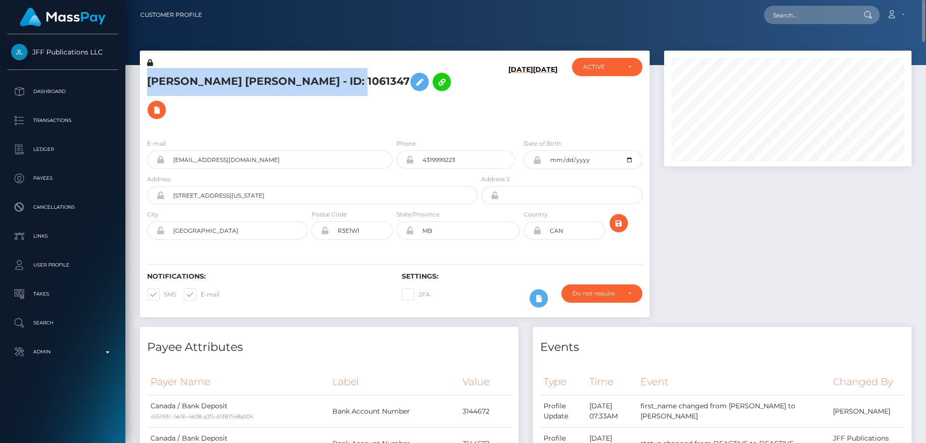
click at [231, 80] on h5 "LUCAS EDWARD Robert - ID: 1061347" at bounding box center [309, 96] width 325 height 56
copy h5 "LUCAS EDWARD Robert - ID: 1061347"
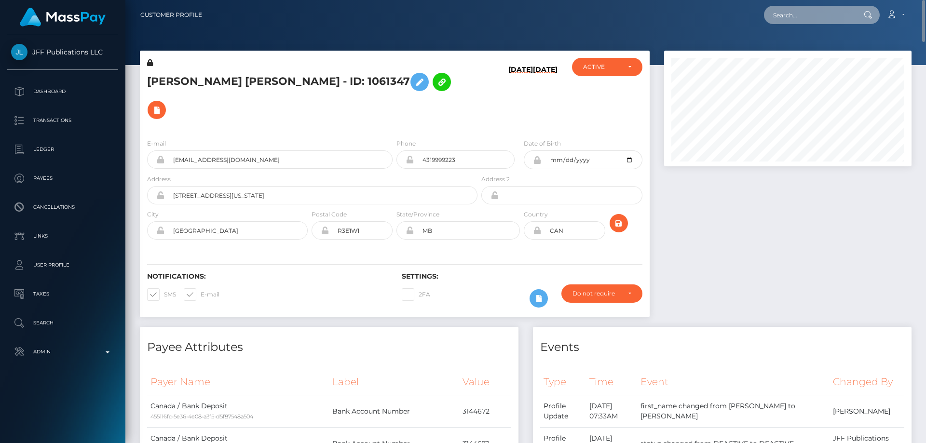
paste input "2808501"
type input "2808501"
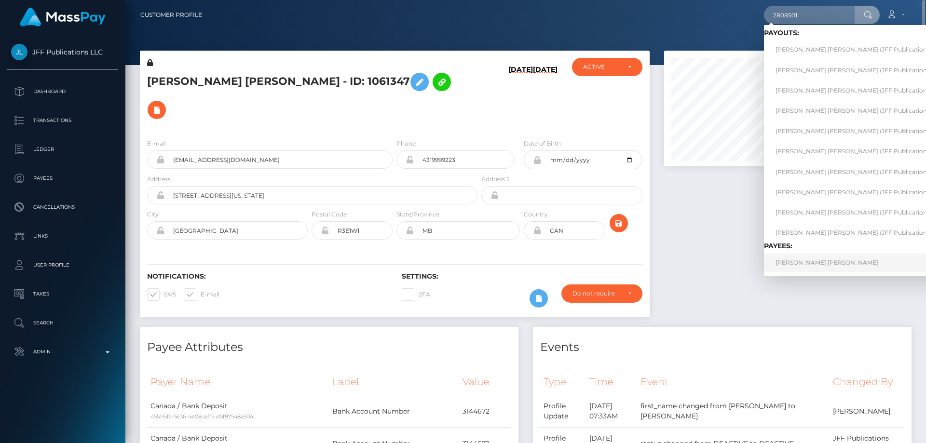
click at [828, 262] on link "CHRISTOPHER ALAN ROBERT" at bounding box center [862, 263] width 197 height 18
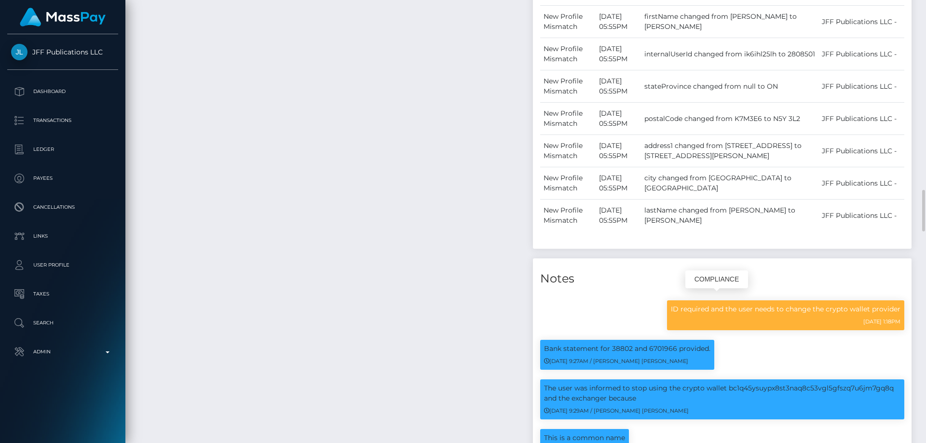
scroll to position [116, 248]
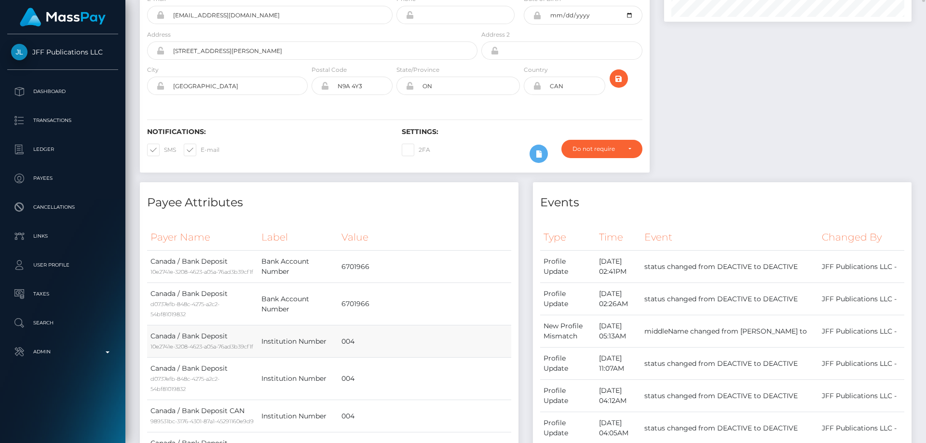
scroll to position [0, 0]
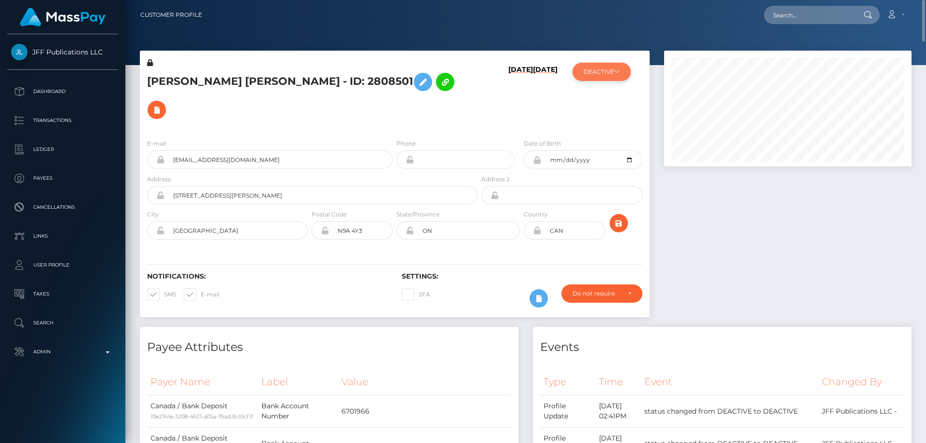
click at [610, 78] on button "DEACTIVE" at bounding box center [601, 72] width 58 height 18
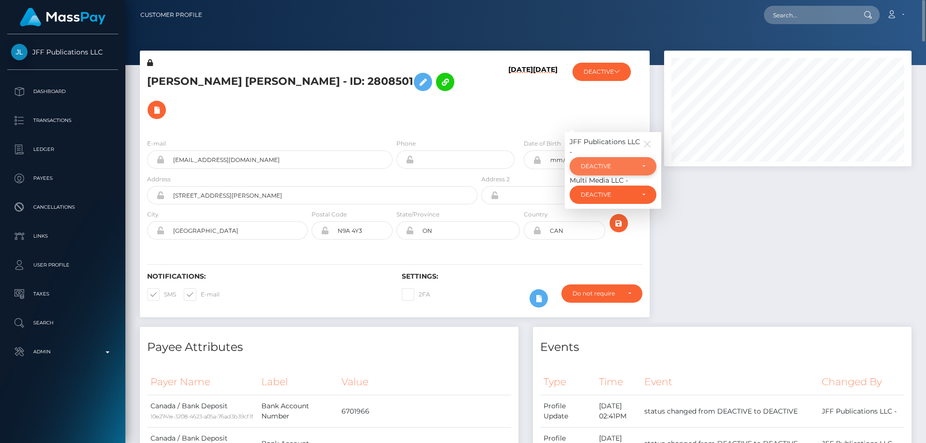
click at [623, 163] on div "DEACTIVE" at bounding box center [608, 167] width 54 height 8
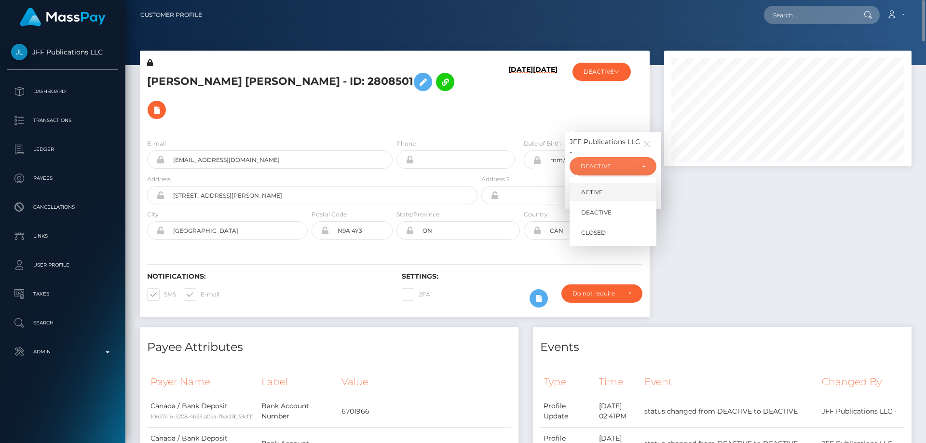
click at [619, 183] on link "ACTIVE" at bounding box center [612, 192] width 87 height 18
select select "ACTIVE"
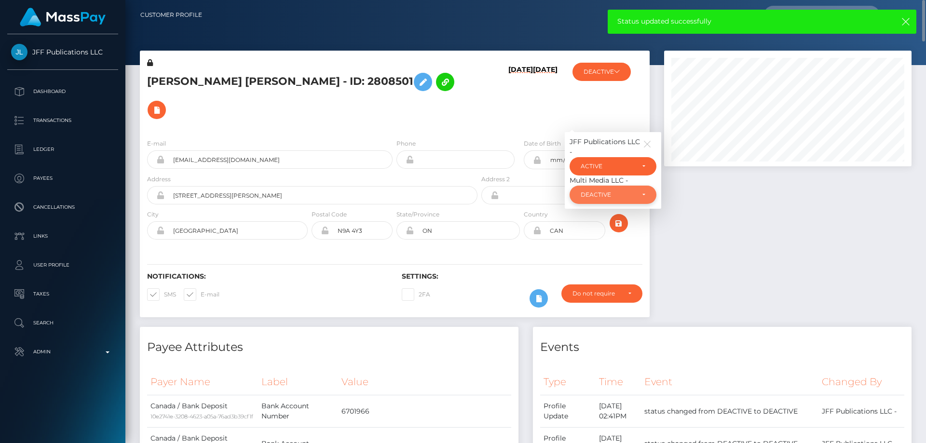
click at [611, 191] on div "DEACTIVE" at bounding box center [608, 195] width 54 height 8
click at [615, 212] on link "ACTIVE" at bounding box center [612, 221] width 87 height 18
select select "ACTIVE"
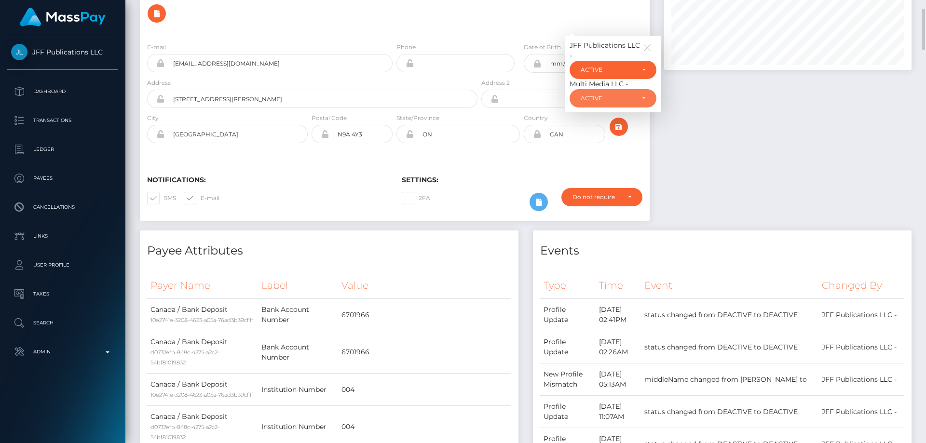
scroll to position [0, 0]
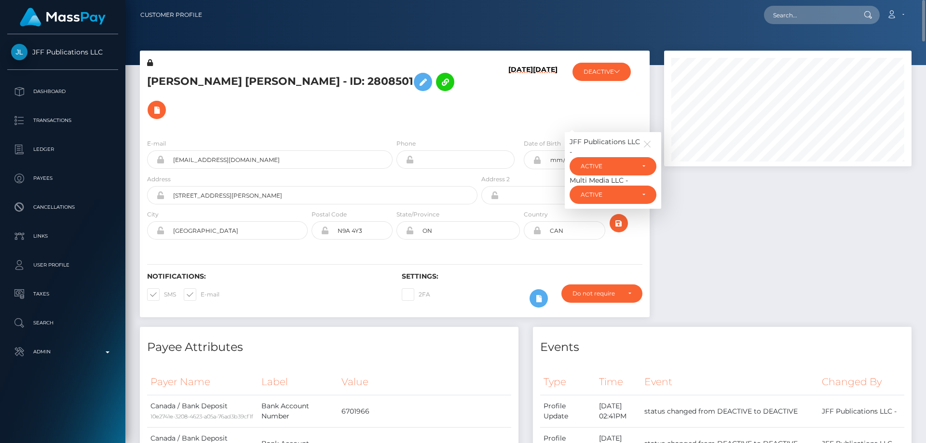
click at [256, 72] on h5 "CHRISTOPHER ALAN ROBERT - ID: 2808501" at bounding box center [309, 96] width 325 height 56
click at [252, 80] on h5 "CHRISTOPHER ALAN ROBERT - ID: 2808501" at bounding box center [309, 96] width 325 height 56
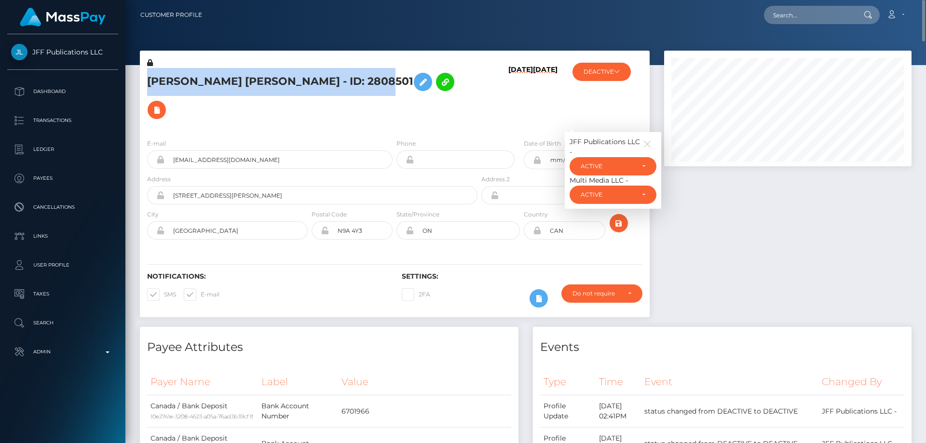
click at [252, 80] on h5 "CHRISTOPHER ALAN ROBERT - ID: 2808501" at bounding box center [309, 96] width 325 height 56
copy h5 "CHRISTOPHER ALAN ROBERT - ID: 2808501"
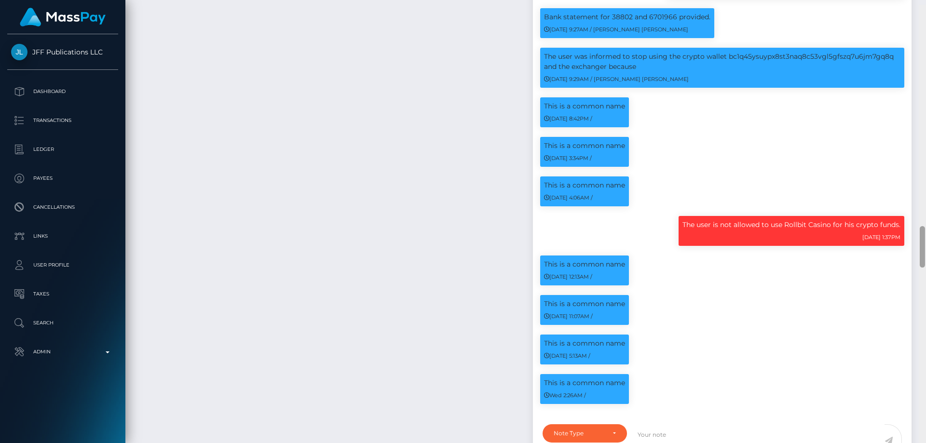
scroll to position [2362, 0]
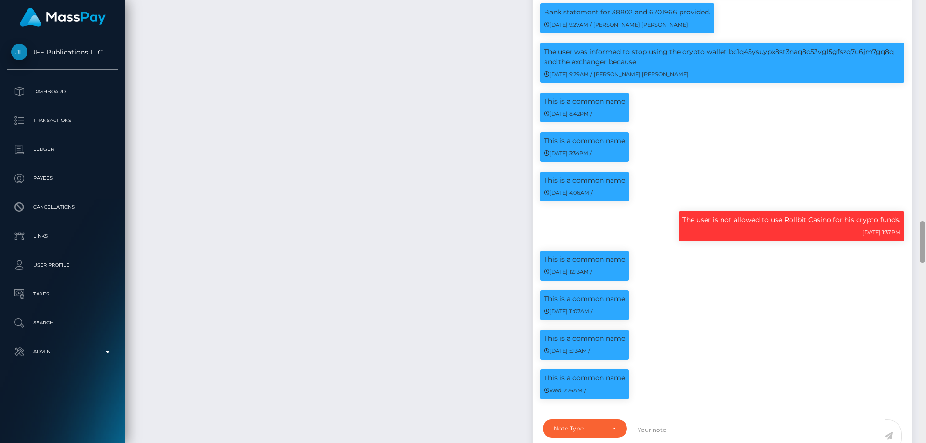
drag, startPoint x: 921, startPoint y: 136, endPoint x: 921, endPoint y: 253, distance: 116.7
click at [921, 253] on div at bounding box center [922, 241] width 5 height 41
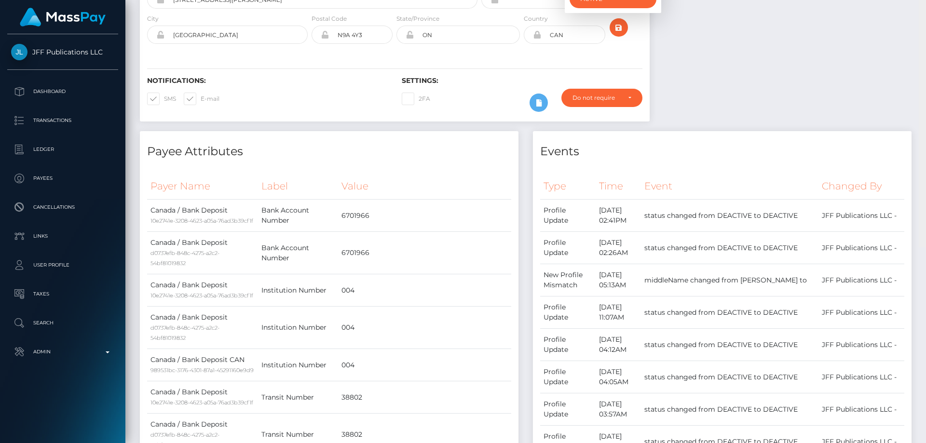
scroll to position [0, 0]
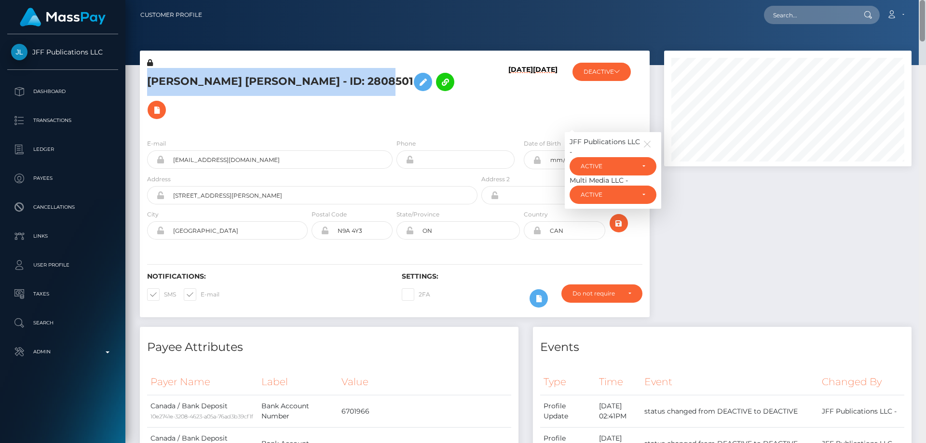
drag, startPoint x: 923, startPoint y: 233, endPoint x: 925, endPoint y: 18, distance: 214.6
click at [925, 18] on div "Customer Profile Loading... Loading..." at bounding box center [525, 221] width 800 height 443
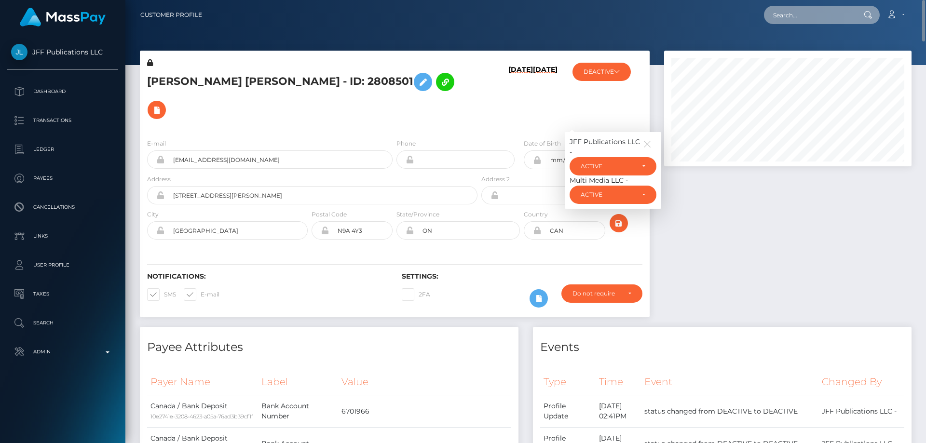
paste input "1117627"
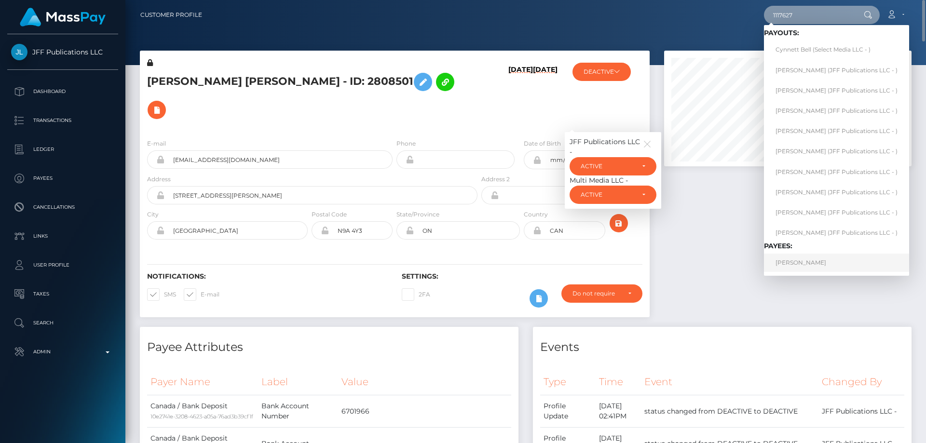
type input "1117627"
click at [811, 261] on link "Stephen Micheal Collins" at bounding box center [836, 263] width 145 height 18
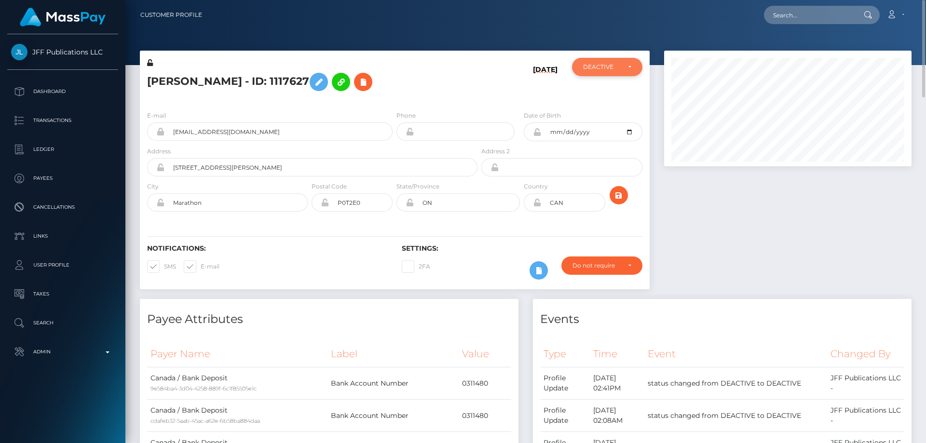
click at [600, 69] on div "DEACTIVE" at bounding box center [601, 67] width 37 height 8
click at [611, 95] on link "ACTIVE" at bounding box center [607, 93] width 70 height 18
select select "ACTIVE"
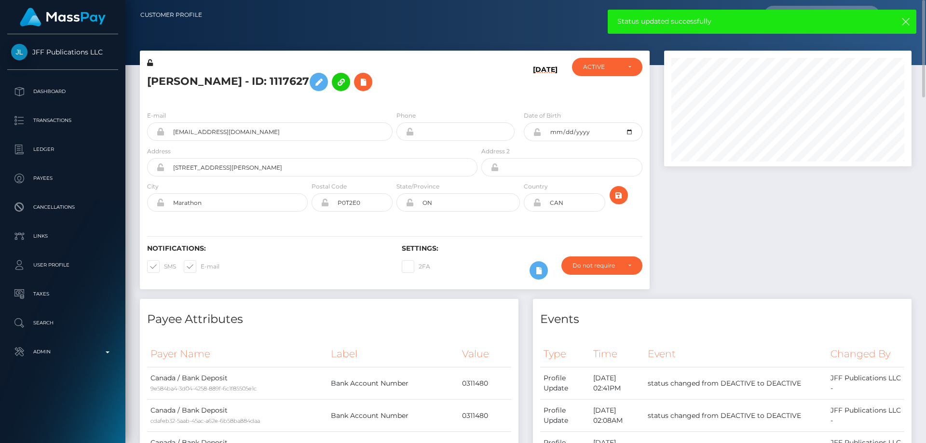
click at [180, 73] on h5 "Stephen Micheal Collins - ID: 1117627" at bounding box center [309, 82] width 325 height 28
copy h5 "Stephen Micheal Collins - ID: 1117627"
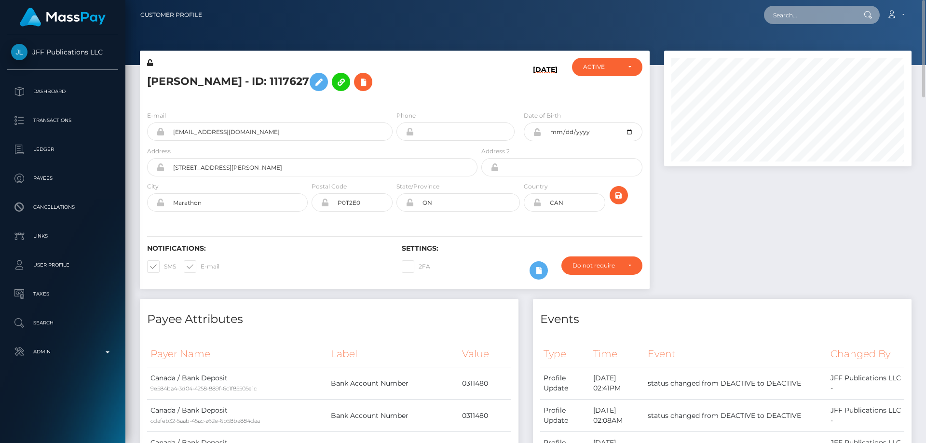
drag, startPoint x: 790, startPoint y: 20, endPoint x: 785, endPoint y: 10, distance: 11.2
paste input "2833671"
type input "2833671"
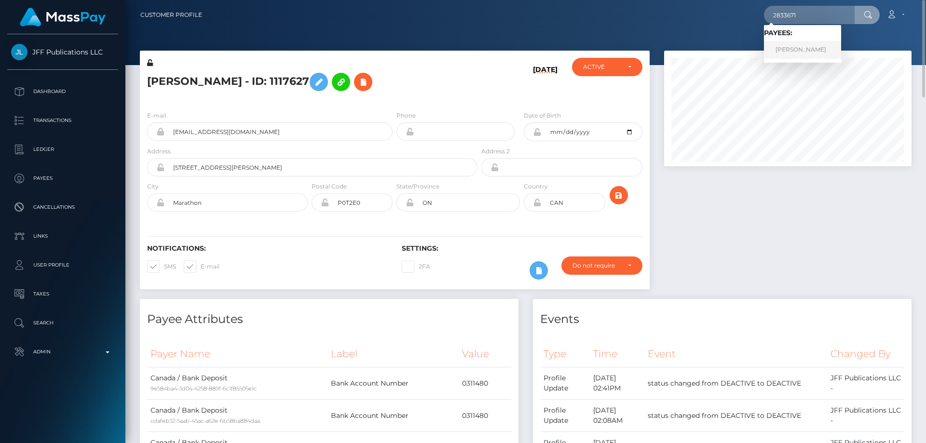
click at [804, 51] on link "Daniel And" at bounding box center [802, 50] width 77 height 18
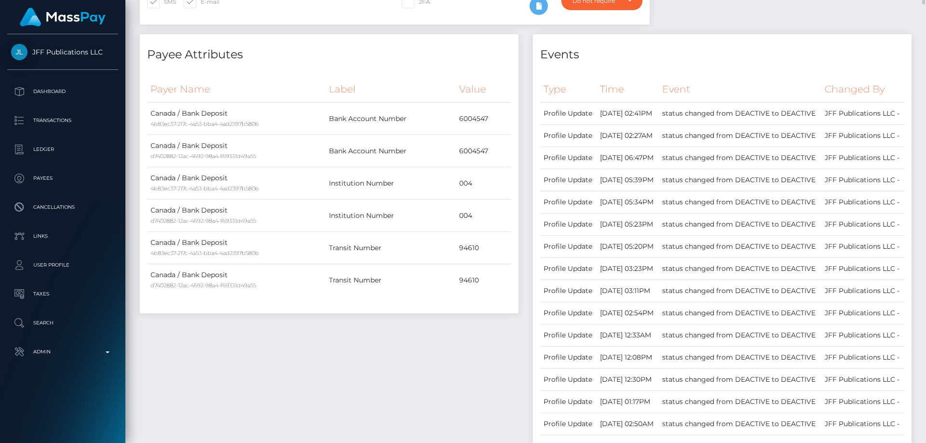
scroll to position [120, 0]
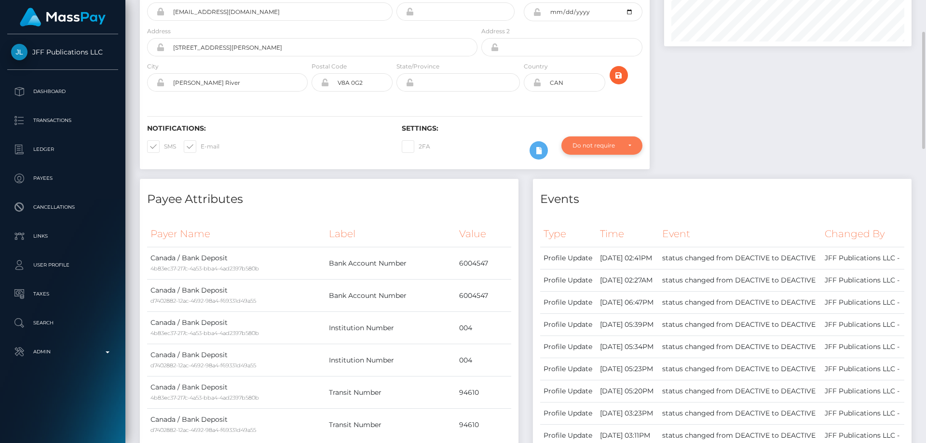
click at [610, 148] on div "Do not require" at bounding box center [596, 146] width 48 height 8
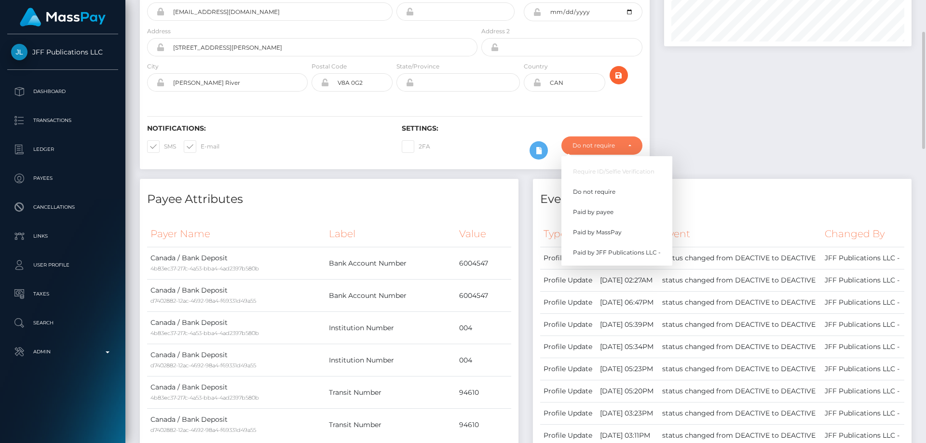
scroll to position [116, 248]
click at [619, 234] on span "Paid by MassPay" at bounding box center [597, 232] width 49 height 9
select select "2"
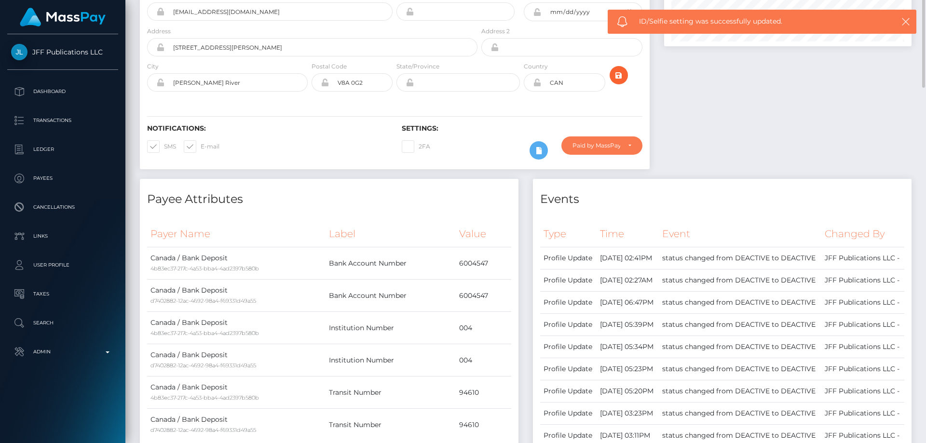
scroll to position [0, 0]
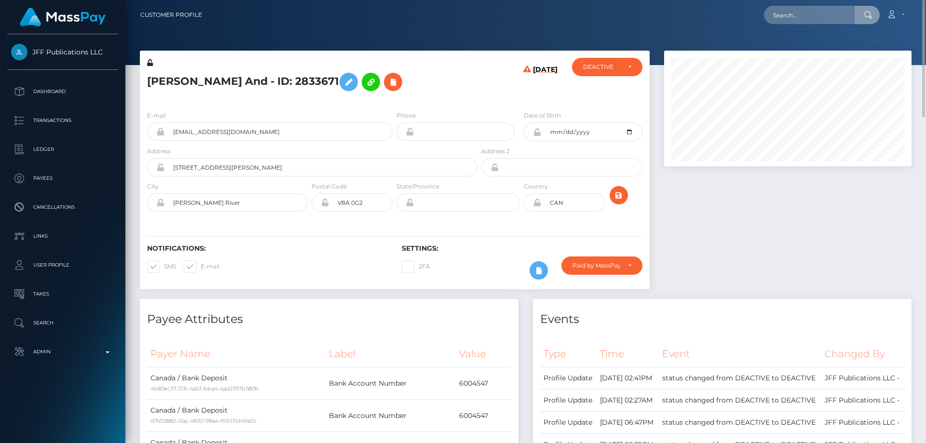
drag, startPoint x: 810, startPoint y: 15, endPoint x: 402, endPoint y: 88, distance: 414.9
click at [402, 88] on h5 "Daniel And - ID: 2833671" at bounding box center [309, 82] width 325 height 28
click at [221, 80] on h5 "Daniel And - ID: 2833671" at bounding box center [309, 82] width 325 height 28
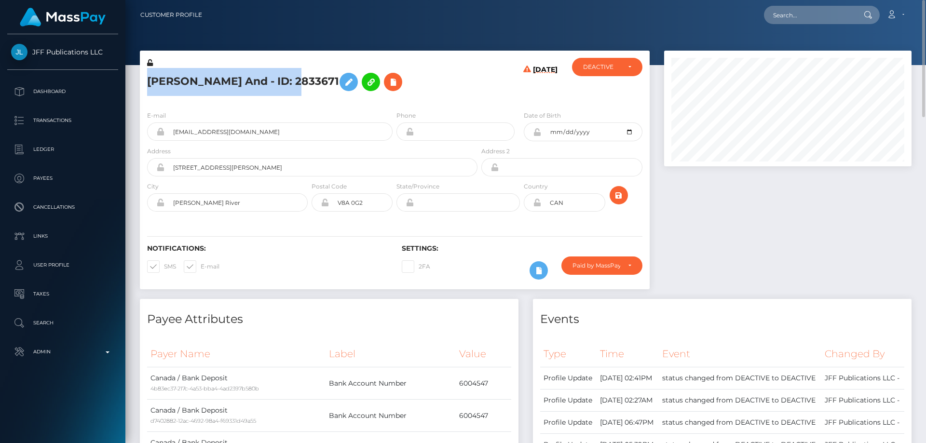
copy h5 "Daniel And - ID: 2833671"
click at [610, 73] on div "DEACTIVE" at bounding box center [607, 67] width 70 height 18
click at [609, 90] on link "ACTIVE" at bounding box center [607, 93] width 70 height 18
select select "ACTIVE"
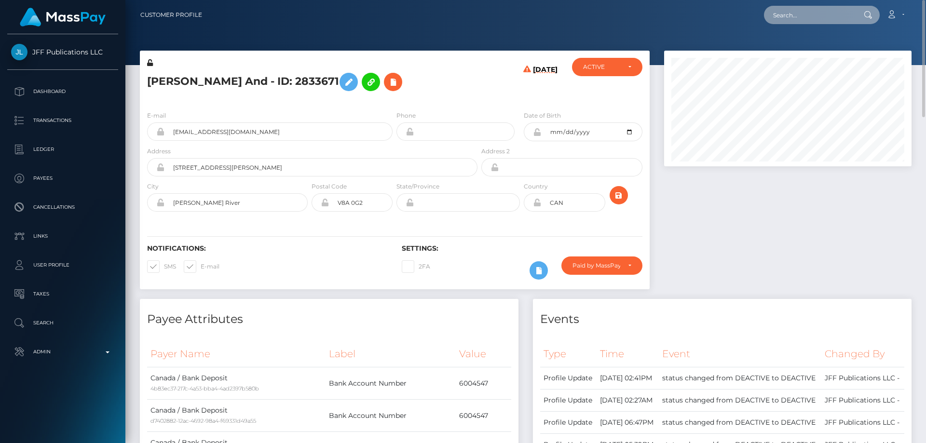
paste input "1074709"
type input "1074709"
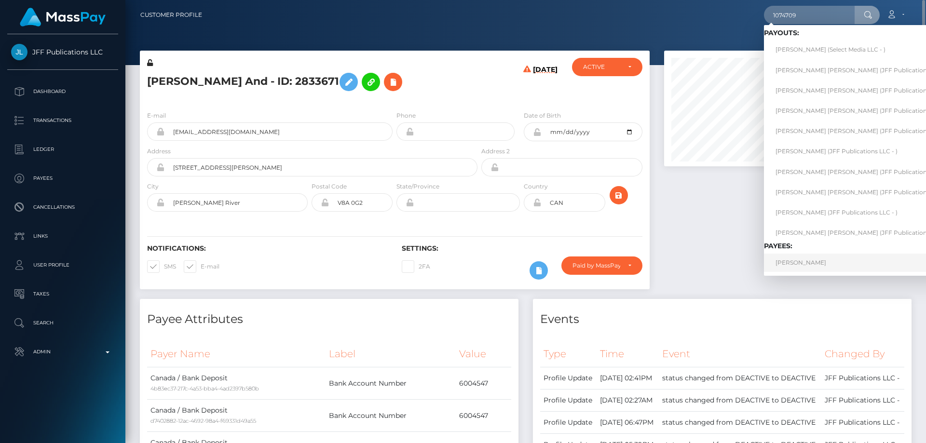
click at [793, 259] on link "Riley Allen" at bounding box center [862, 263] width 197 height 18
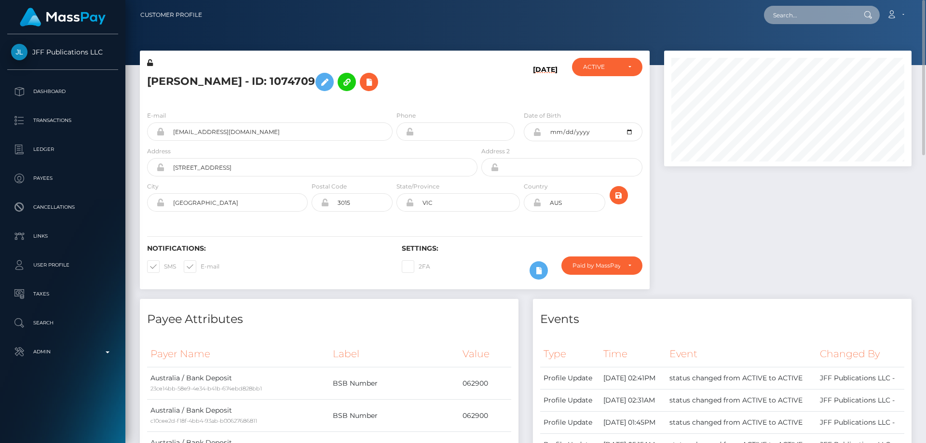
paste input "aad3c0d3-089b-4271-9855-8e5dd9d22b87"
type input "aad3c0d3-089b-4271-9855-8e5dd9d22b87"
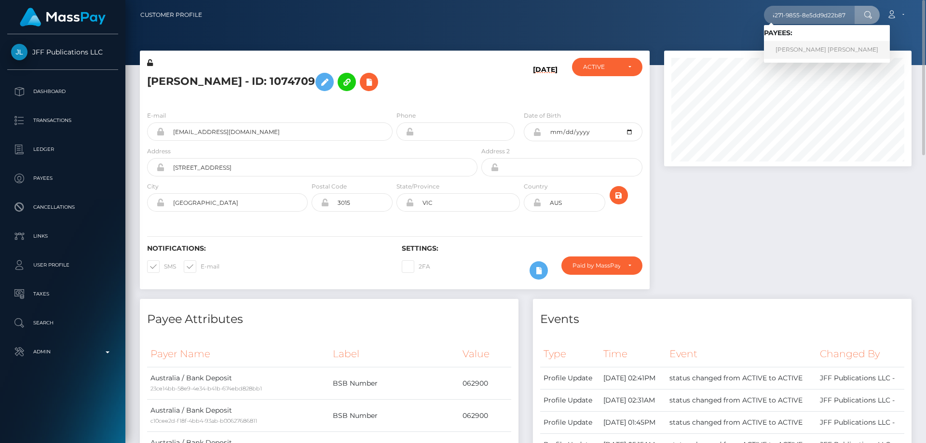
click at [806, 52] on link "[PERSON_NAME] [PERSON_NAME]" at bounding box center [827, 50] width 126 height 18
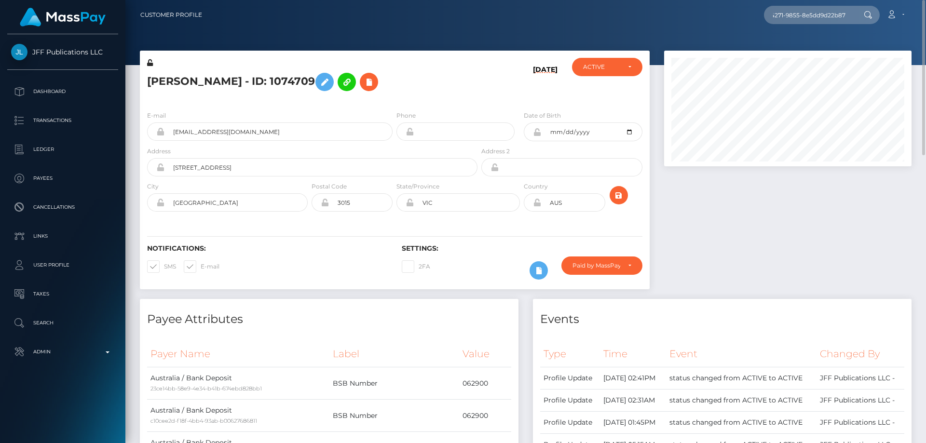
scroll to position [0, 0]
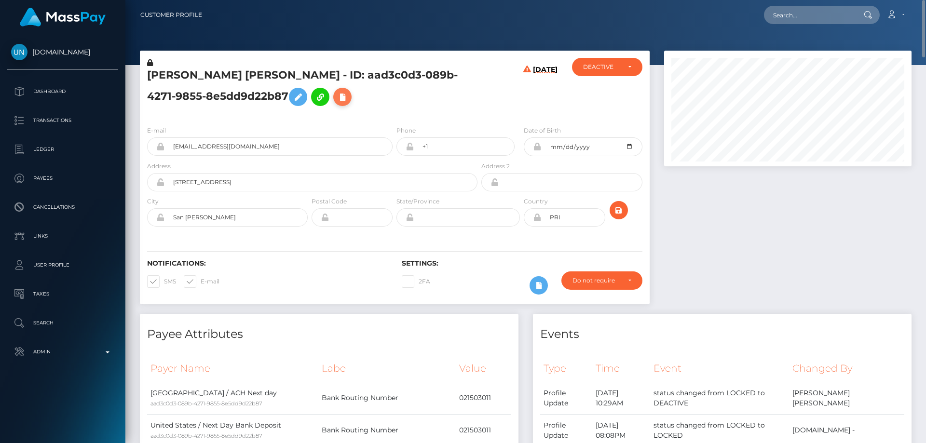
click at [337, 91] on icon at bounding box center [343, 97] width 12 height 12
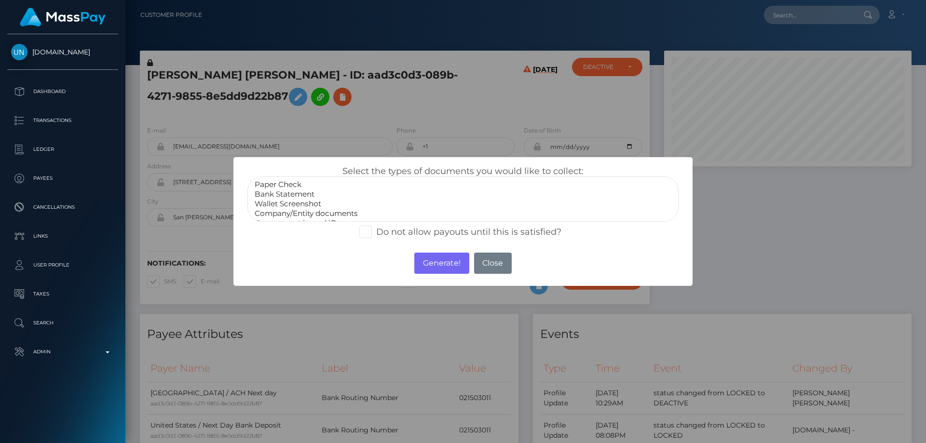
select select "Bank Statement"
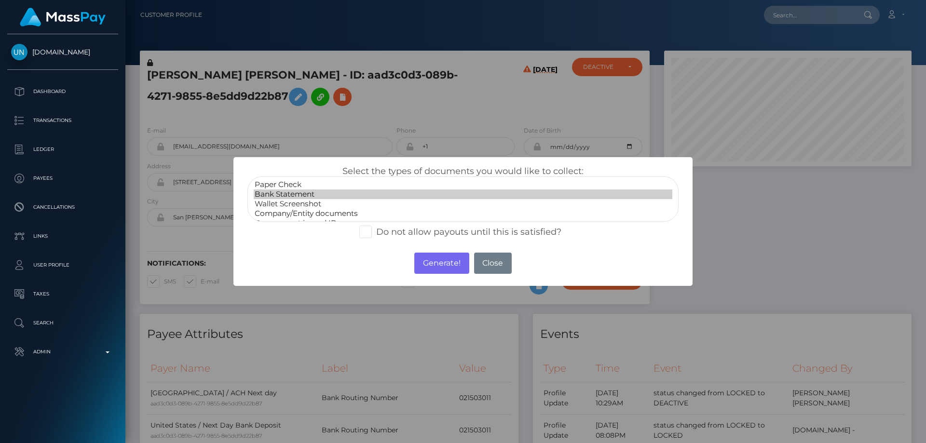
click at [293, 194] on option "Bank Statement" at bounding box center [463, 195] width 419 height 10
click at [433, 262] on button "Generate!" at bounding box center [441, 263] width 54 height 21
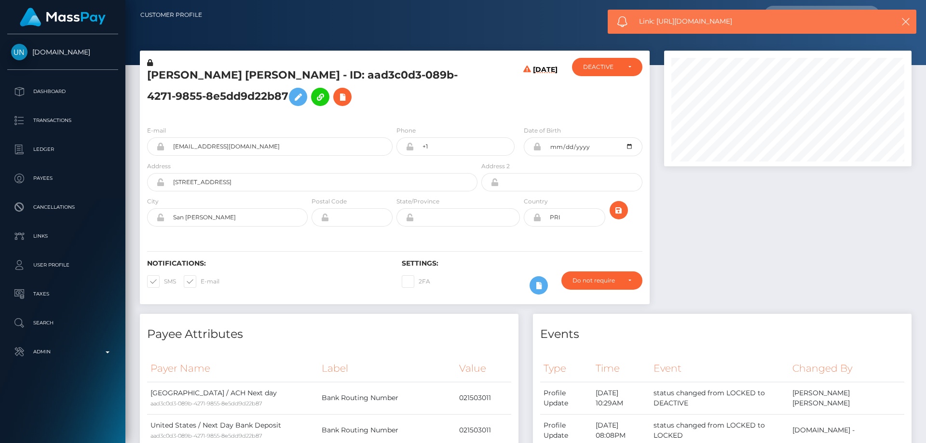
drag, startPoint x: 754, startPoint y: 21, endPoint x: 658, endPoint y: 21, distance: 96.4
click at [658, 21] on span "Link: [URL][DOMAIN_NAME]" at bounding box center [758, 21] width 238 height 10
copy span "[URL][DOMAIN_NAME]"
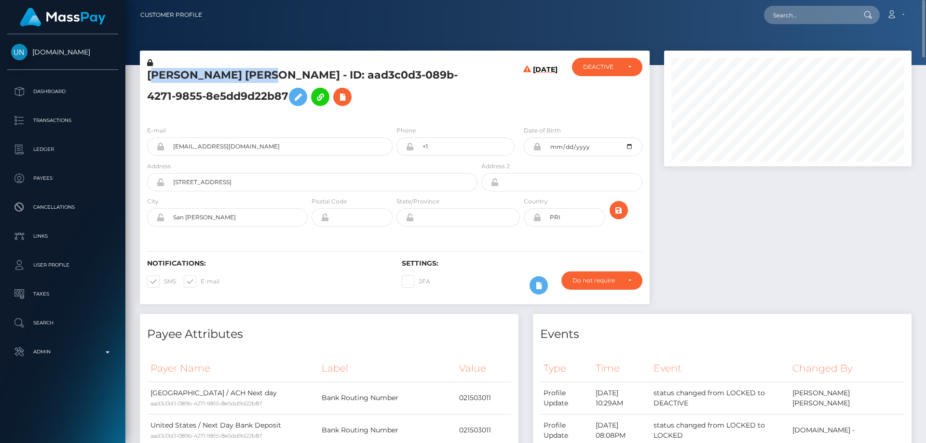
drag, startPoint x: 271, startPoint y: 71, endPoint x: 153, endPoint y: 78, distance: 118.3
click at [153, 78] on h5 "[PERSON_NAME] [PERSON_NAME] - ID: aad3c0d3-089b-4271-9855-8e5dd9d22b87" at bounding box center [309, 89] width 325 height 43
drag, startPoint x: 148, startPoint y: 78, endPoint x: 271, endPoint y: 79, distance: 123.0
click at [271, 80] on h5 "[PERSON_NAME] [PERSON_NAME] - ID: aad3c0d3-089b-4271-9855-8e5dd9d22b87" at bounding box center [309, 89] width 325 height 43
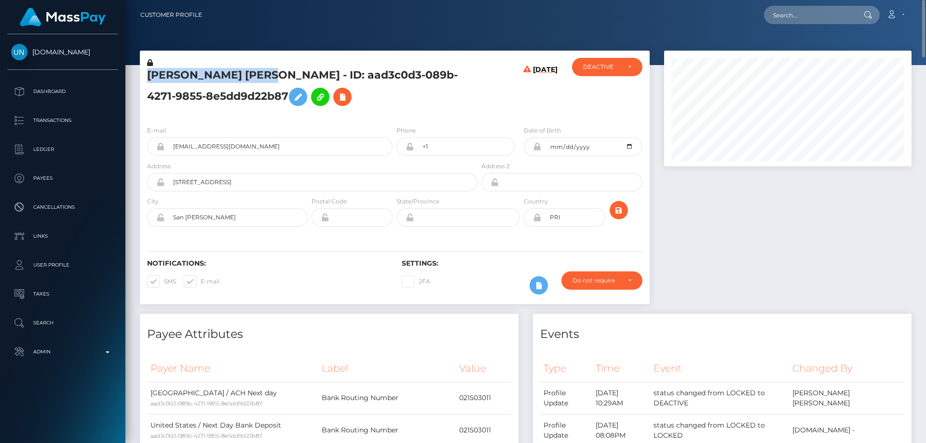
copy h5 "[PERSON_NAME] [PERSON_NAME]"
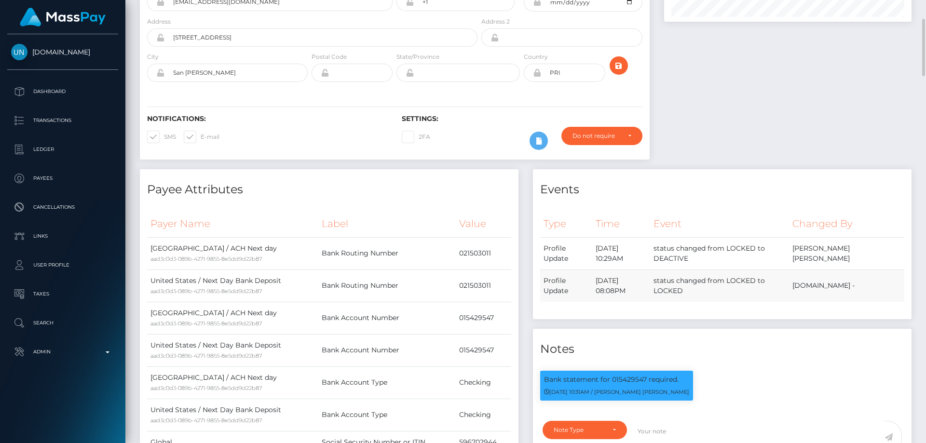
scroll to position [289, 0]
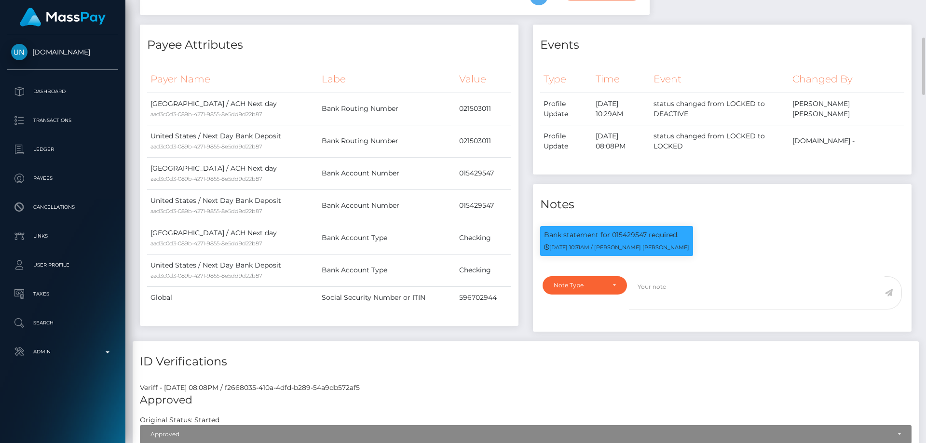
click at [583, 273] on div "Note Type Compliance Clear Compliance General Note Type" at bounding box center [722, 301] width 379 height 61
click at [572, 279] on div "Note Type" at bounding box center [584, 285] width 84 height 18
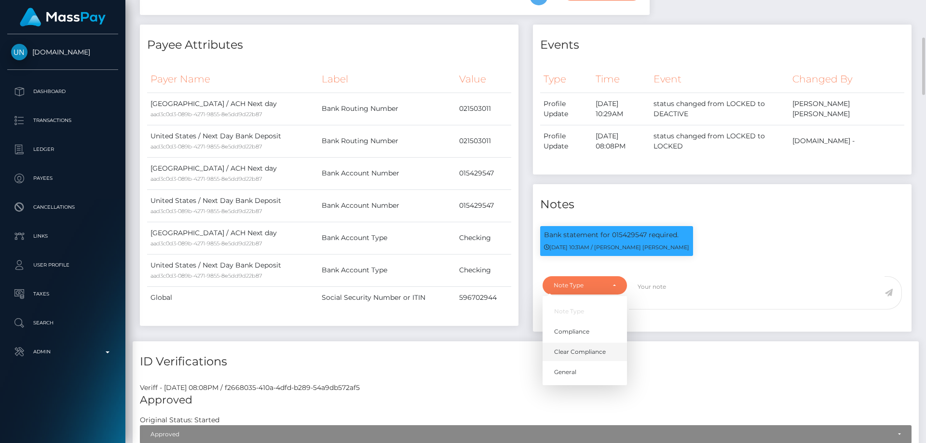
click at [595, 349] on span "Clear Compliance" at bounding box center [580, 352] width 52 height 9
select select "CLEAR_COMPLIANCE"
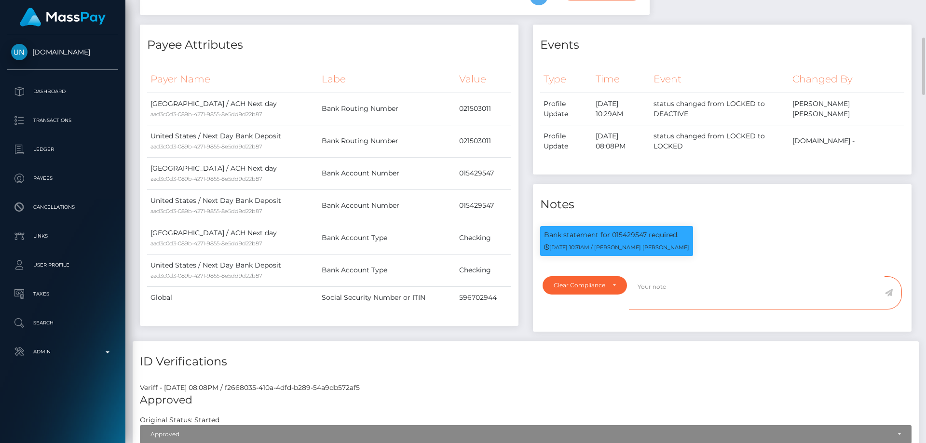
click at [668, 288] on textarea at bounding box center [757, 292] width 256 height 33
type textarea "Bank statement provided. NBCOU flag cleared."
click at [888, 294] on icon at bounding box center [888, 293] width 8 height 8
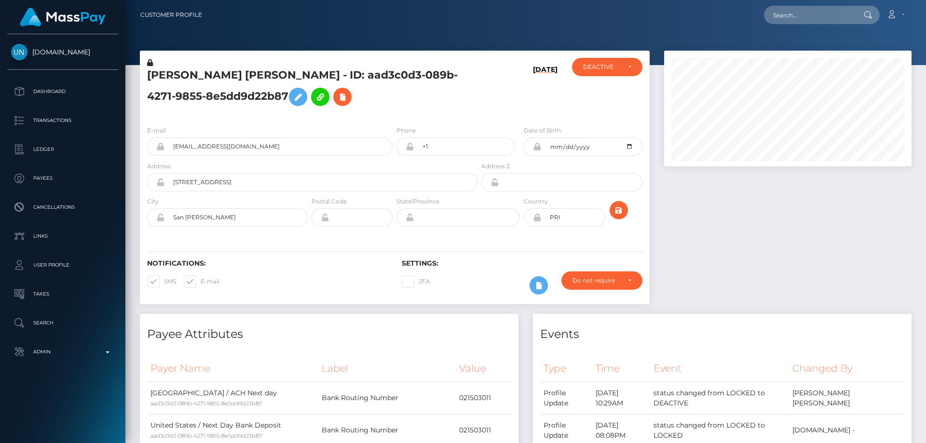
scroll to position [116, 248]
click at [625, 63] on div "DEACTIVE" at bounding box center [607, 67] width 48 height 8
click at [609, 94] on link "ACTIVE" at bounding box center [607, 93] width 70 height 18
select select "ACTIVE"
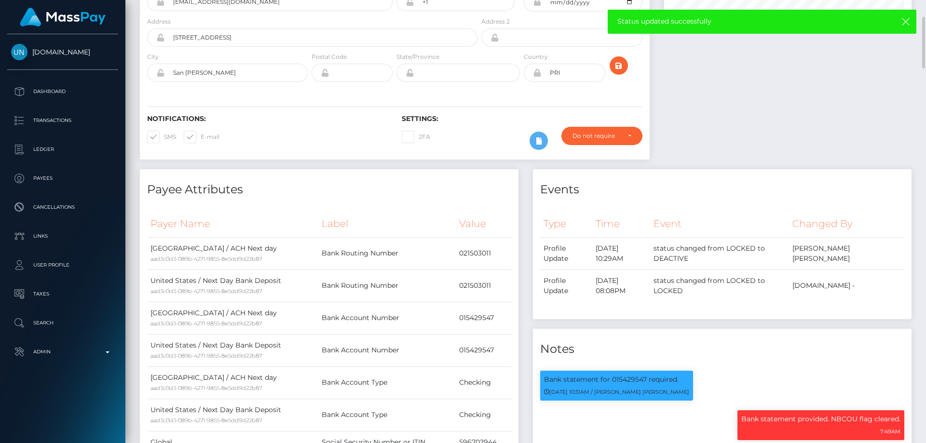
scroll to position [0, 0]
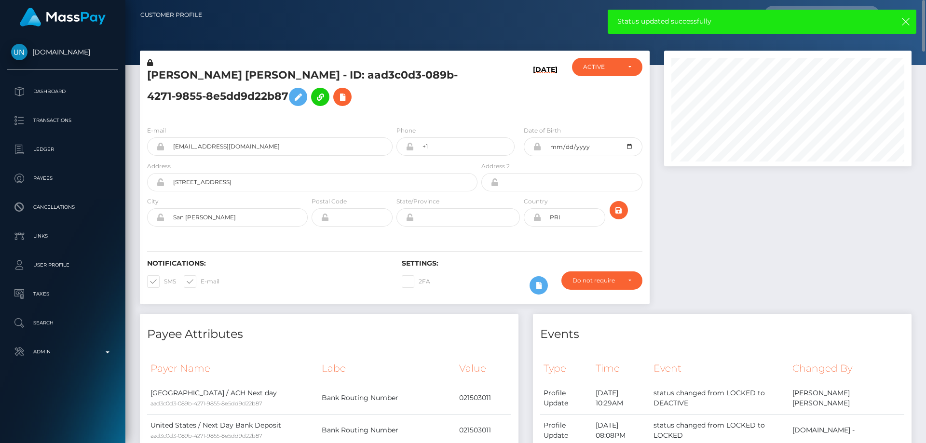
click at [186, 98] on h5 "[PERSON_NAME] [PERSON_NAME] - ID: aad3c0d3-089b-4271-9855-8e5dd9d22b87" at bounding box center [309, 89] width 325 height 43
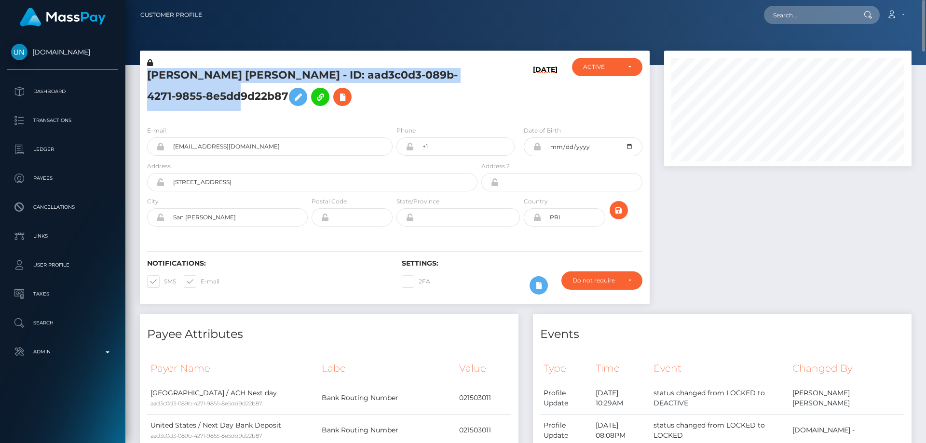
click at [186, 98] on h5 "[PERSON_NAME] [PERSON_NAME] - ID: aad3c0d3-089b-4271-9855-8e5dd9d22b87" at bounding box center [309, 89] width 325 height 43
copy h5 "[PERSON_NAME] [PERSON_NAME] - ID: aad3c0d3-089b-4271-9855-8e5dd9d22b87"
